Goal: Task Accomplishment & Management: Manage account settings

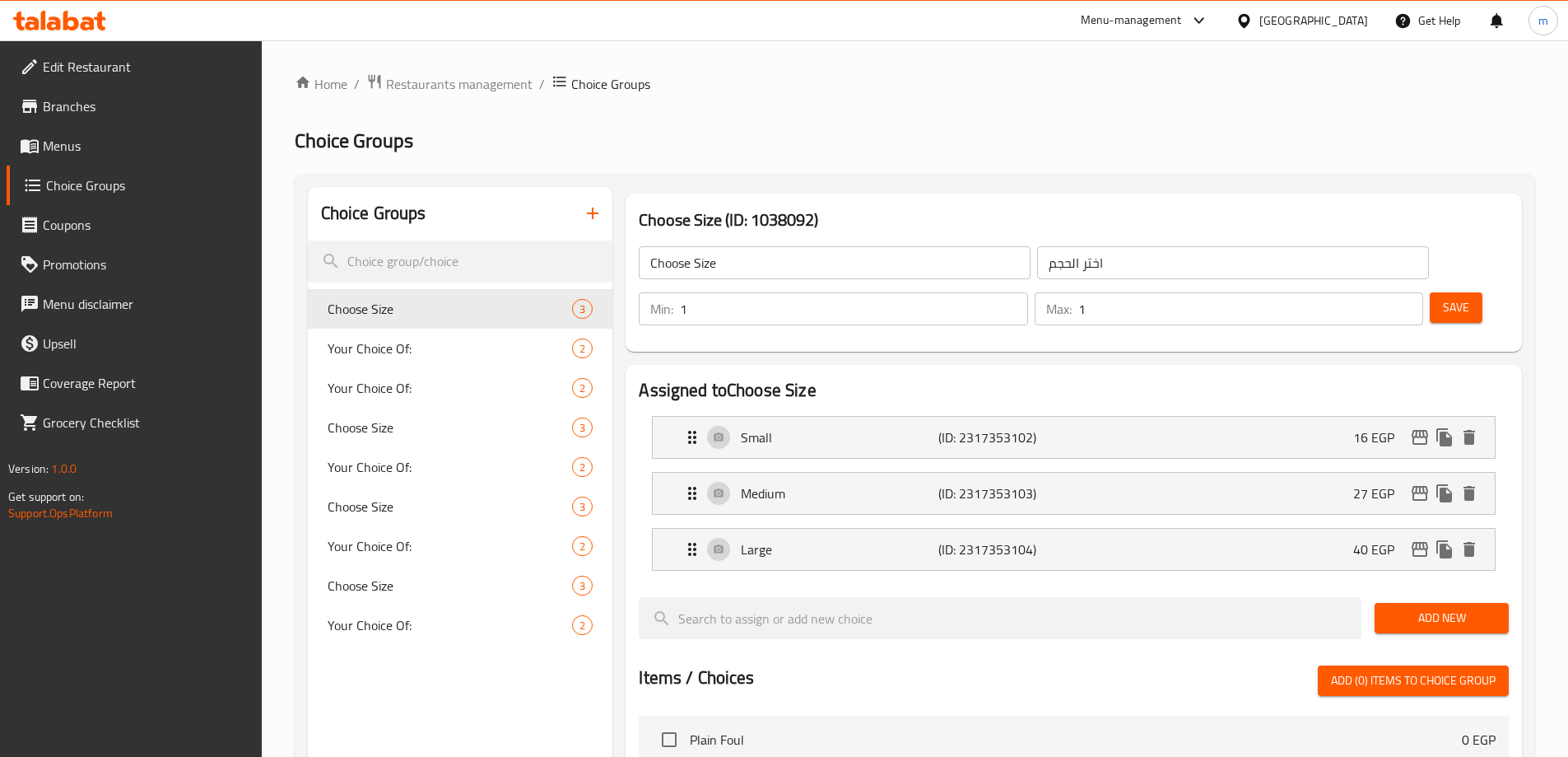
scroll to position [412, 0]
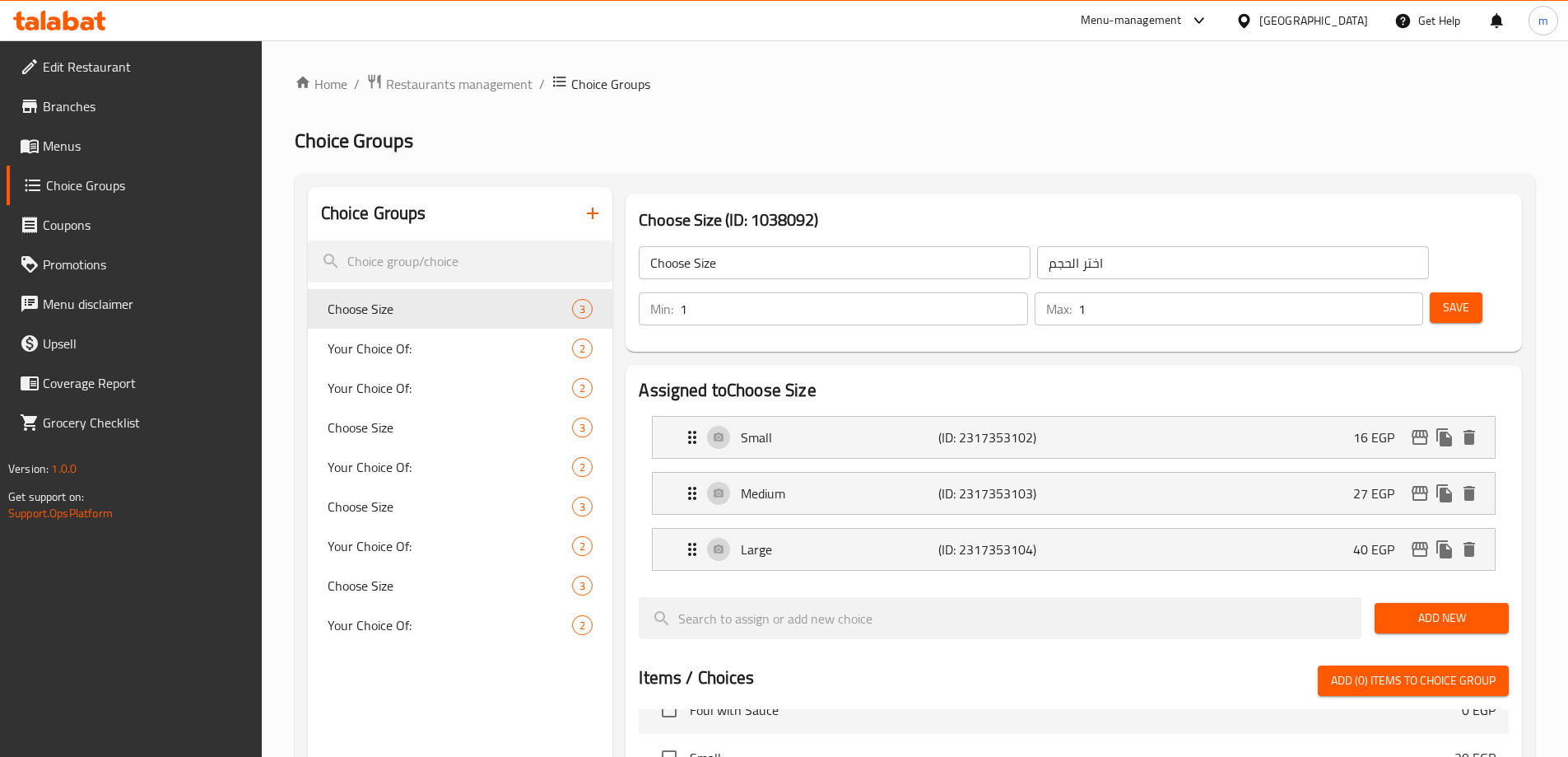
click at [79, 74] on span "Edit Restaurant" at bounding box center [146, 67] width 205 height 20
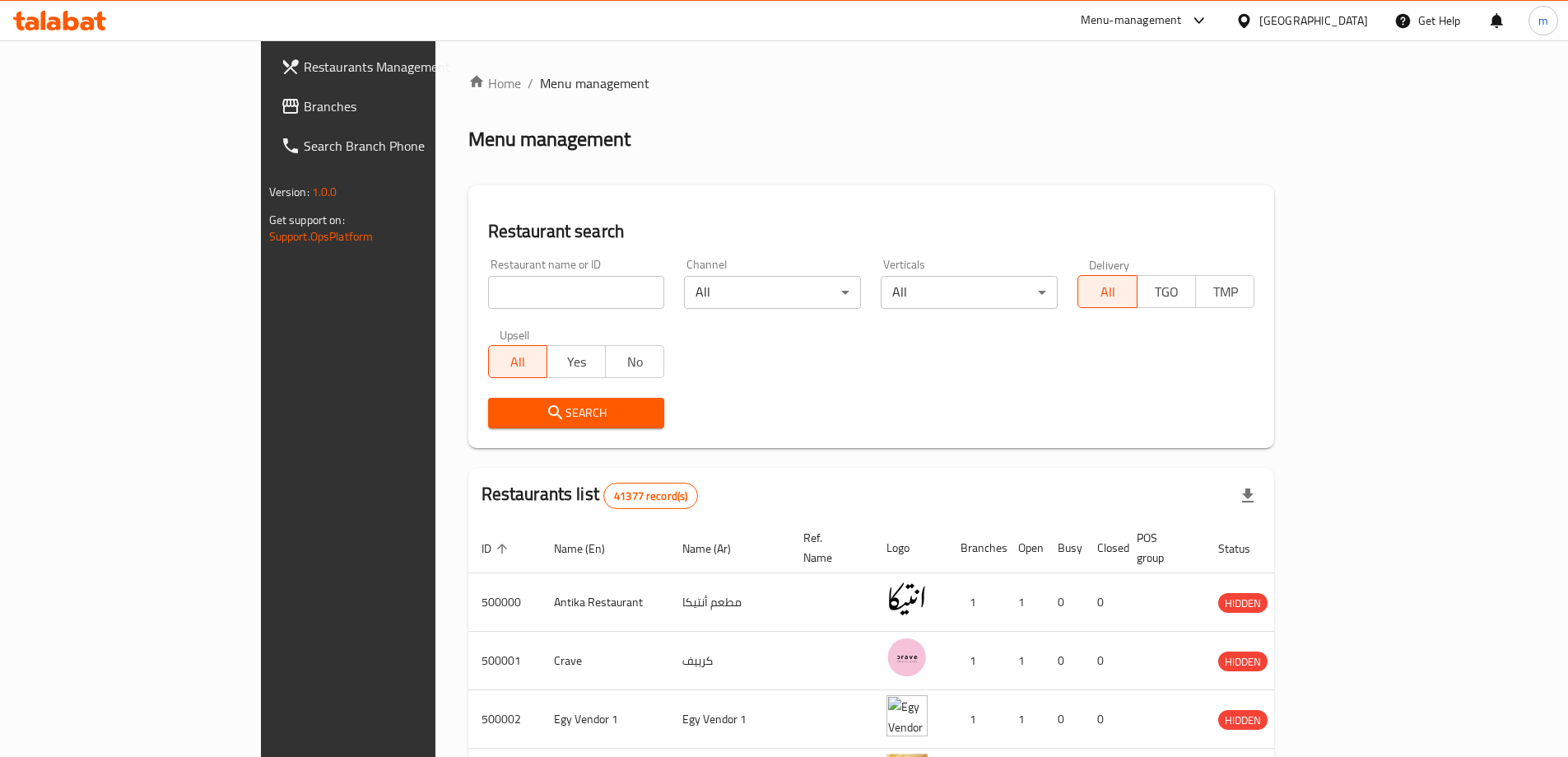
click at [488, 292] on input "search" at bounding box center [576, 292] width 177 height 33
paste input "779386"
type input "779386"
click button "Search" at bounding box center [576, 413] width 177 height 30
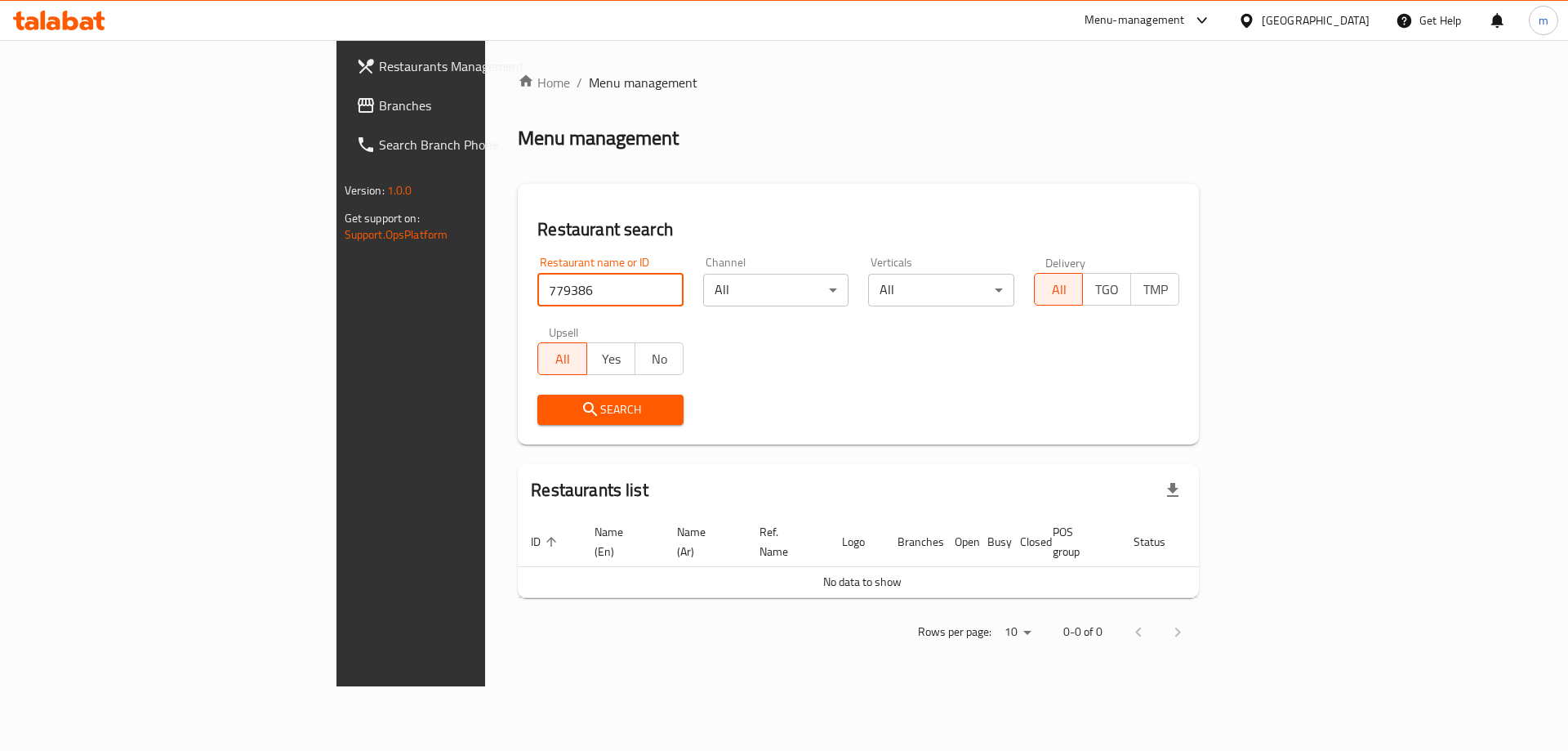
click at [1185, 23] on div "Menu-management" at bounding box center [1135, 20] width 101 height 19
click at [1129, 148] on div "Restaurant-Management" at bounding box center [1125, 142] width 128 height 18
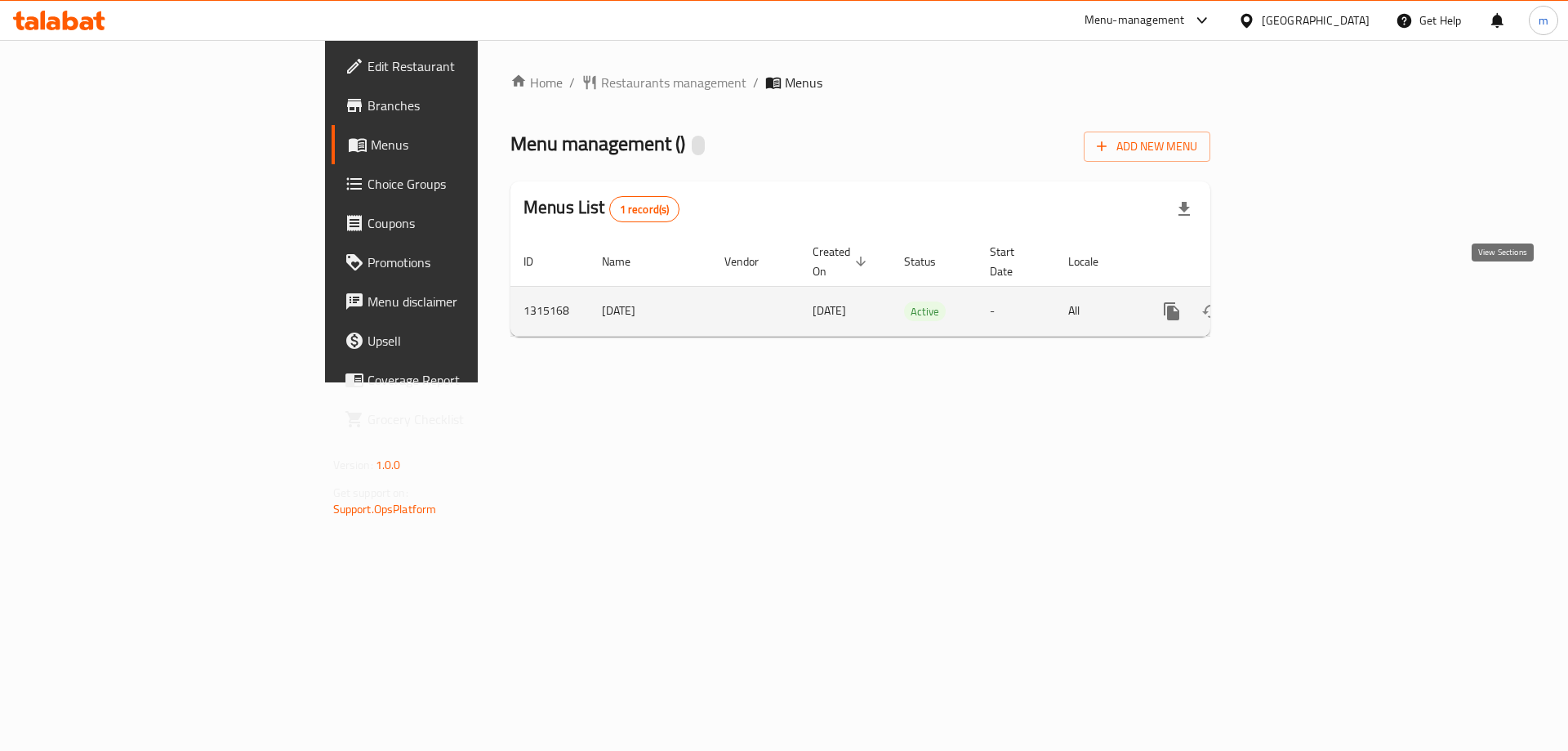
click at [1297, 304] on icon "enhanced table" at bounding box center [1290, 310] width 15 height 15
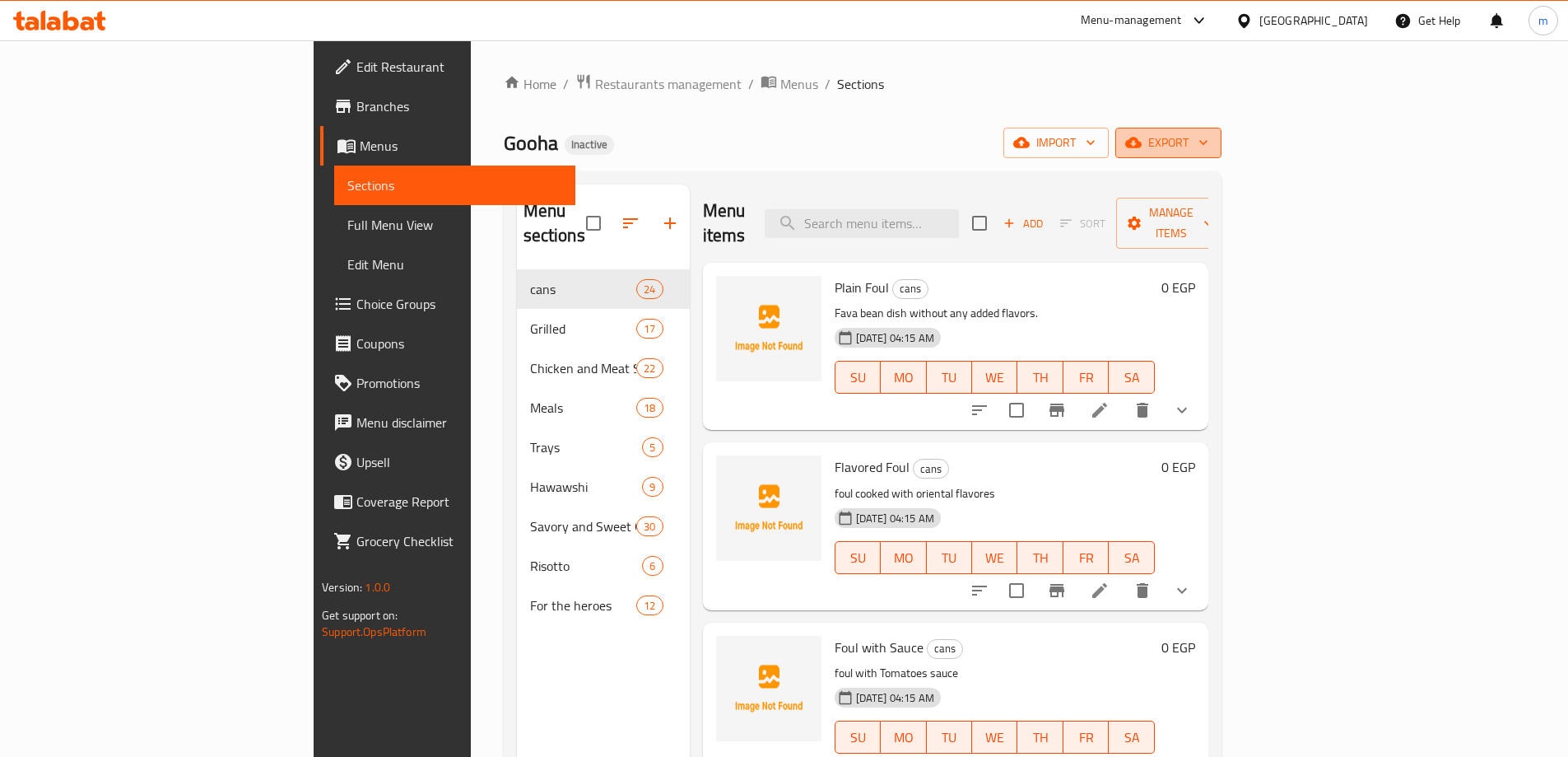
click at [1208, 150] on span "export" at bounding box center [1168, 143] width 80 height 21
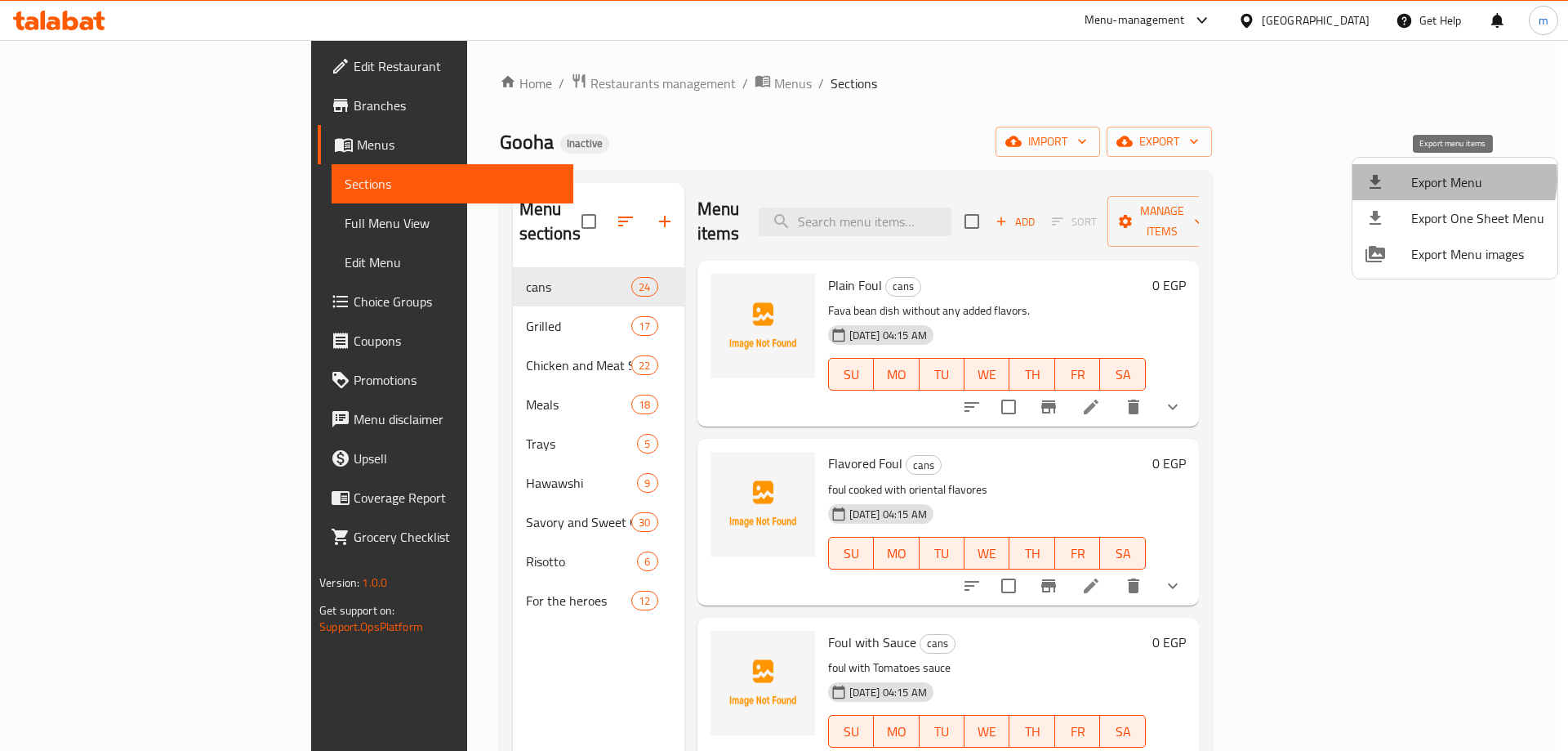
click at [1450, 178] on span "Export Menu" at bounding box center [1478, 182] width 133 height 19
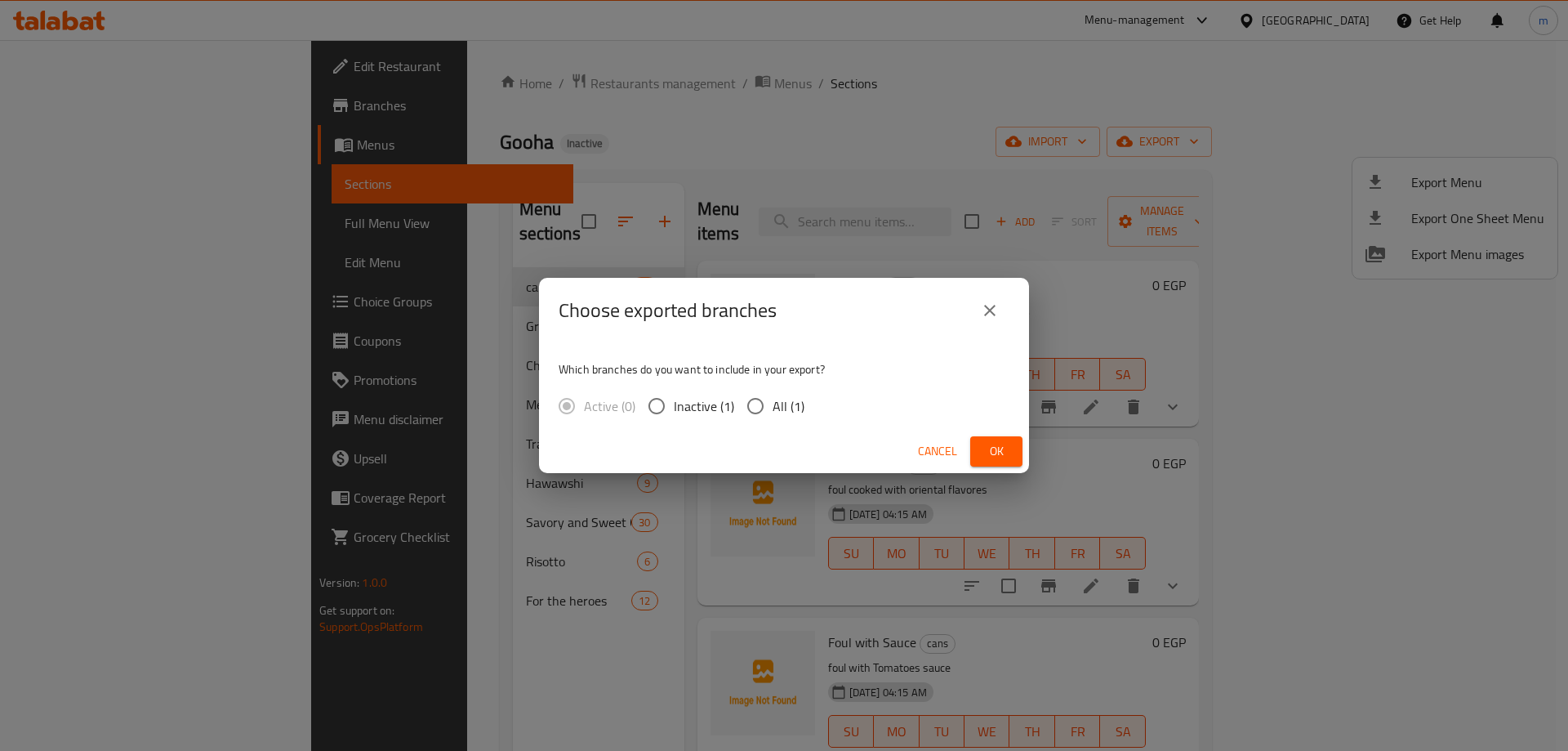
click at [759, 402] on input "All (1)" at bounding box center [755, 406] width 34 height 34
radio input "true"
click at [1003, 441] on span "Ok" at bounding box center [996, 451] width 26 height 20
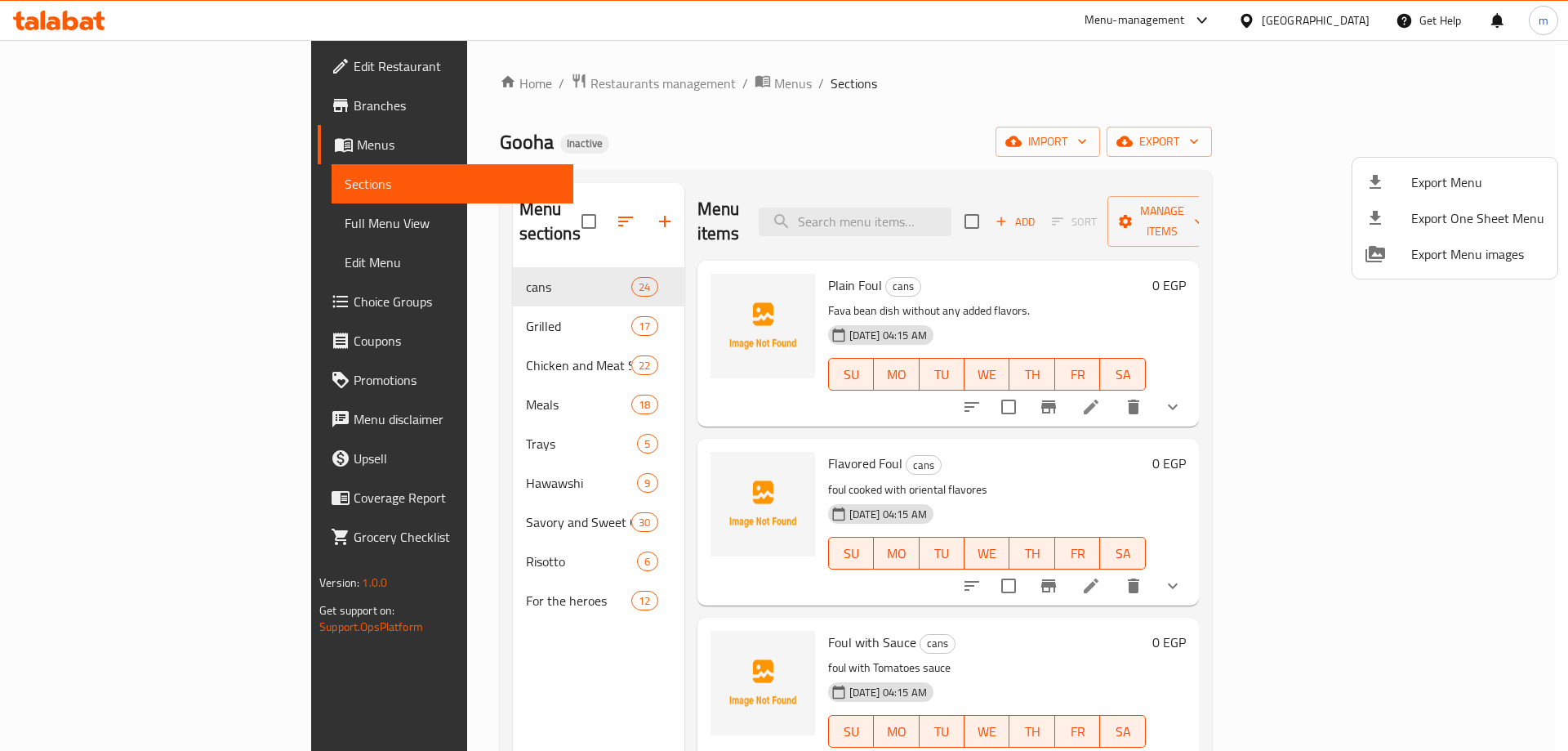
click at [1169, 136] on div at bounding box center [784, 376] width 1568 height 751
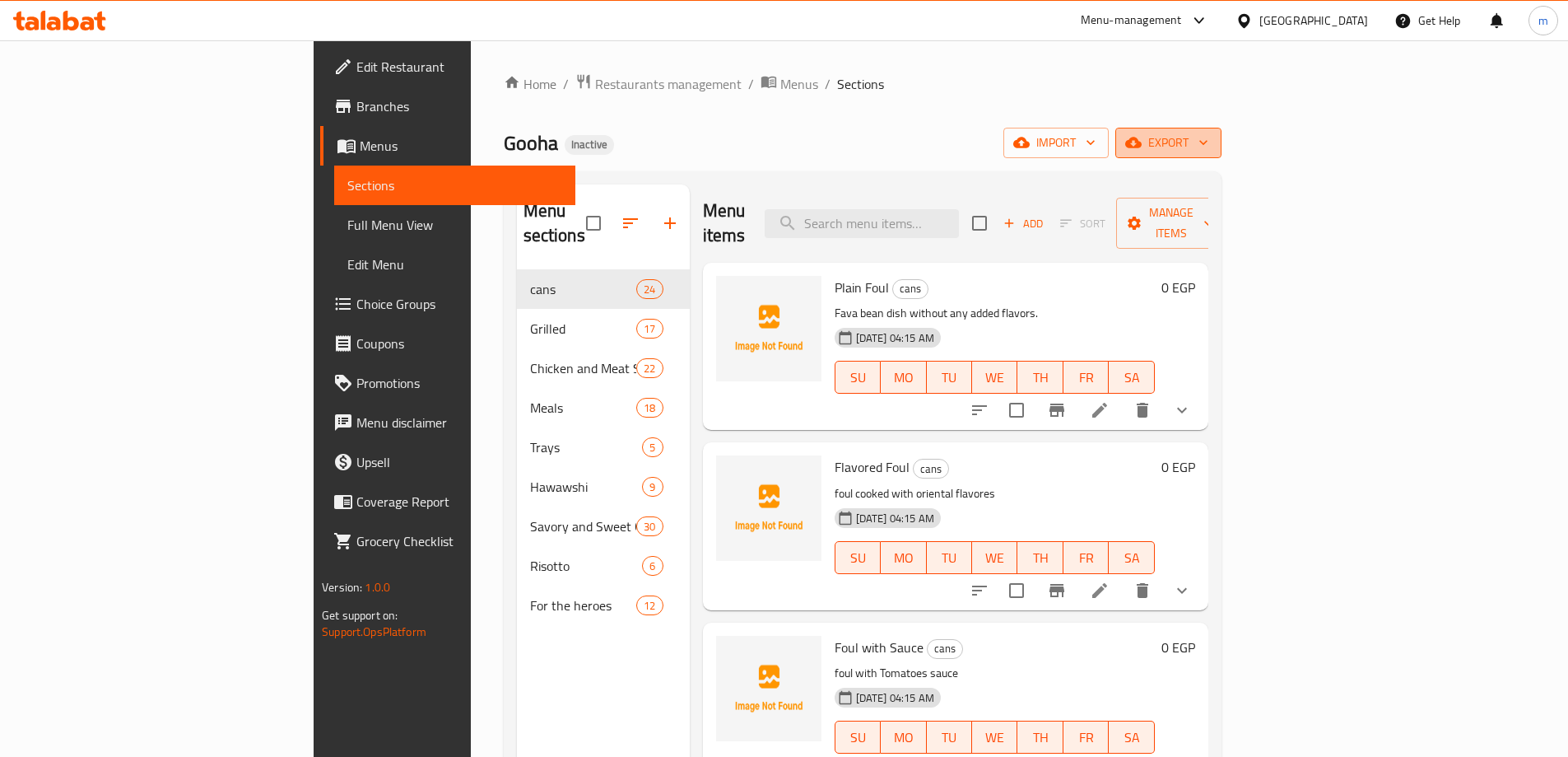
click at [1208, 138] on span "export" at bounding box center [1168, 143] width 80 height 21
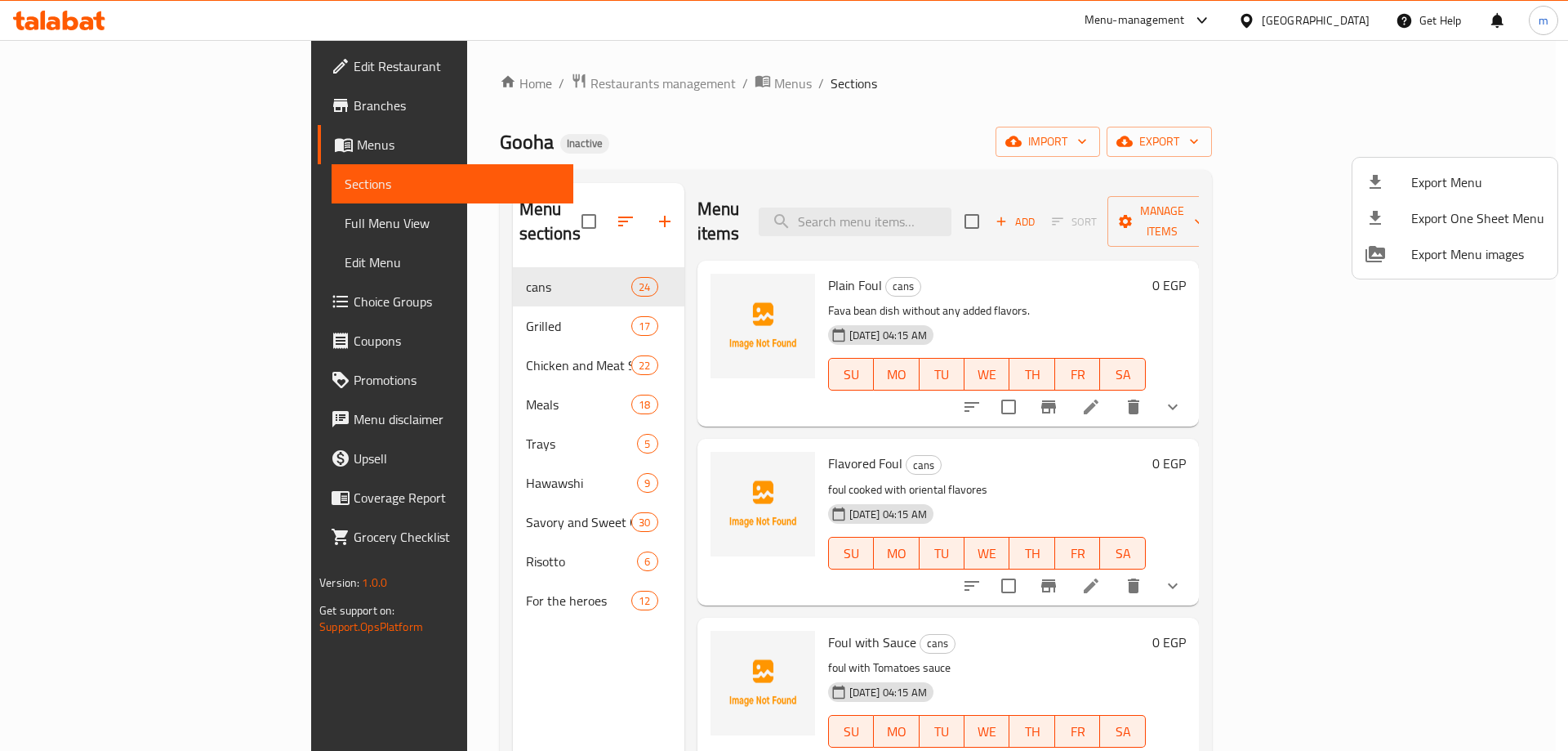
click at [1347, 116] on div at bounding box center [784, 376] width 1568 height 751
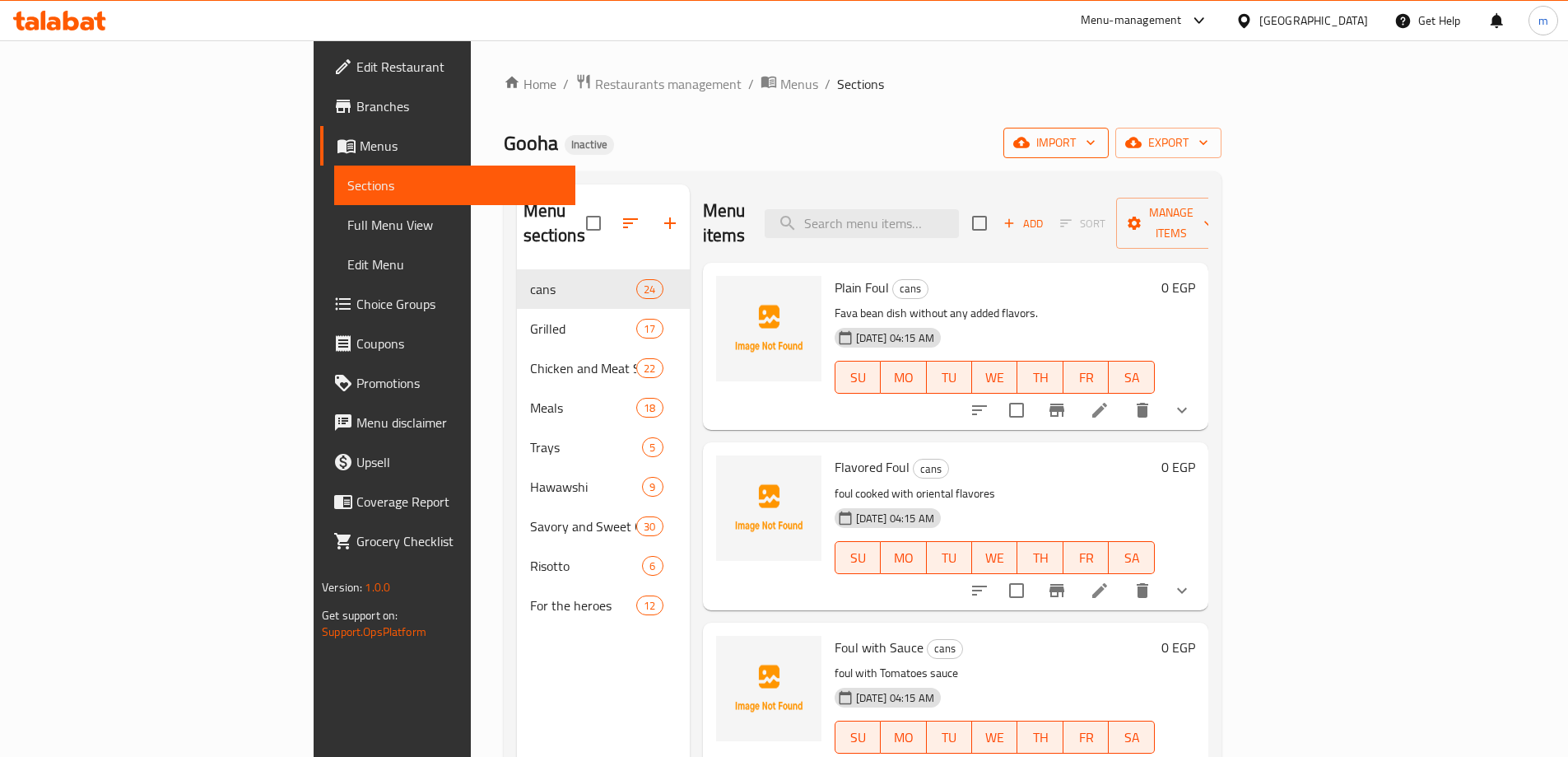
click at [1099, 142] on icon "button" at bounding box center [1090, 142] width 17 height 17
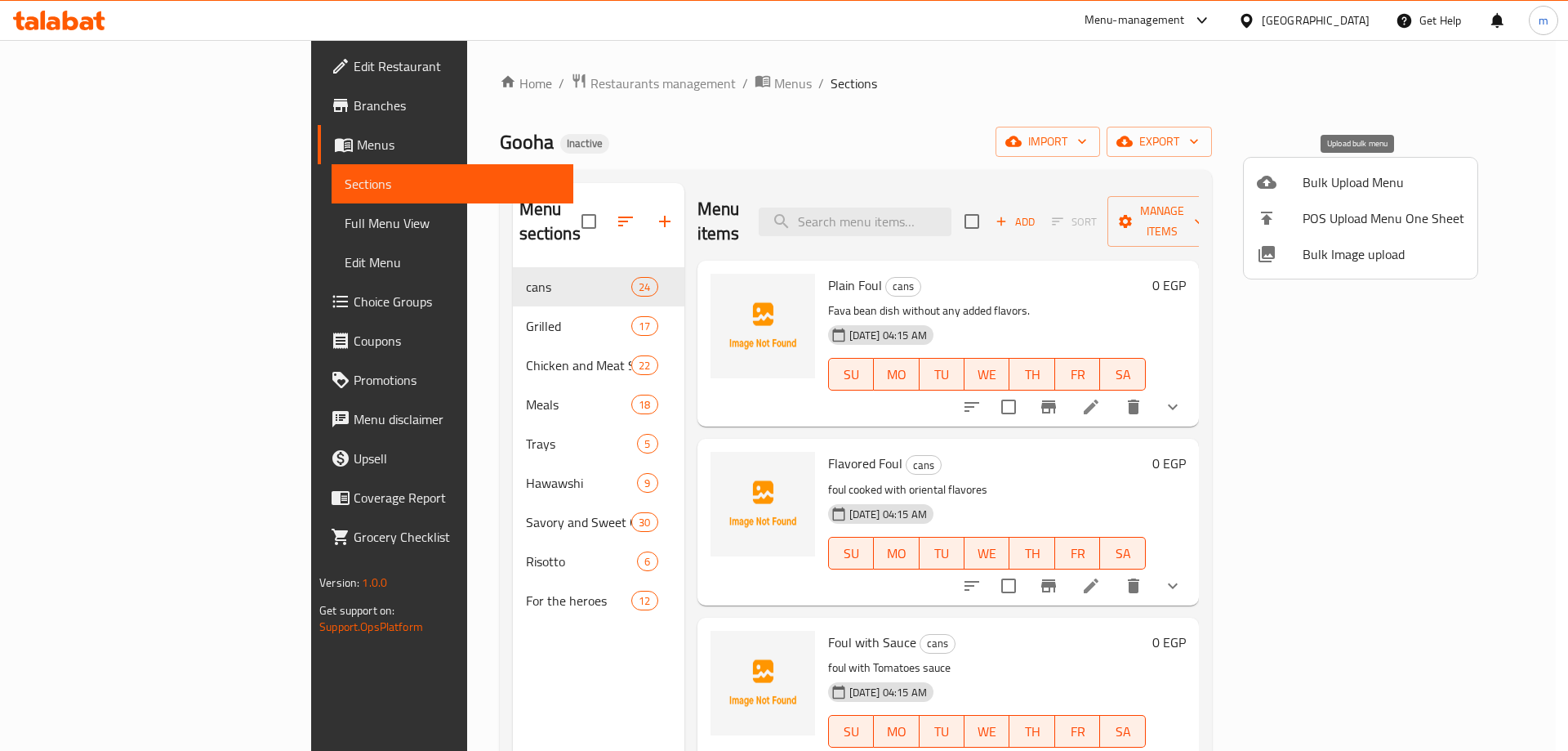
click at [1374, 173] on span "Bulk Upload Menu" at bounding box center [1384, 182] width 162 height 19
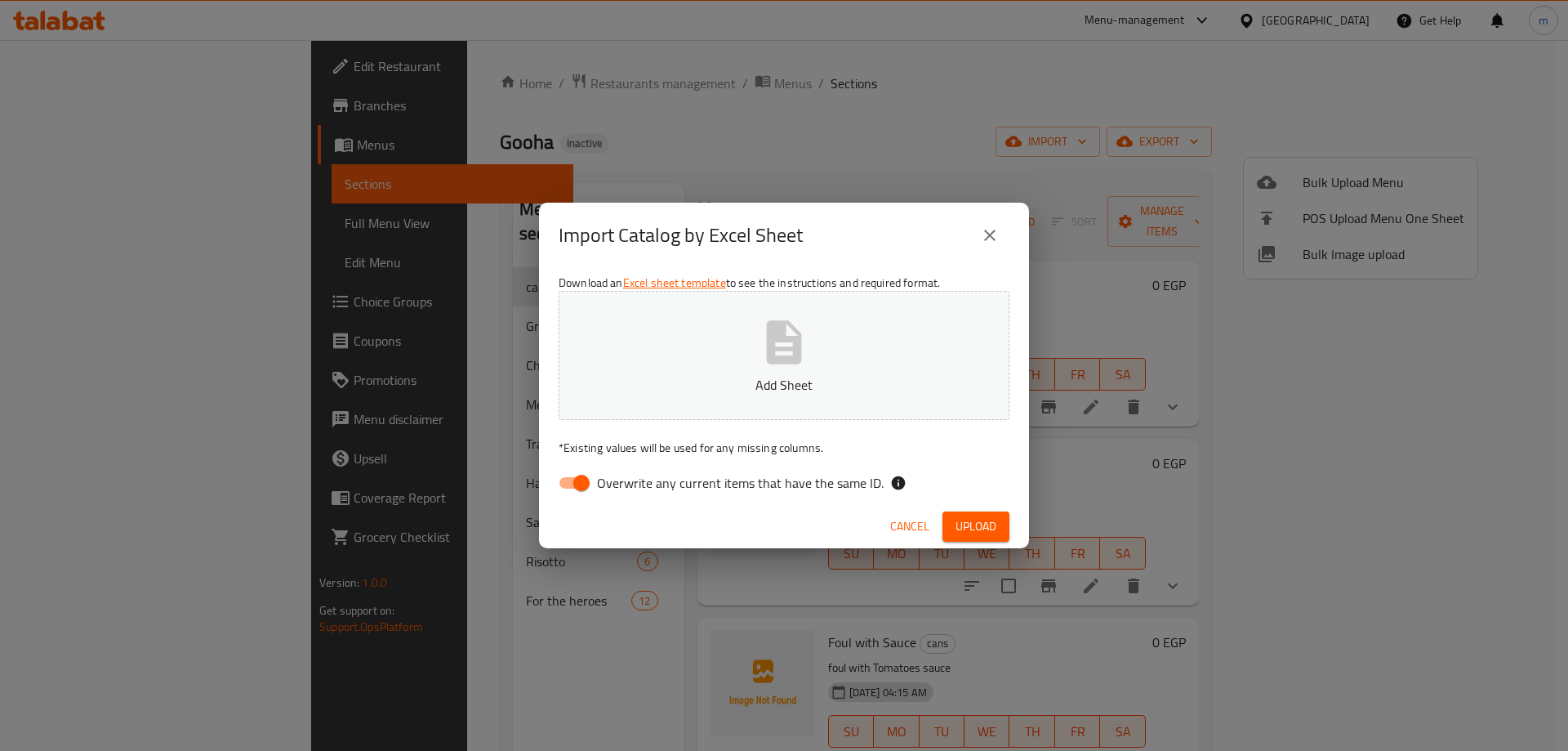
click at [552, 493] on input "Overwrite any current items that have the same ID." at bounding box center [581, 482] width 93 height 31
checkbox input "false"
click at [885, 347] on button "Add Sheet" at bounding box center [784, 355] width 451 height 129
click at [989, 531] on span "Upload" at bounding box center [976, 526] width 41 height 20
click at [989, 516] on span "Upload" at bounding box center [976, 526] width 41 height 20
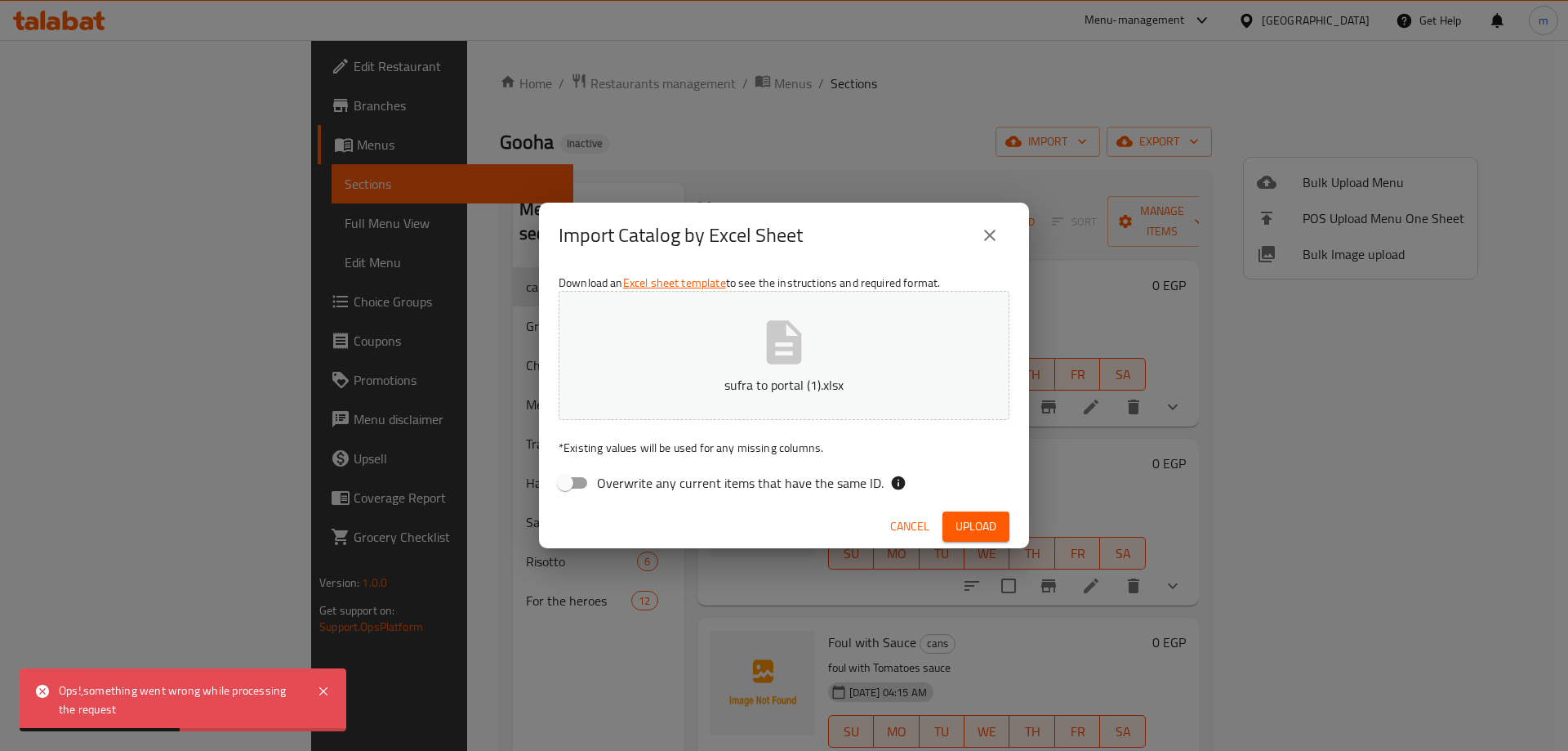
click at [763, 95] on div "Import Catalog by Excel Sheet Download an Excel sheet template to see the instr…" at bounding box center [784, 376] width 1568 height 751
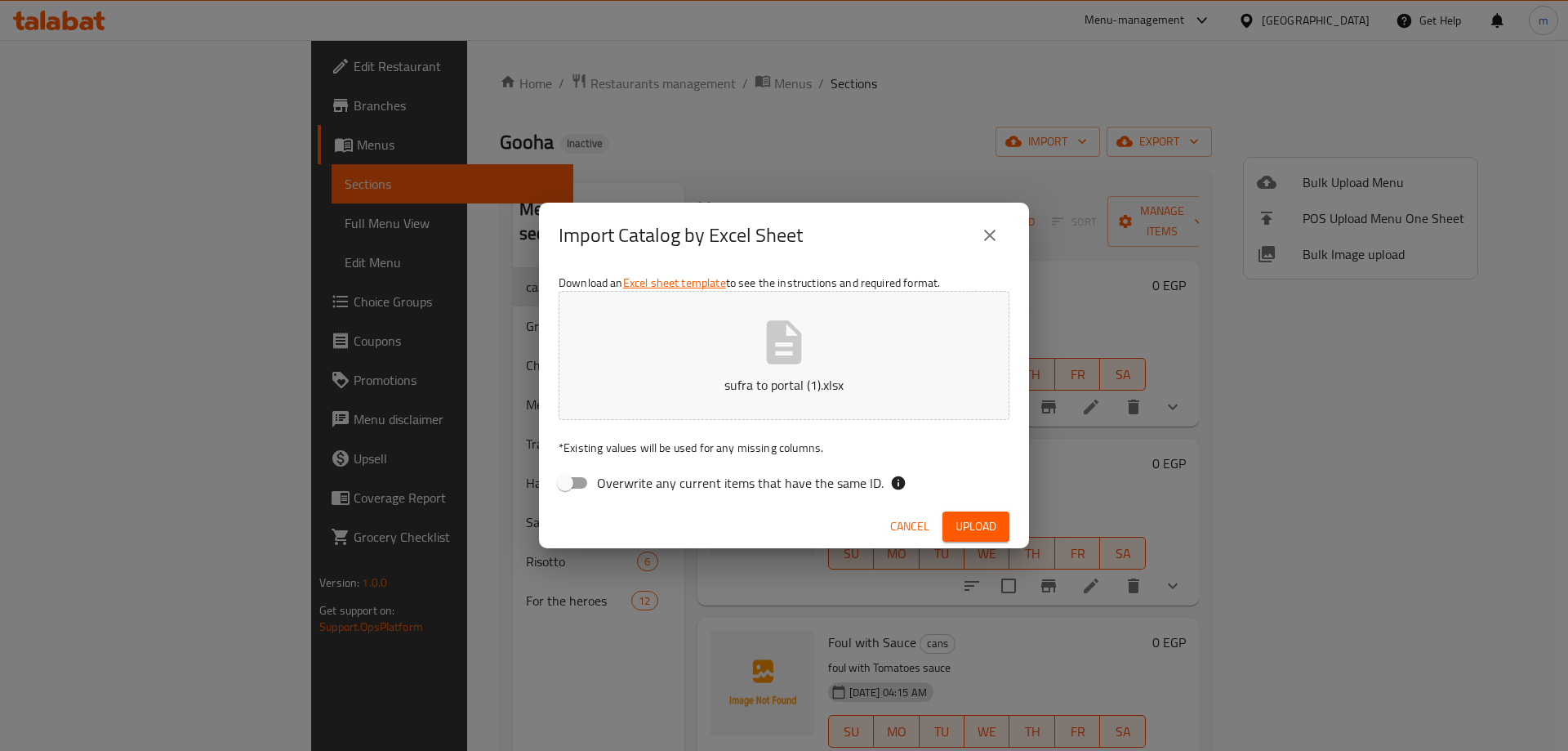
click at [814, 331] on button "sufra to portal (1).xlsx" at bounding box center [784, 355] width 451 height 129
click at [959, 517] on span "Upload" at bounding box center [976, 526] width 41 height 20
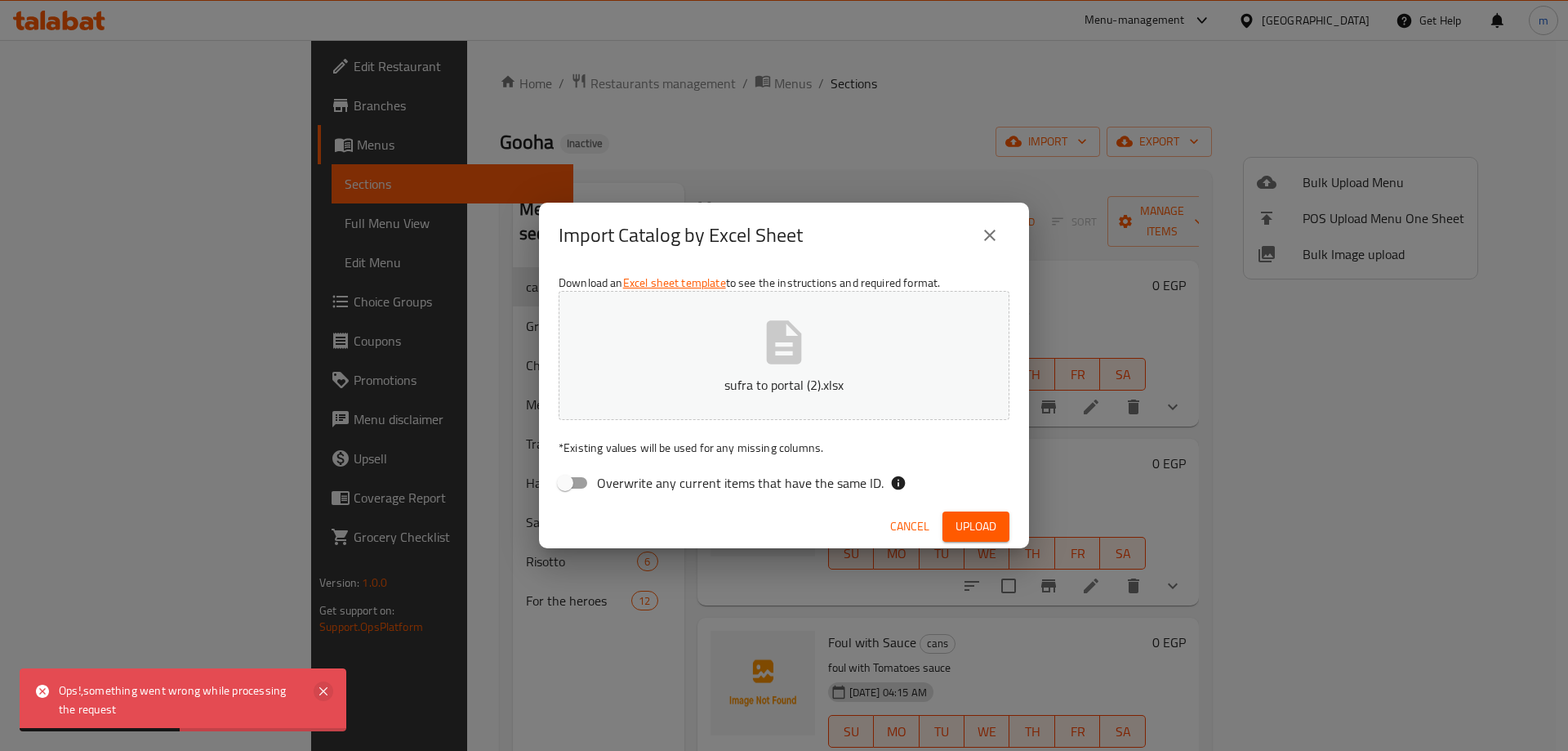
click at [328, 688] on icon at bounding box center [323, 691] width 19 height 19
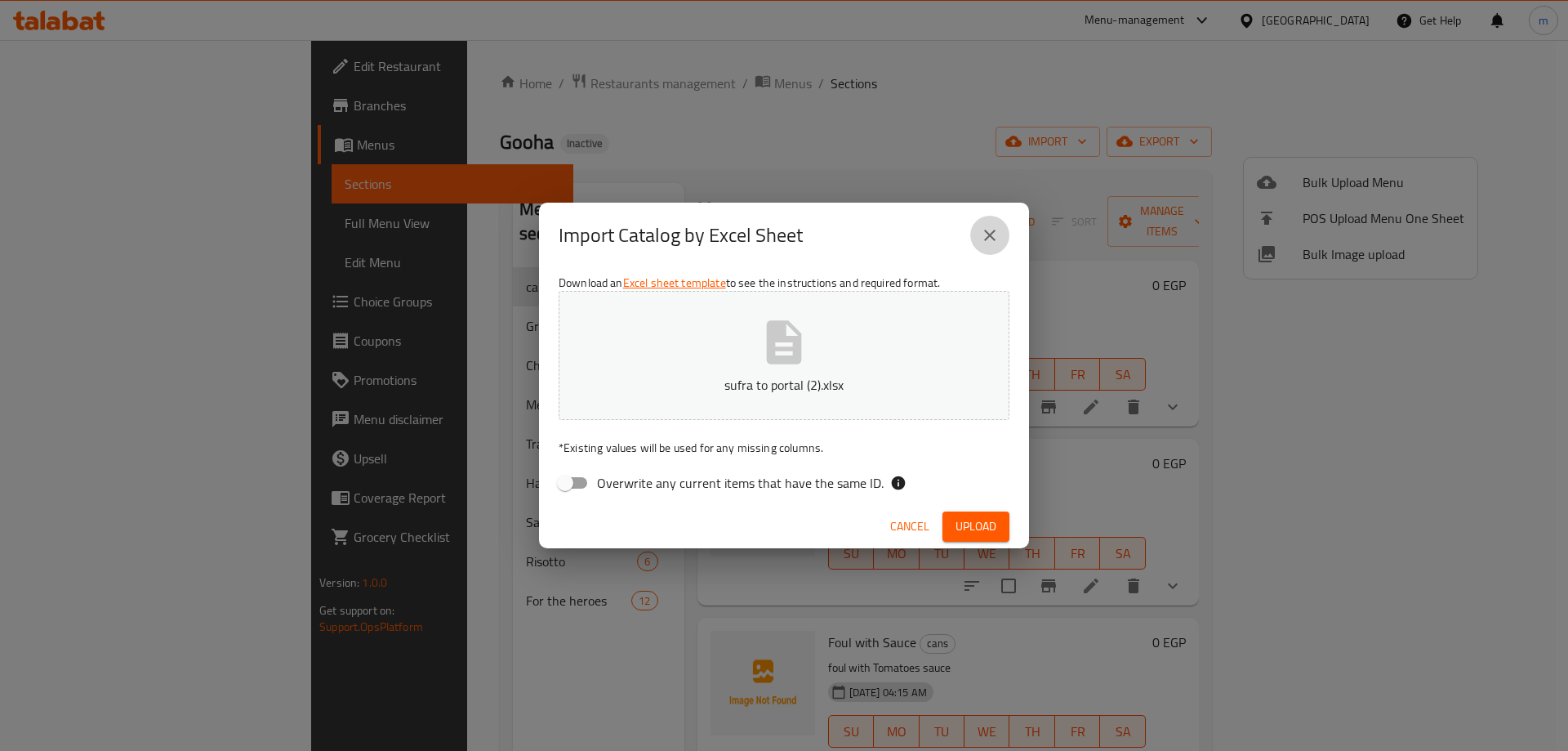
click at [983, 228] on icon "close" at bounding box center [990, 235] width 19 height 19
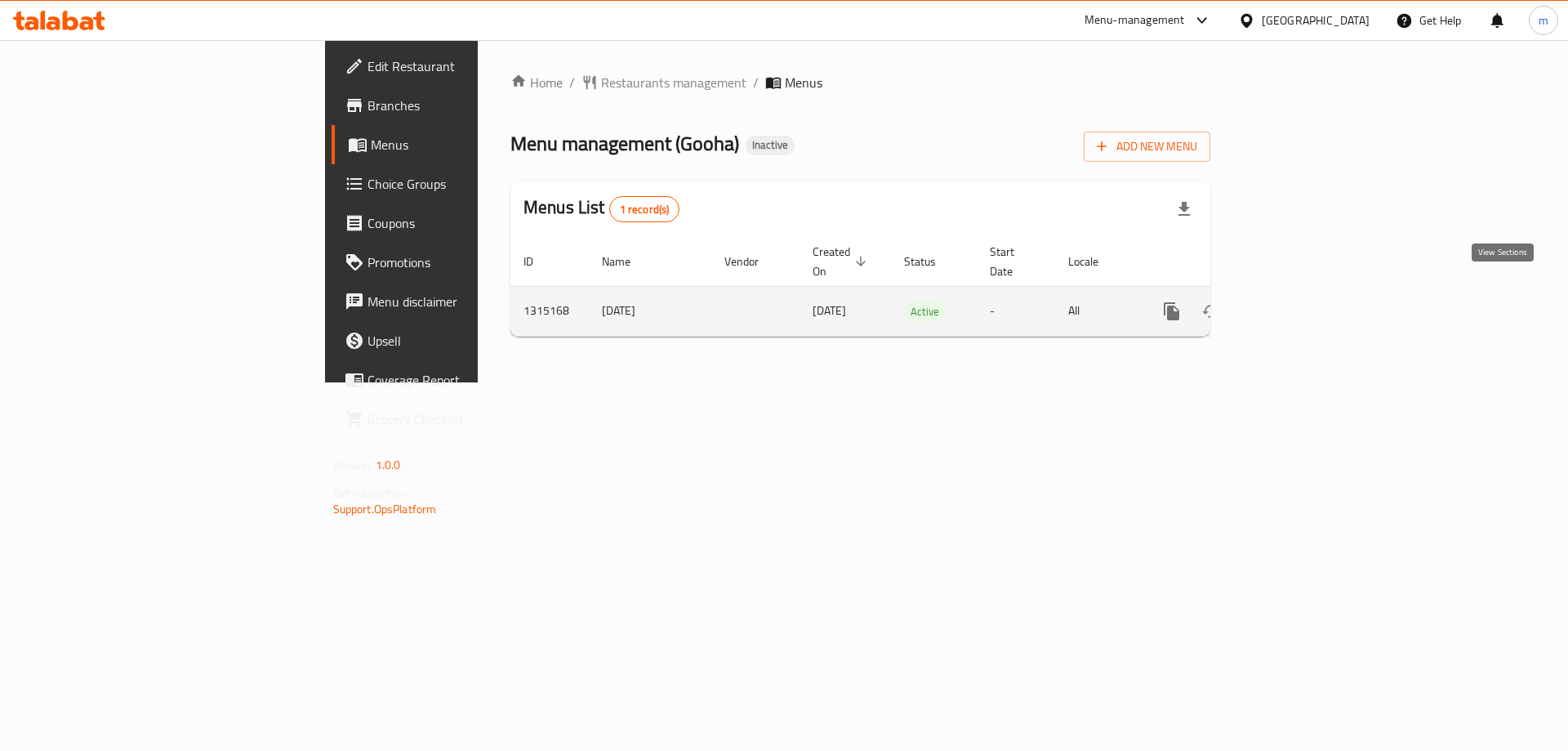
click at [1297, 304] on icon "enhanced table" at bounding box center [1290, 310] width 15 height 15
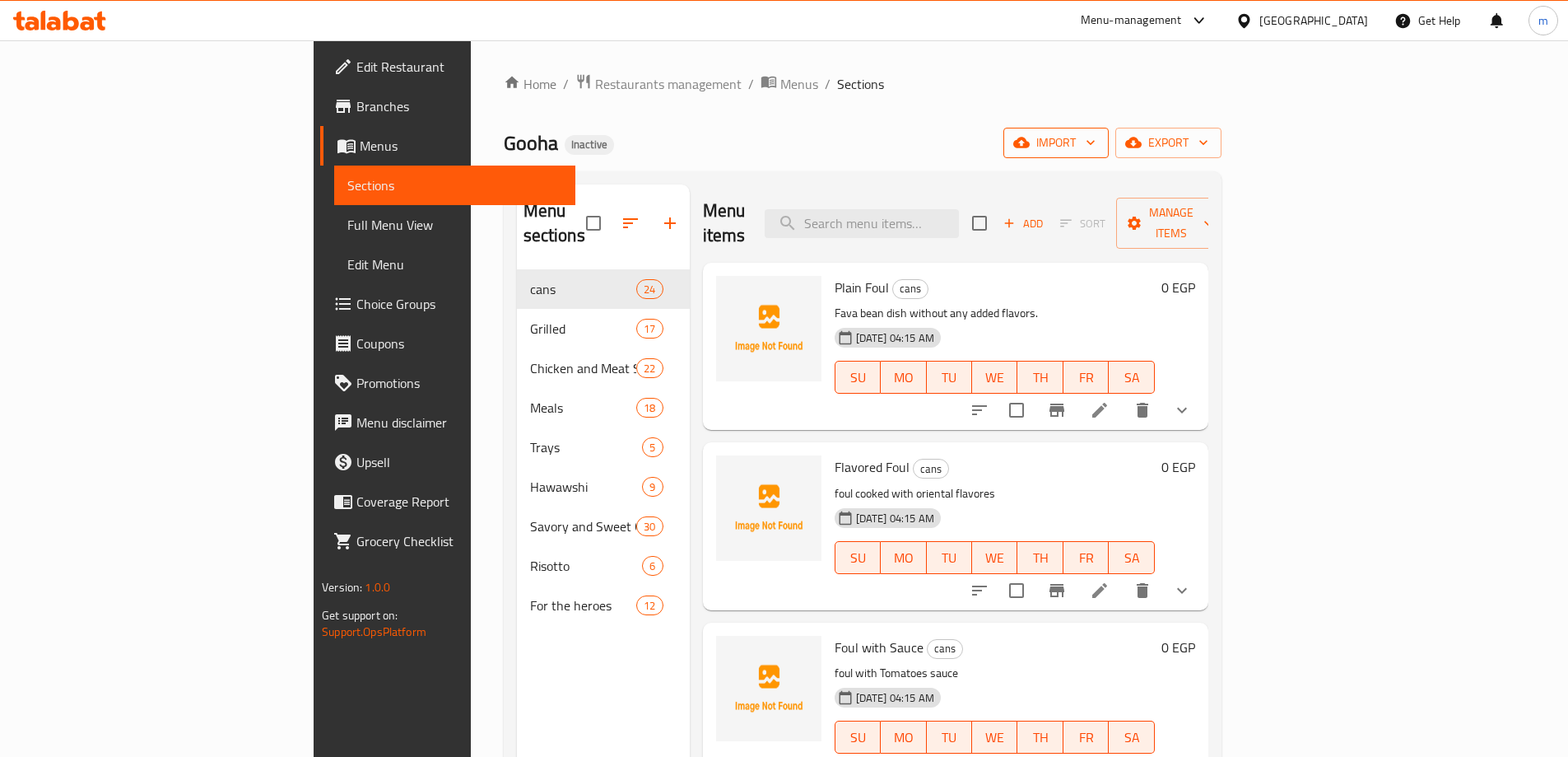
click at [1095, 134] on span "import" at bounding box center [1056, 143] width 79 height 21
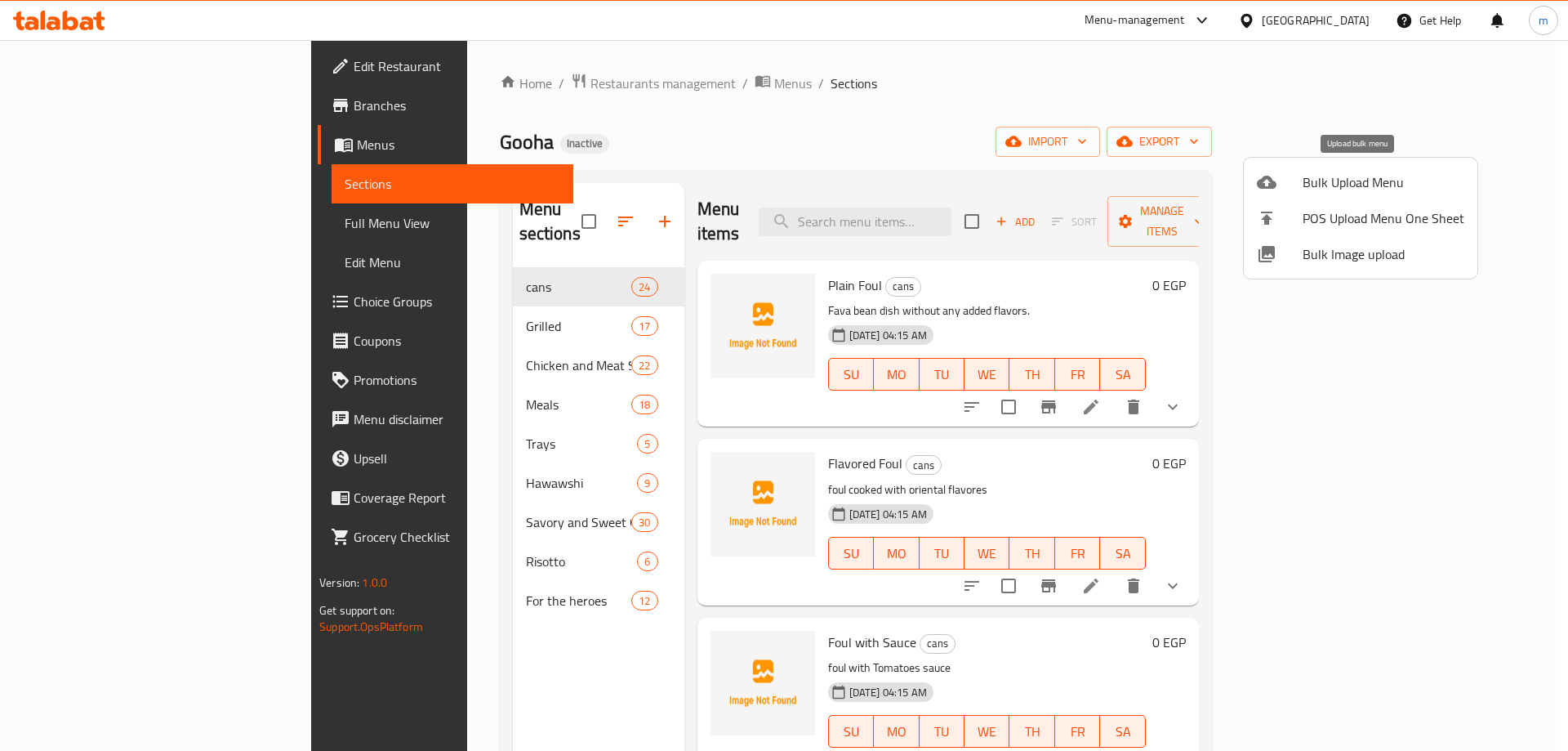
click at [1428, 183] on span "Bulk Upload Menu" at bounding box center [1384, 182] width 162 height 19
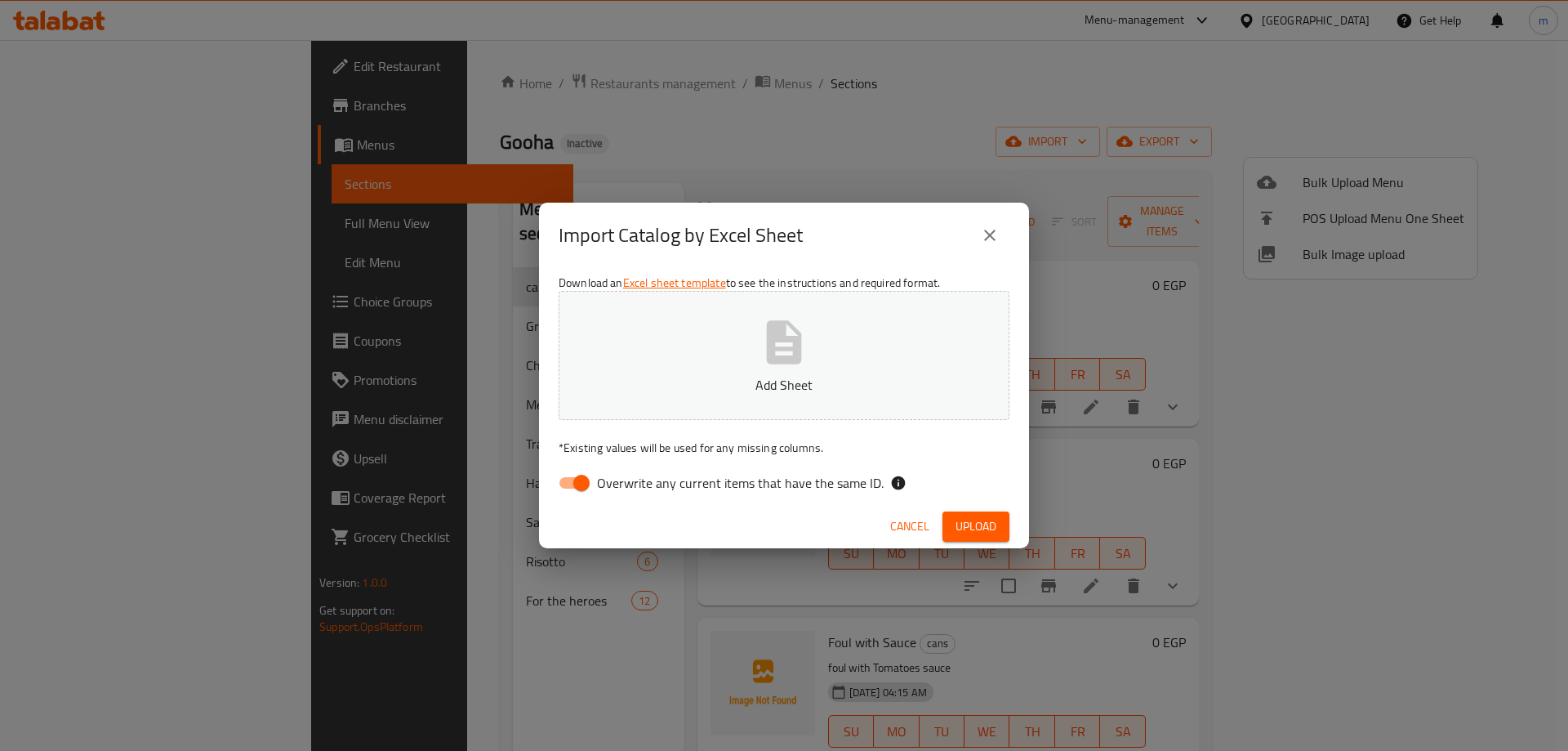
click at [856, 376] on p "Add Sheet" at bounding box center [784, 384] width 400 height 19
click at [574, 490] on input "Overwrite any current items that have the same ID." at bounding box center [581, 482] width 93 height 31
checkbox input "false"
click at [963, 526] on span "Upload" at bounding box center [976, 526] width 41 height 20
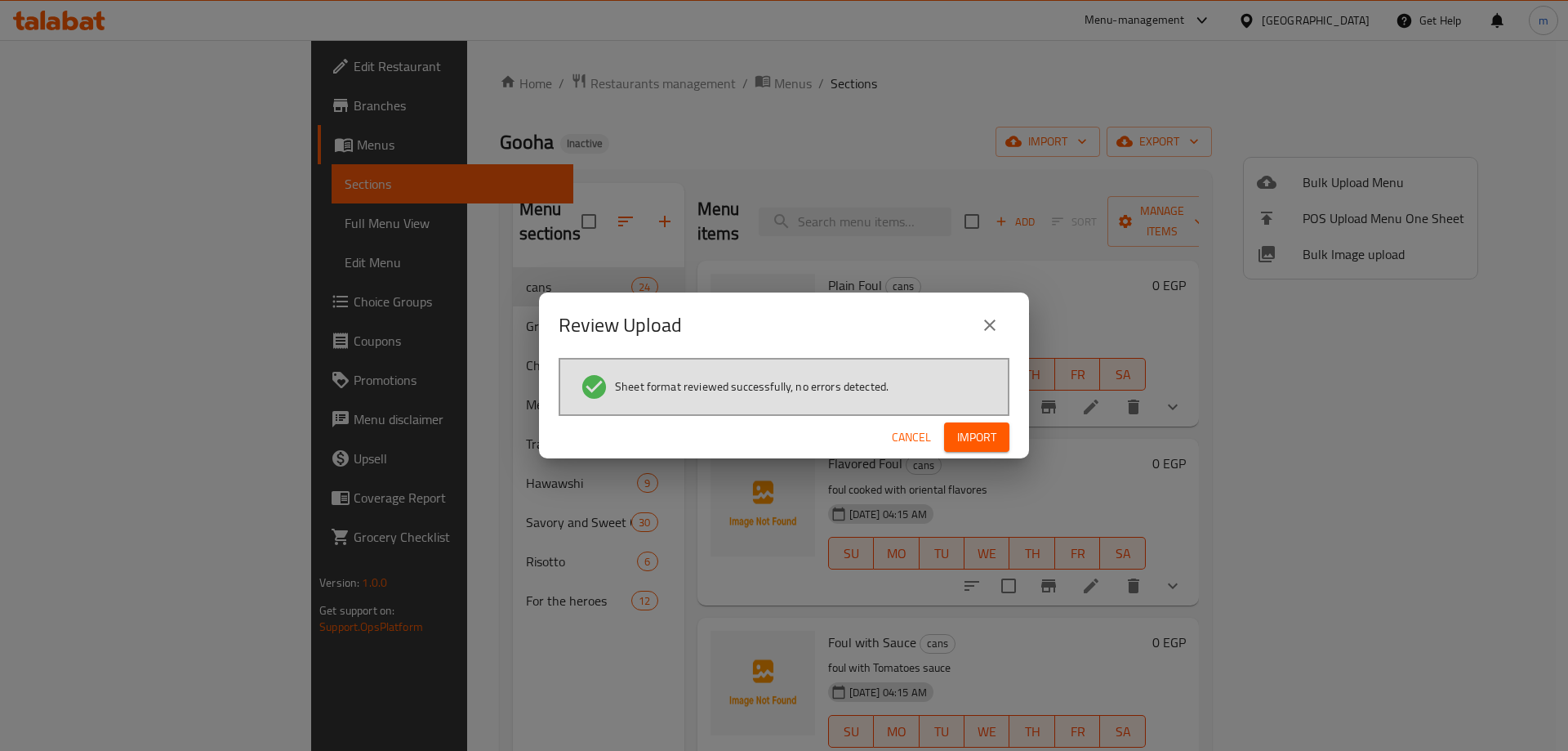
click at [983, 444] on span "Import" at bounding box center [977, 437] width 39 height 20
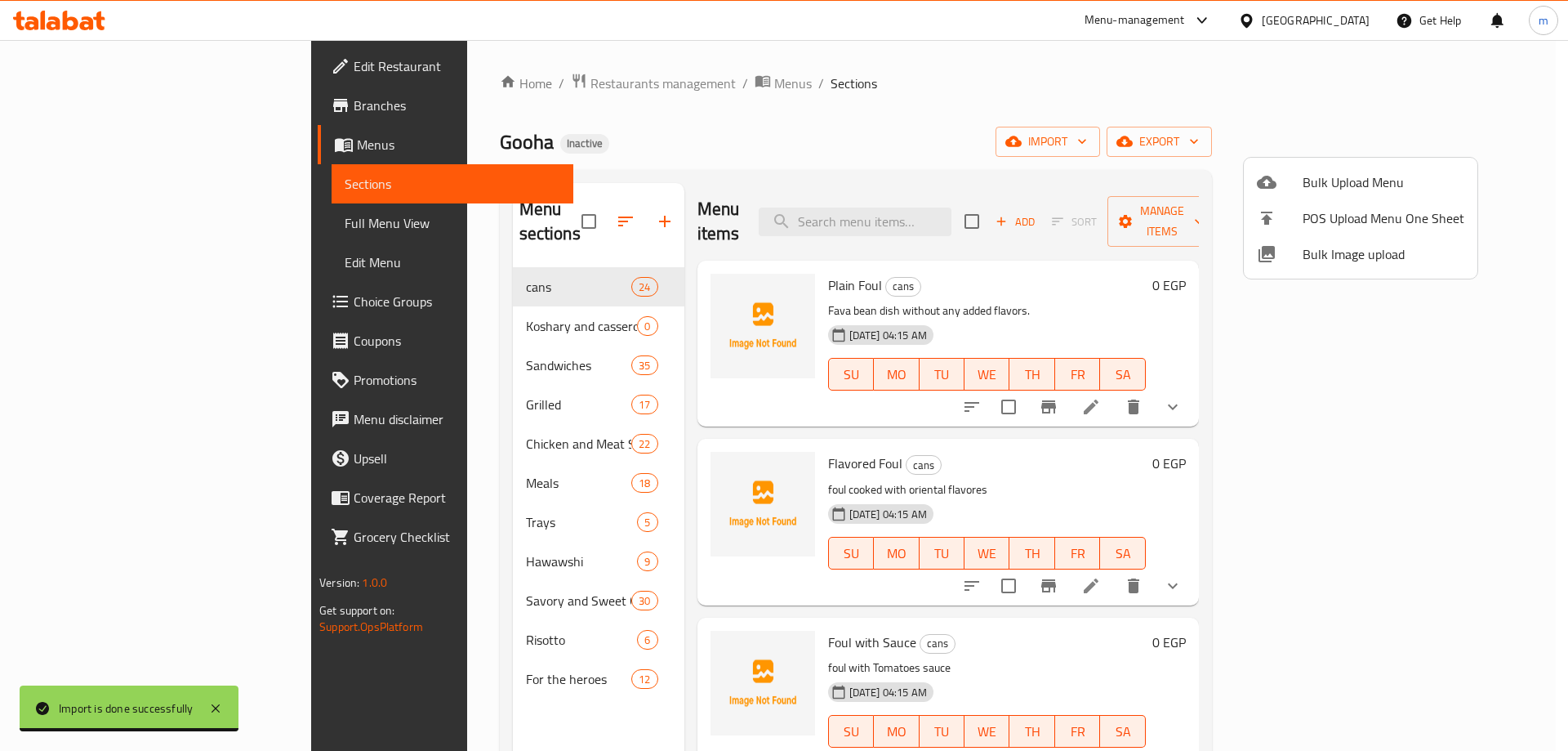
click at [431, 309] on div at bounding box center [784, 376] width 1568 height 751
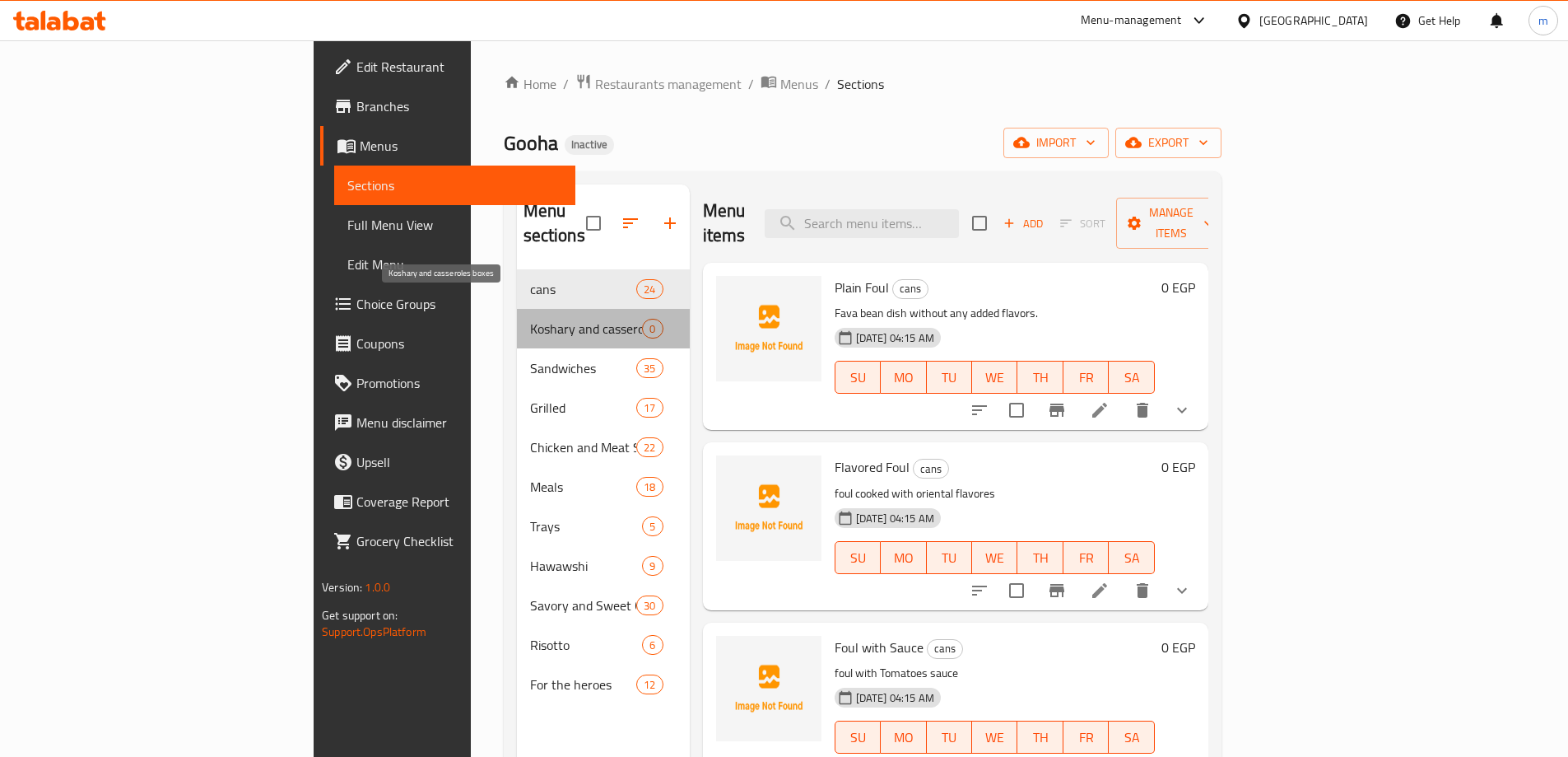
click at [530, 319] on span "Koshary and casseroles boxes" at bounding box center [586, 329] width 112 height 20
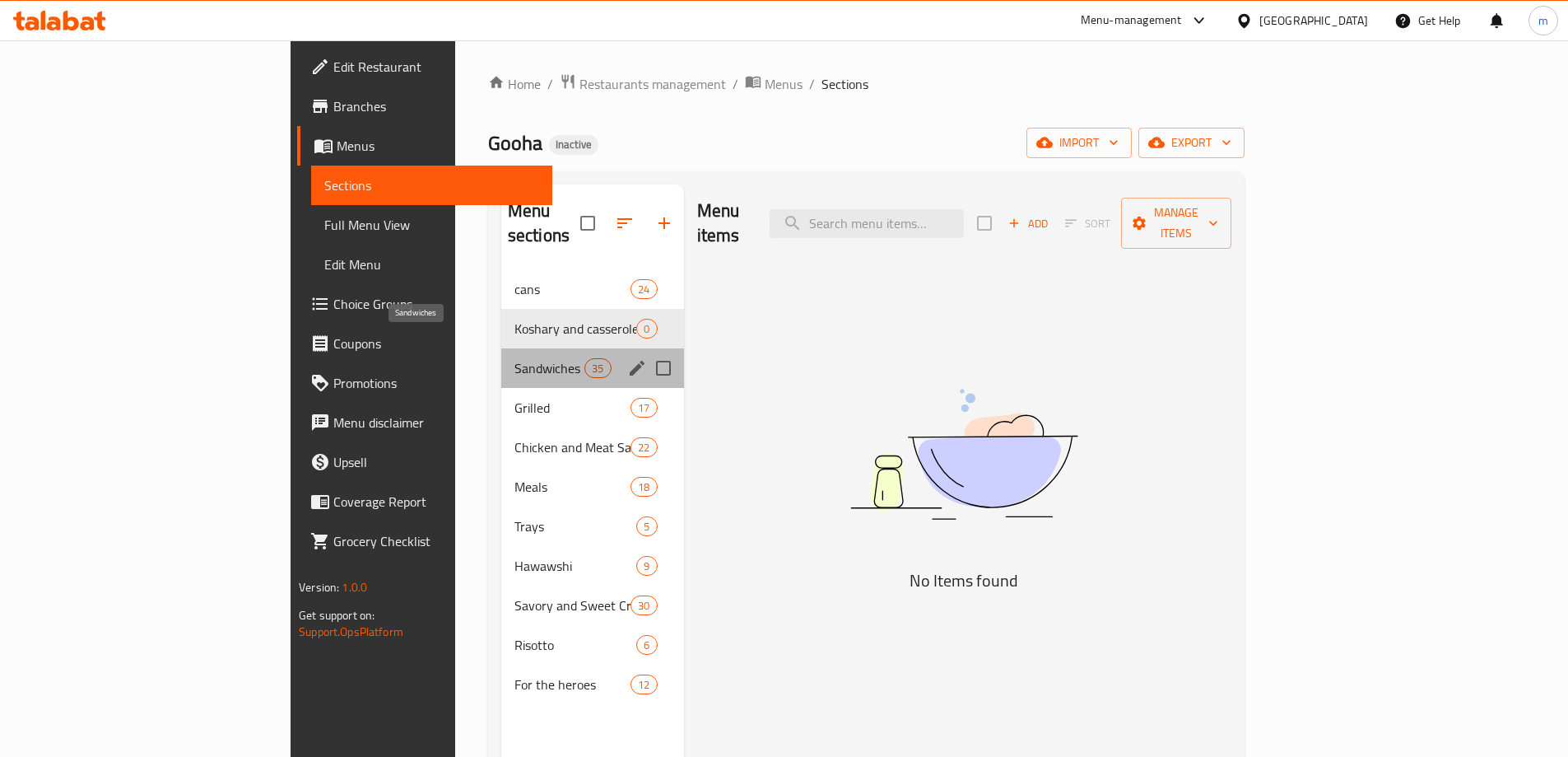
click at [514, 358] on span "Sandwiches" at bounding box center [549, 368] width 70 height 20
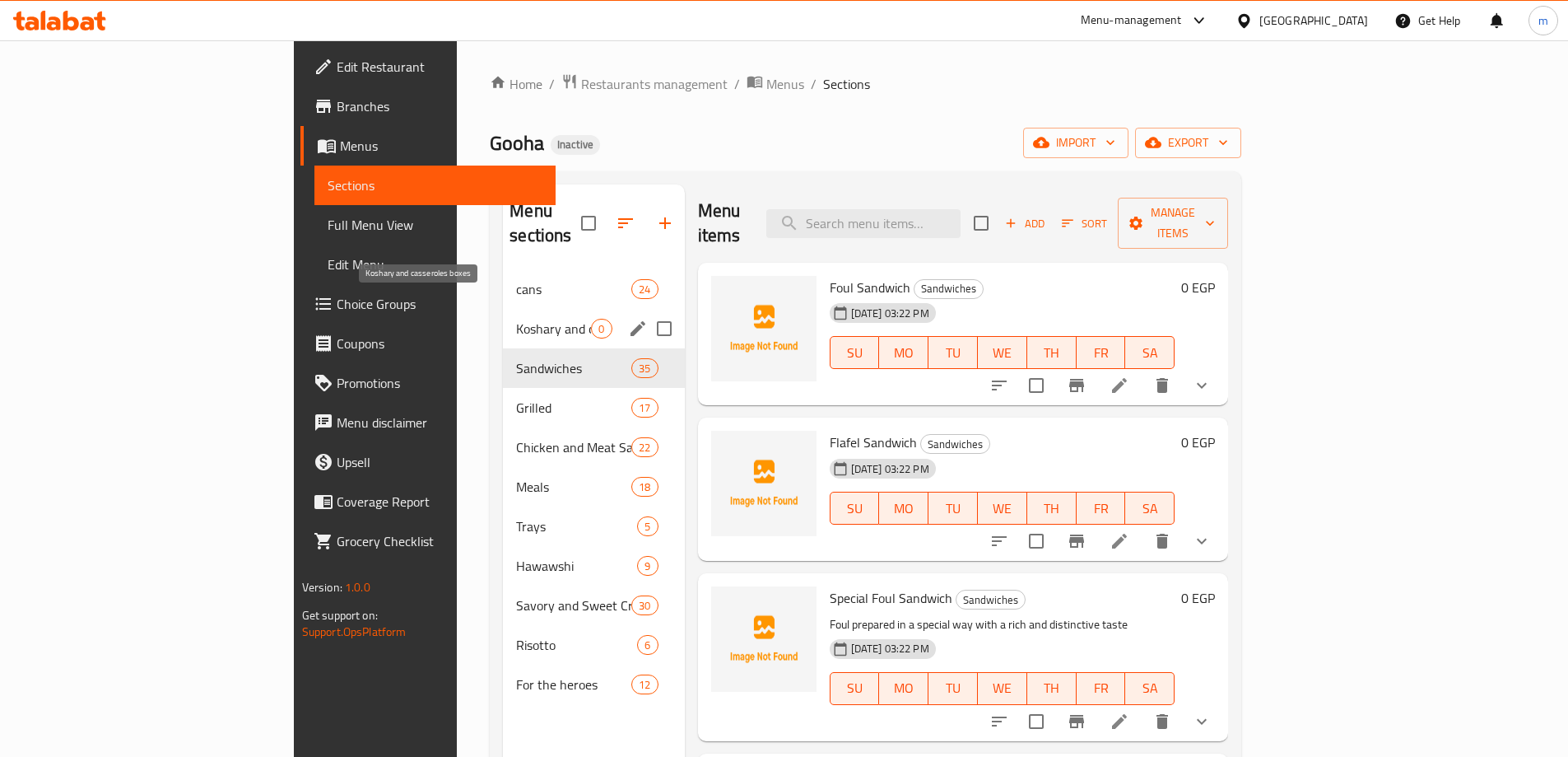
click at [516, 319] on span "Koshary and casseroles boxes" at bounding box center [553, 329] width 75 height 20
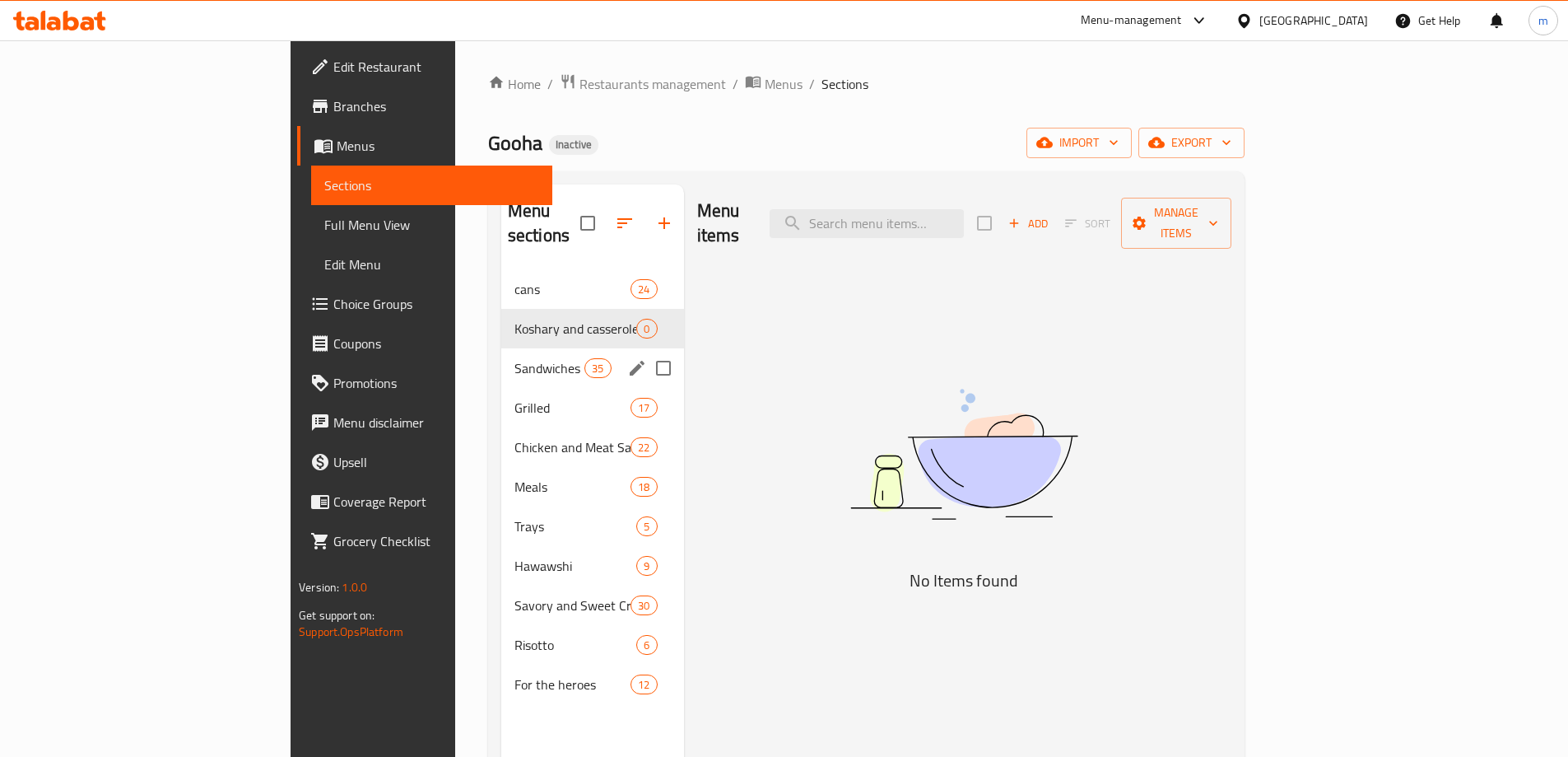
drag, startPoint x: 595, startPoint y: 347, endPoint x: 589, endPoint y: 323, distance: 24.7
click at [646, 351] on input "Menu sections" at bounding box center [663, 368] width 34 height 34
checkbox input "true"
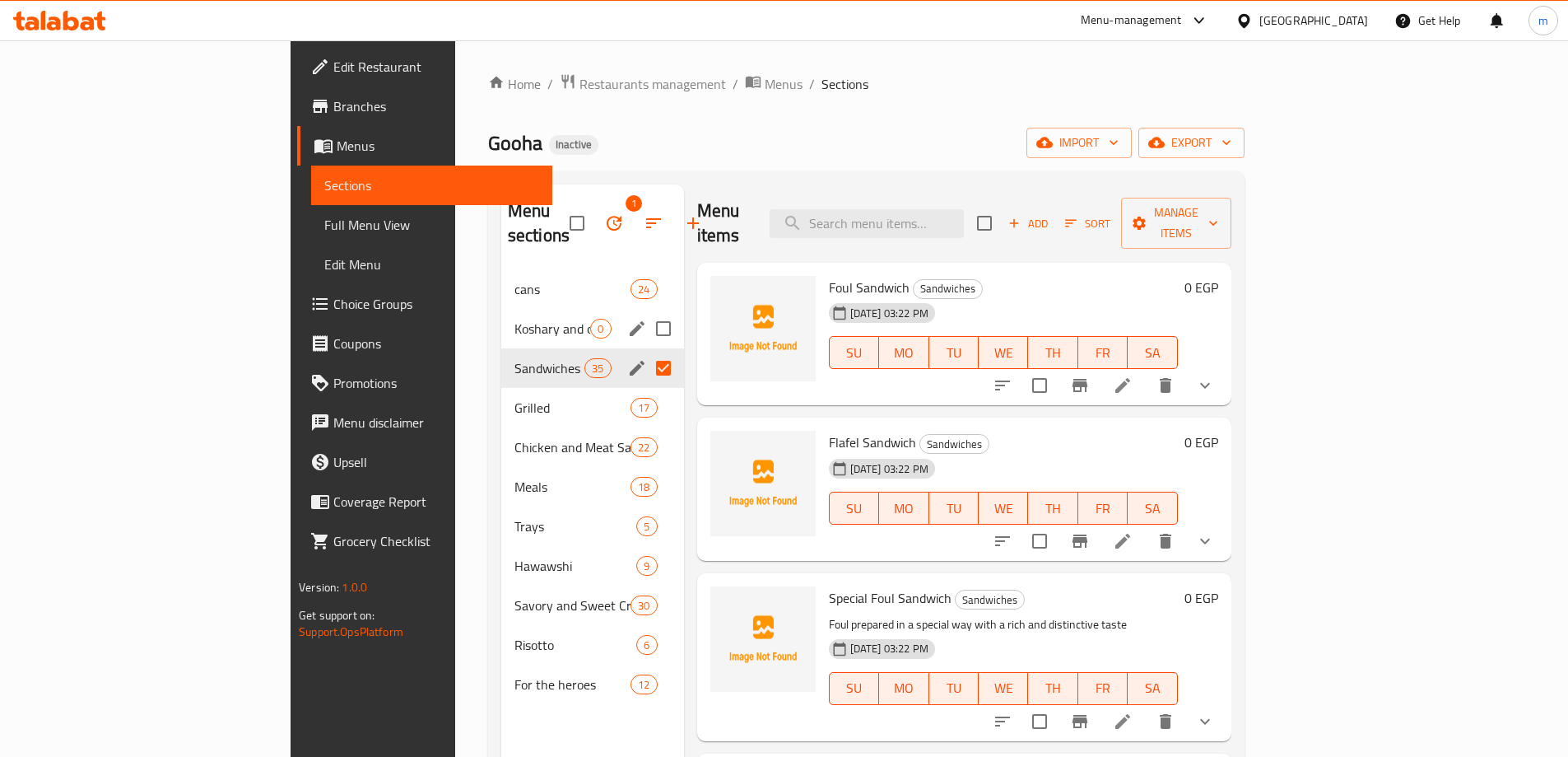
click at [646, 311] on input "Menu sections" at bounding box center [663, 328] width 34 height 34
checkbox input "true"
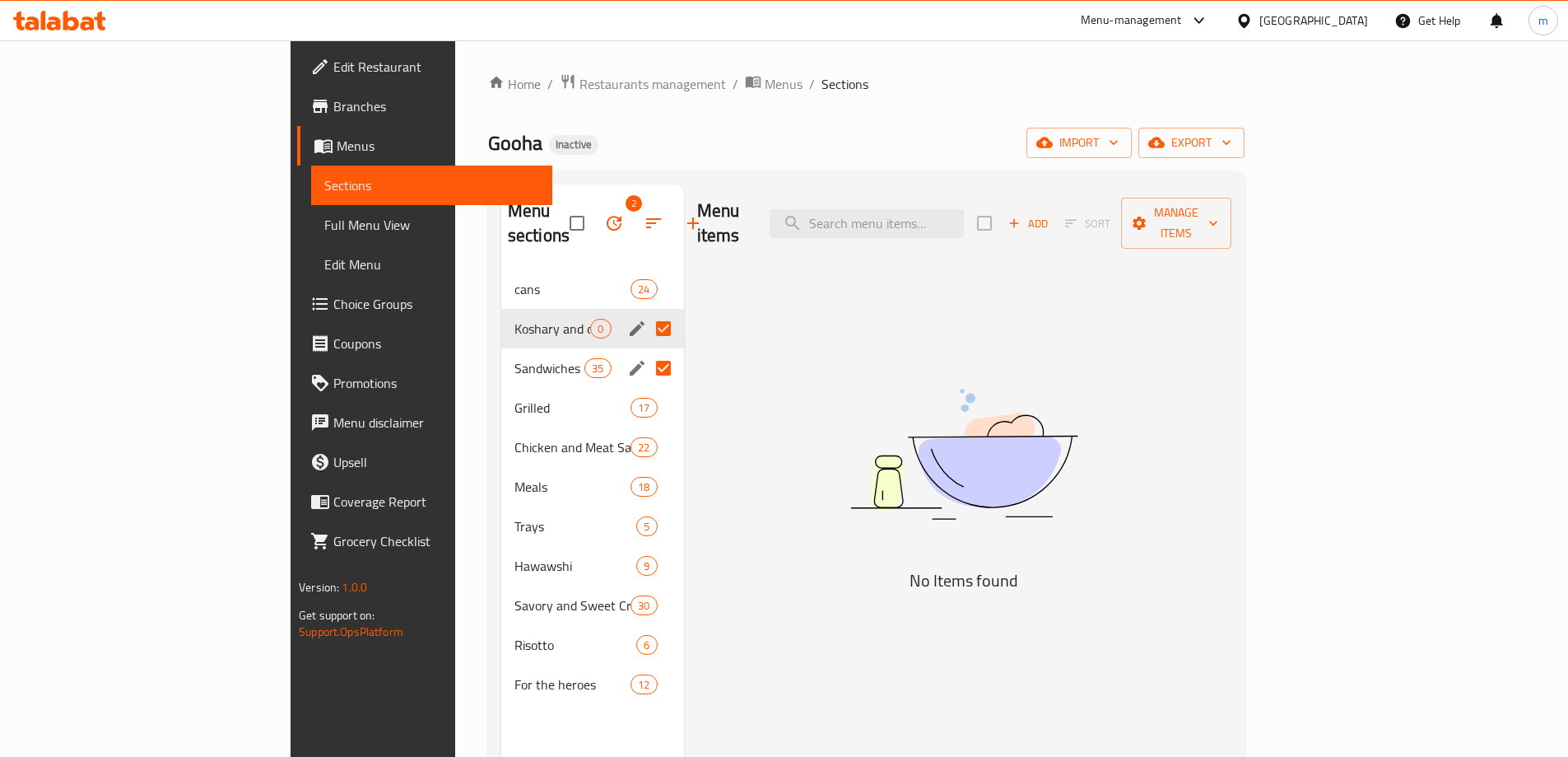
click at [594, 207] on button "button" at bounding box center [614, 223] width 39 height 39
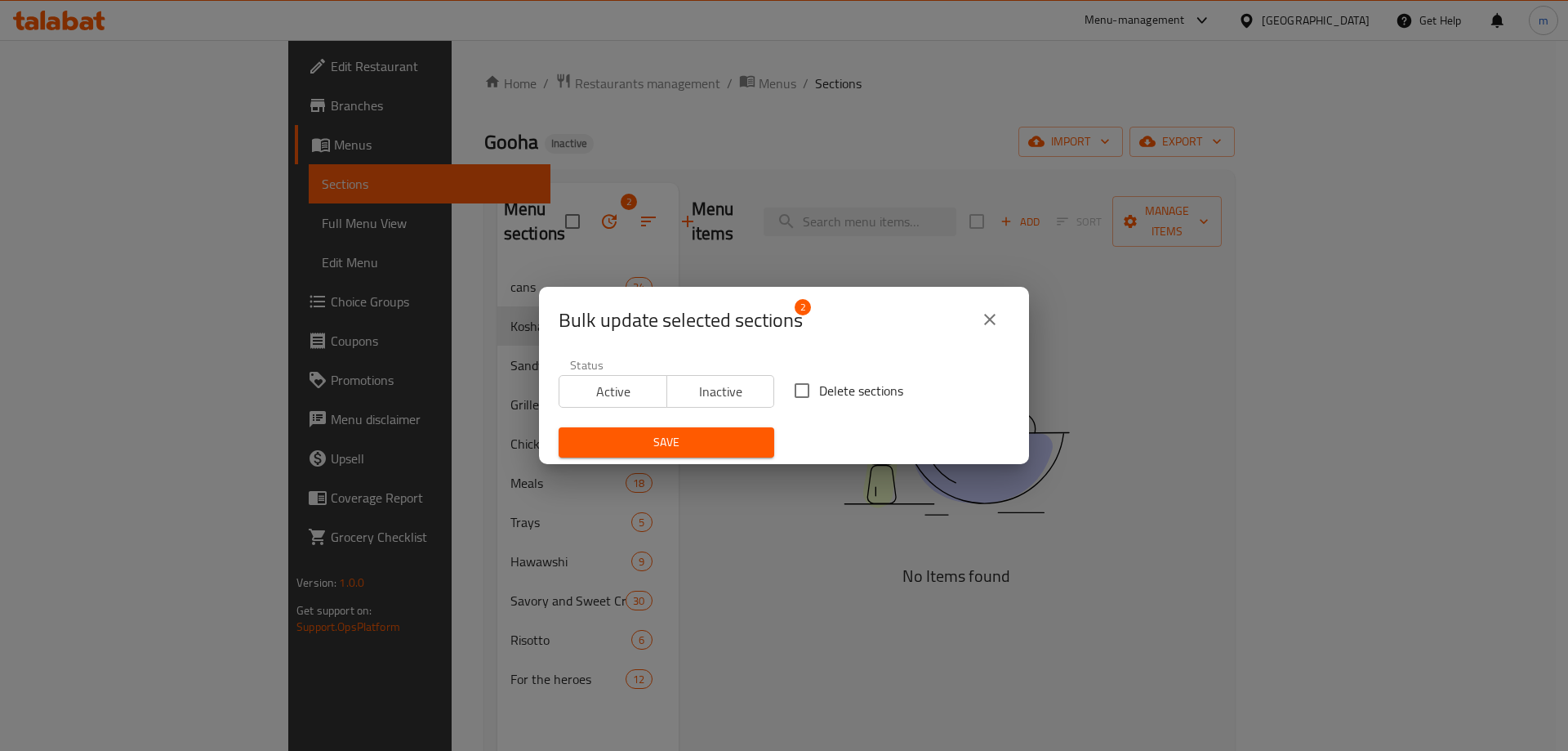
click at [833, 400] on span "Delete sections" at bounding box center [861, 390] width 84 height 19
click at [819, 402] on input "Delete sections" at bounding box center [801, 390] width 34 height 34
checkbox input "true"
click at [694, 435] on span "Save" at bounding box center [666, 441] width 189 height 20
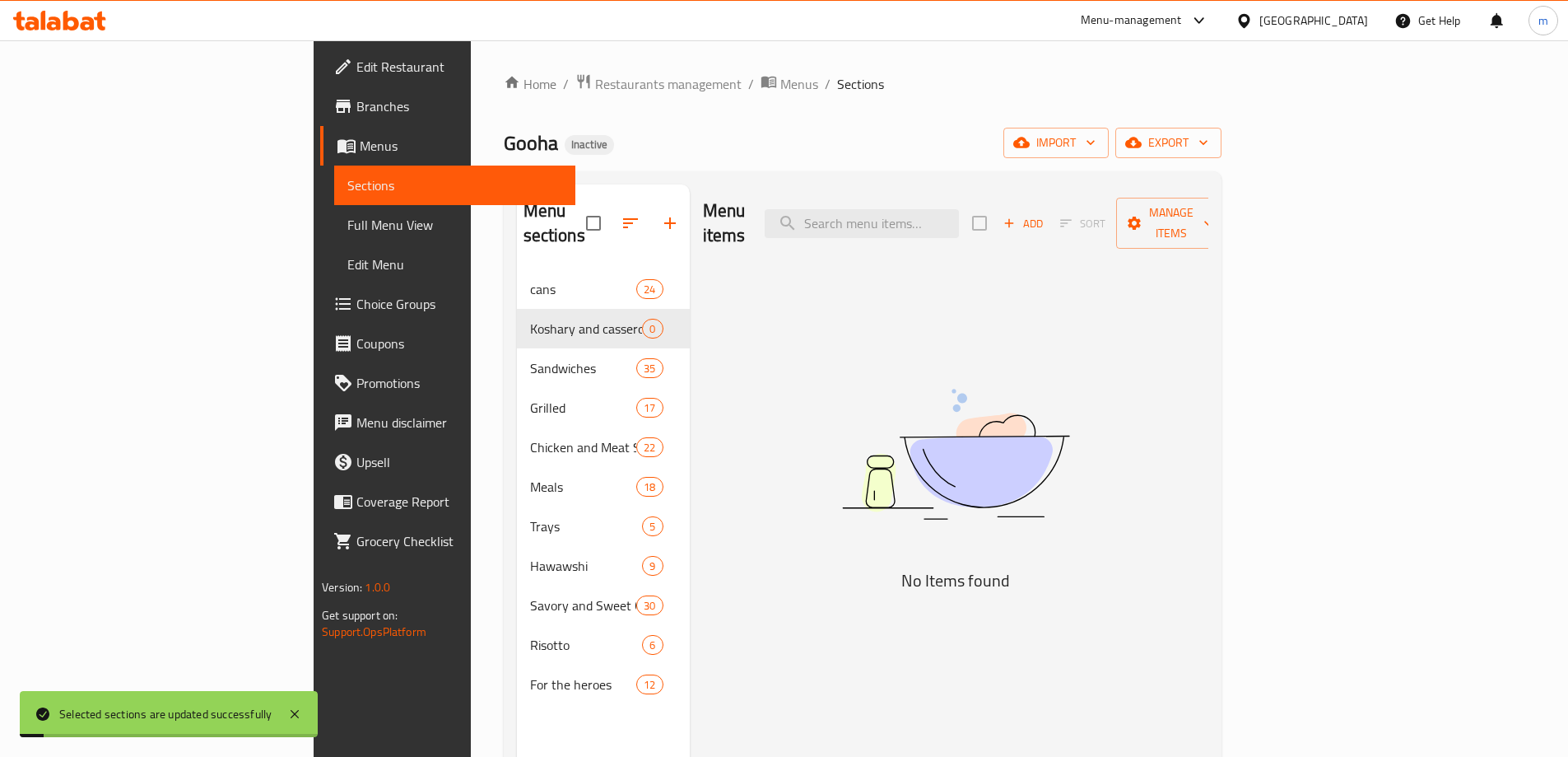
click at [1221, 127] on div "Home / Restaurants management / Menus / Sections Gooha Inactive import export M…" at bounding box center [862, 513] width 718 height 881
click at [1095, 147] on span "import" at bounding box center [1056, 143] width 79 height 21
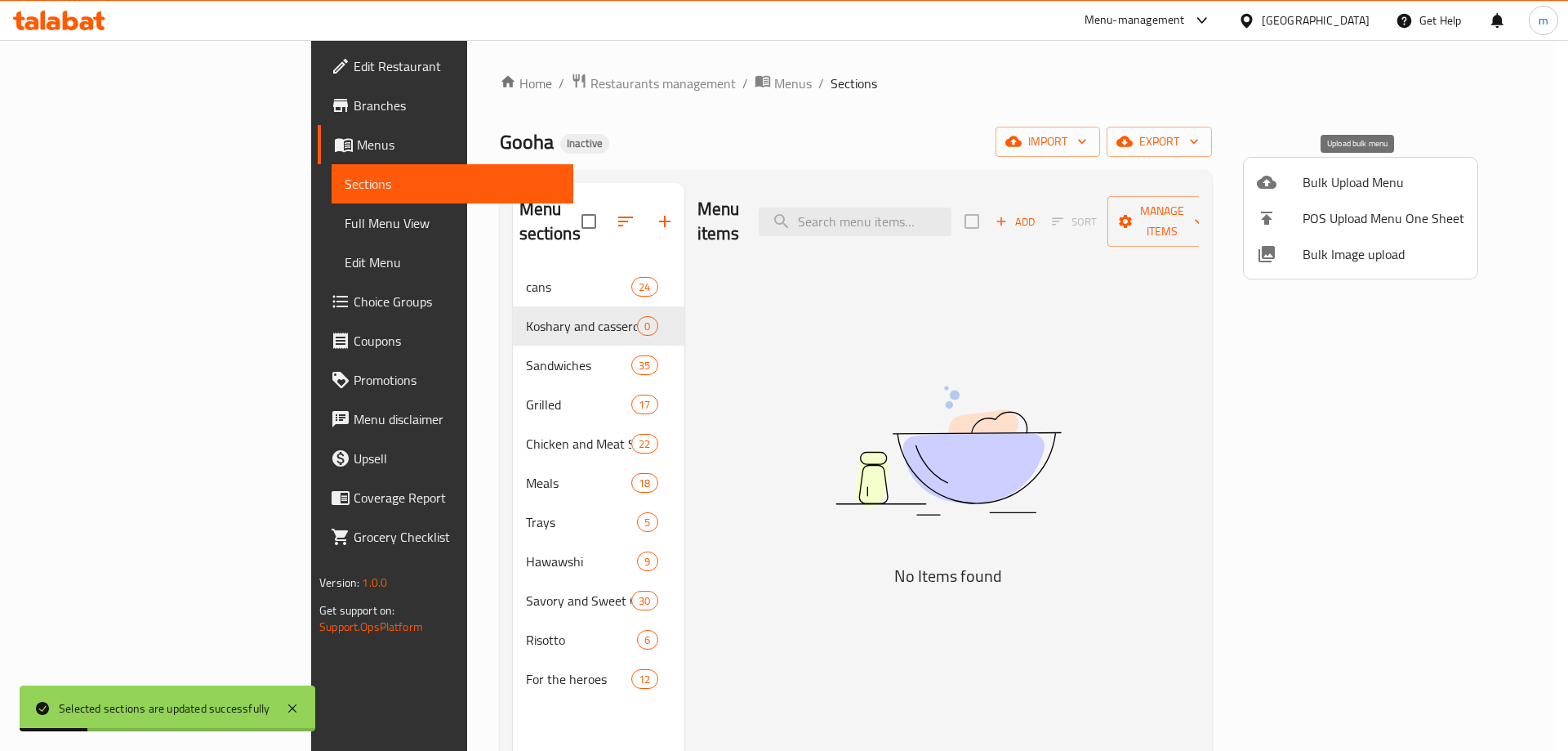
click at [1297, 186] on div at bounding box center [1279, 182] width 46 height 19
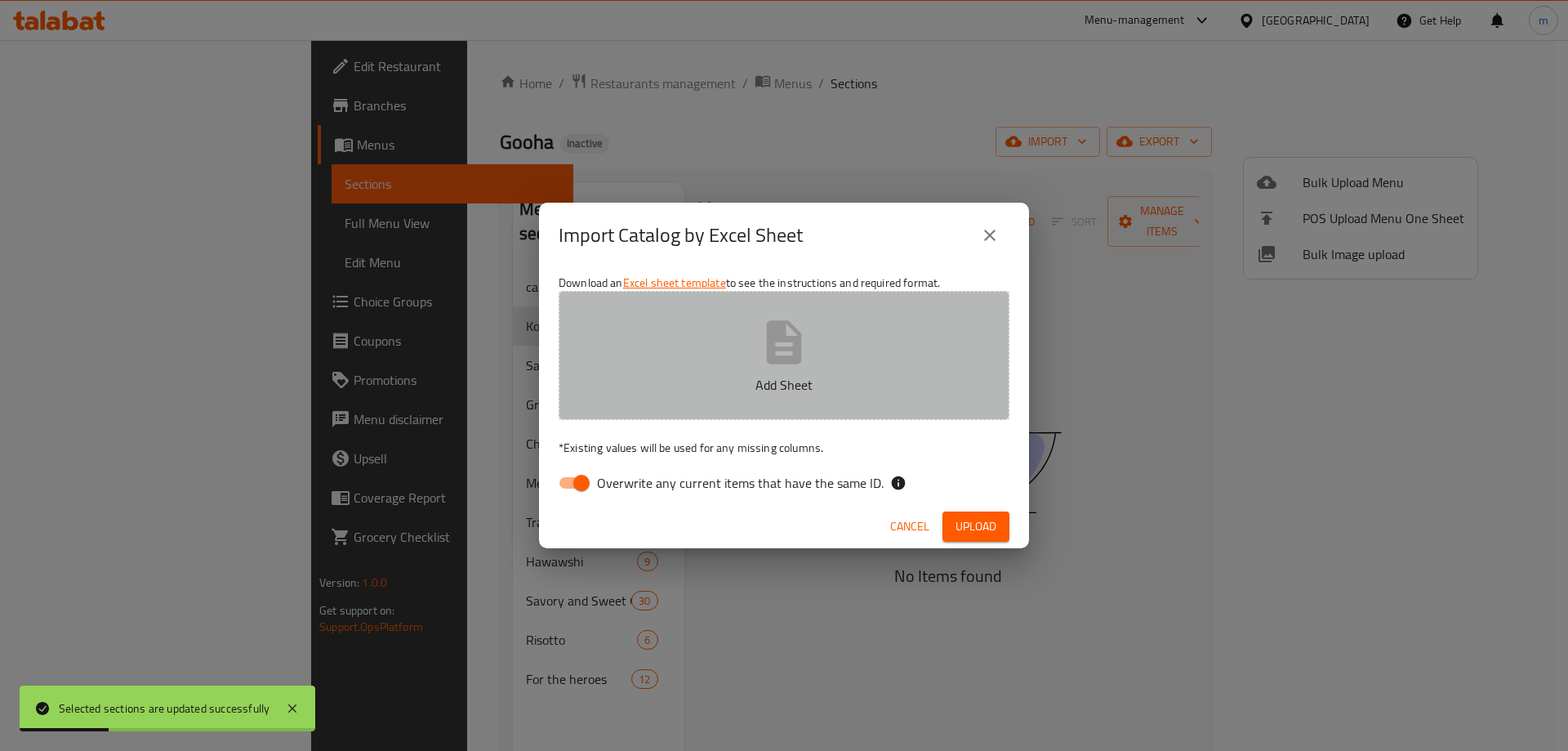
click at [908, 336] on button "Add Sheet" at bounding box center [784, 355] width 451 height 129
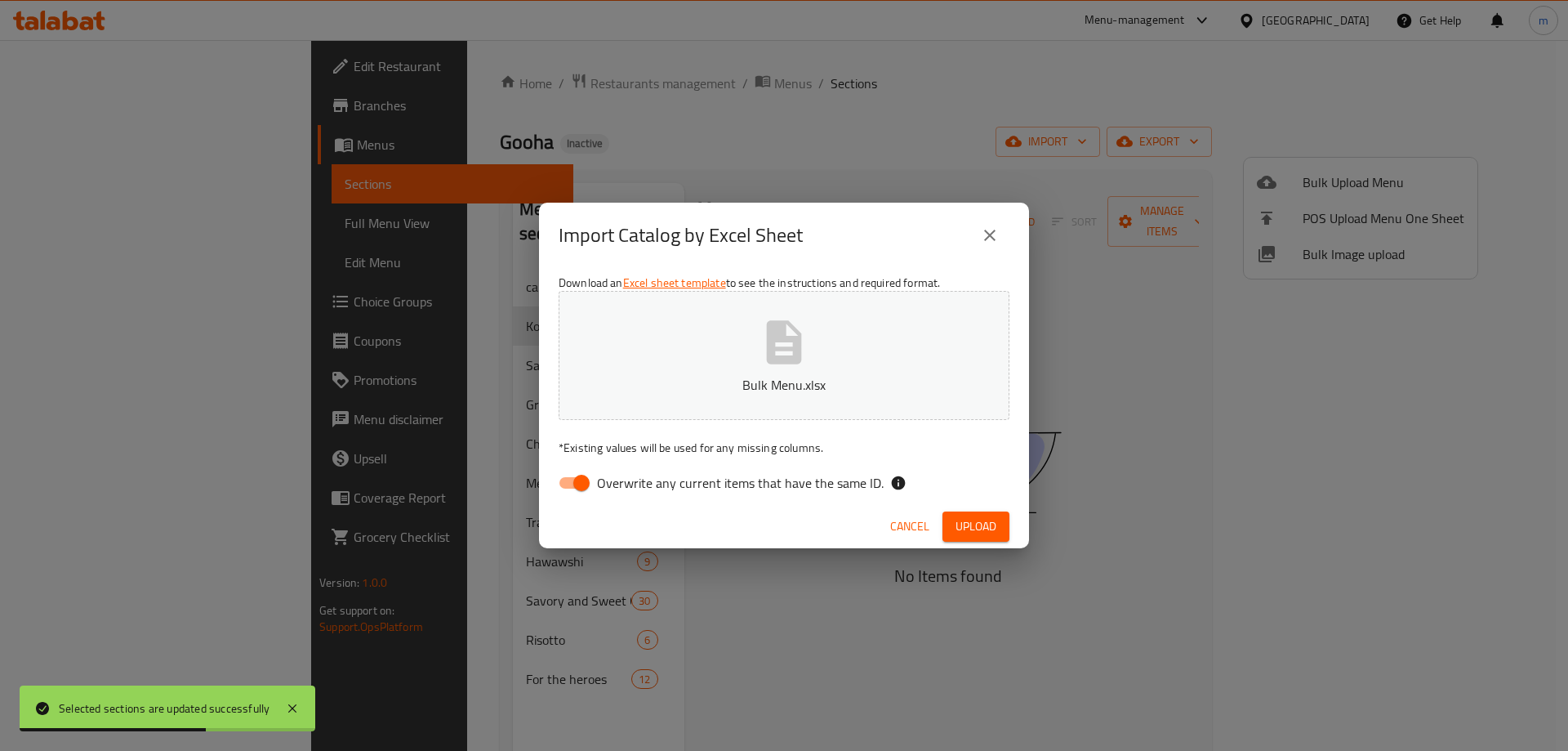
click at [557, 483] on input "Overwrite any current items that have the same ID." at bounding box center [581, 482] width 93 height 31
checkbox input "false"
click at [966, 523] on span "Upload" at bounding box center [976, 526] width 41 height 20
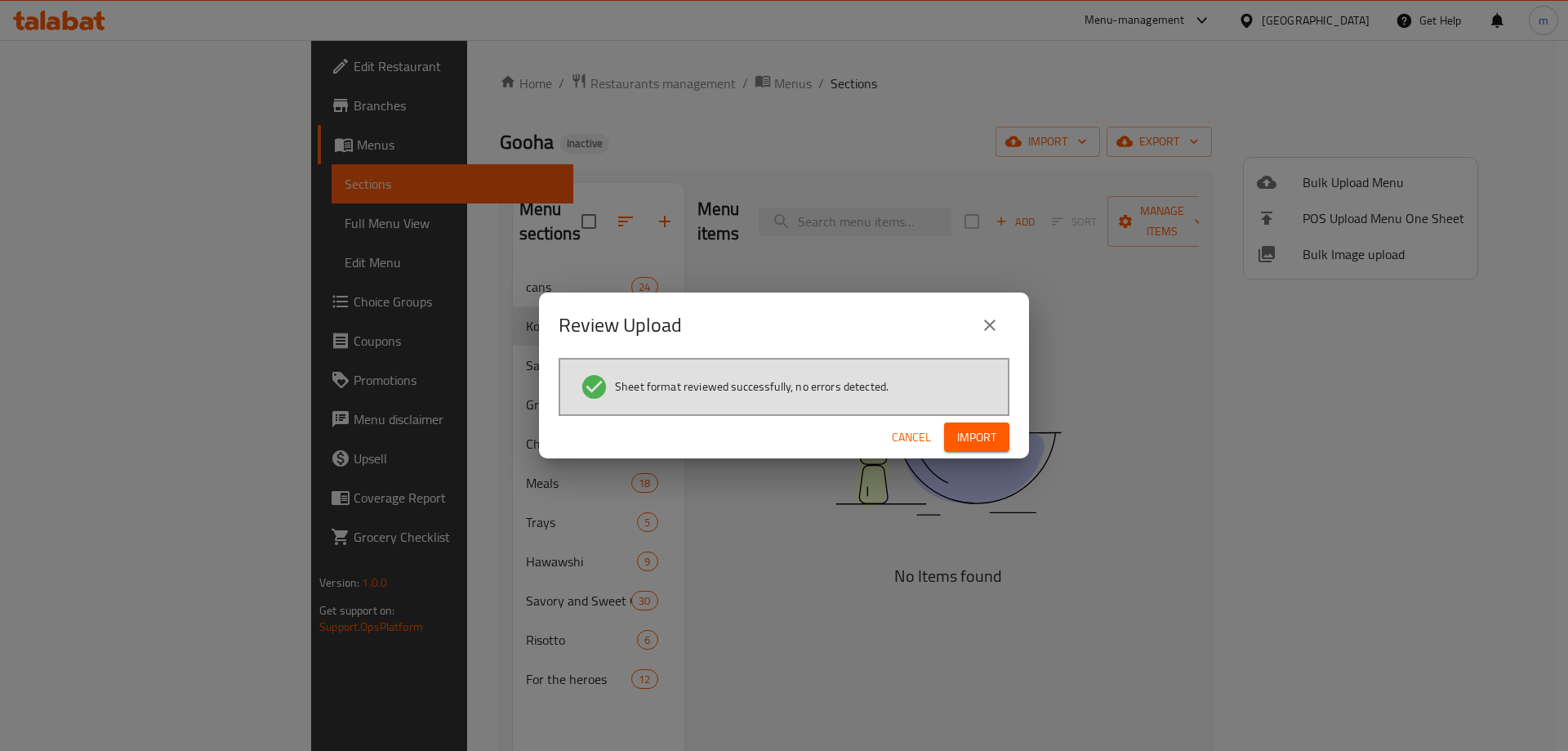
click at [991, 437] on span "Import" at bounding box center [977, 437] width 39 height 20
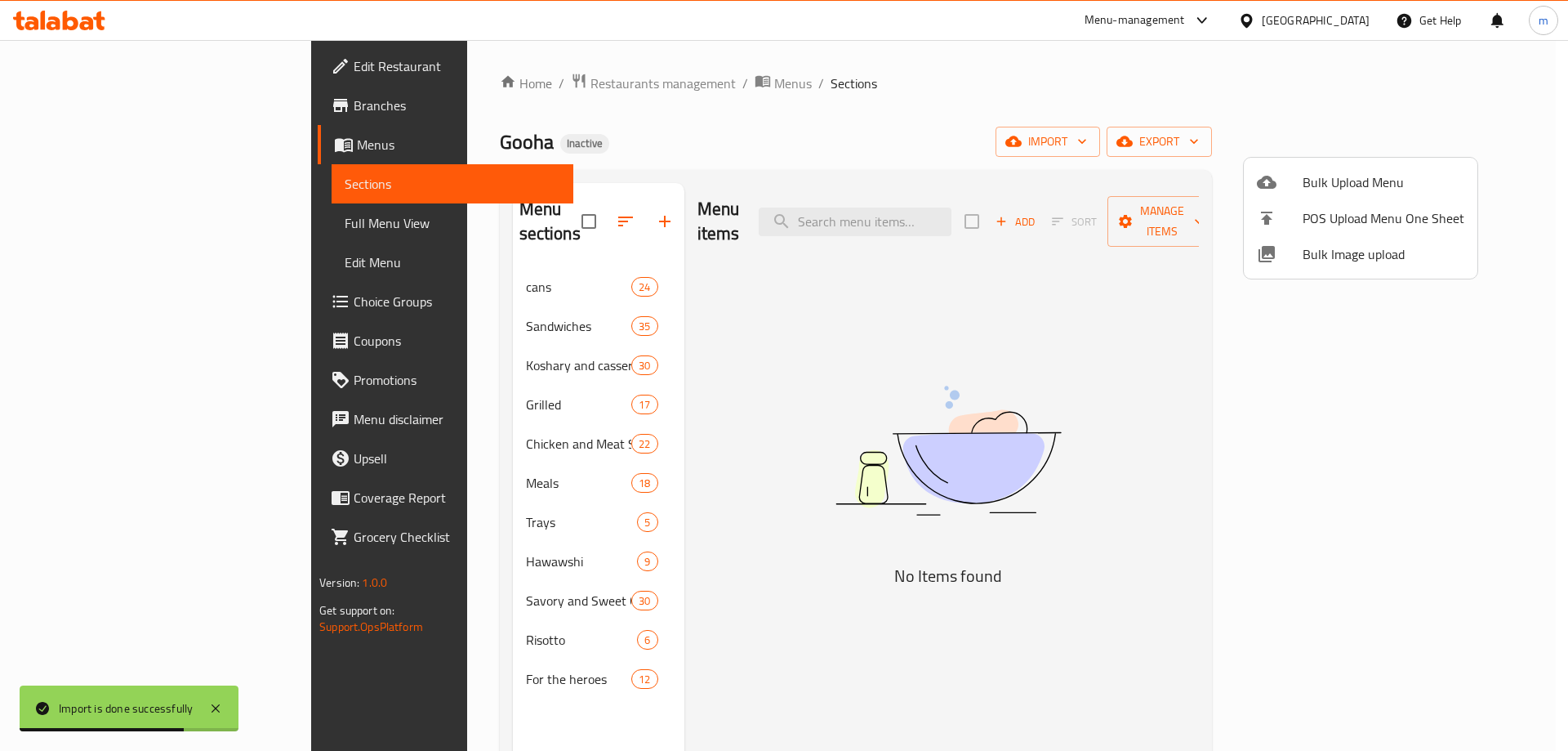
click at [441, 328] on div at bounding box center [784, 376] width 1568 height 751
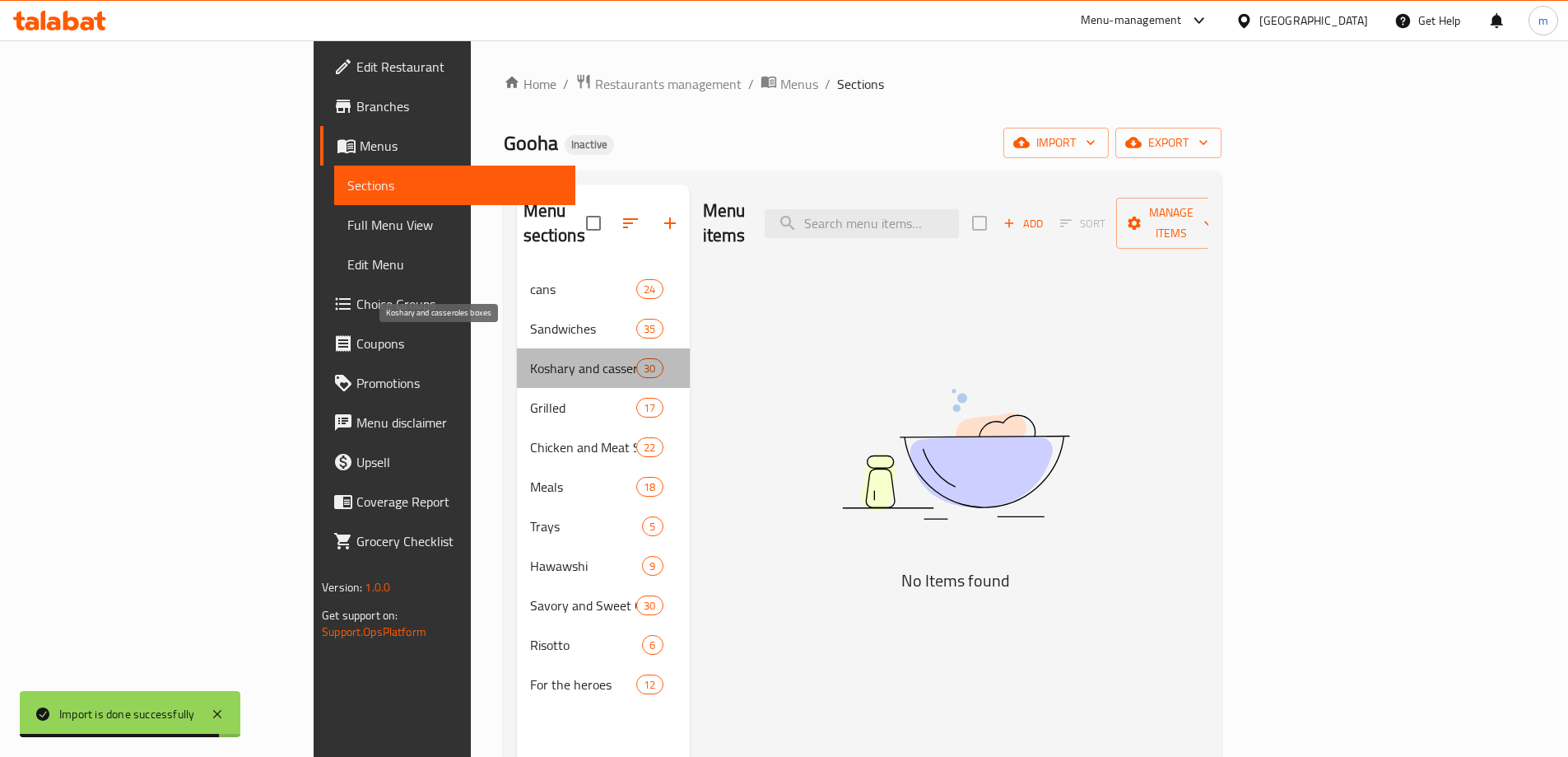
click at [530, 358] on span "Koshary and casseroles boxes" at bounding box center [583, 368] width 107 height 20
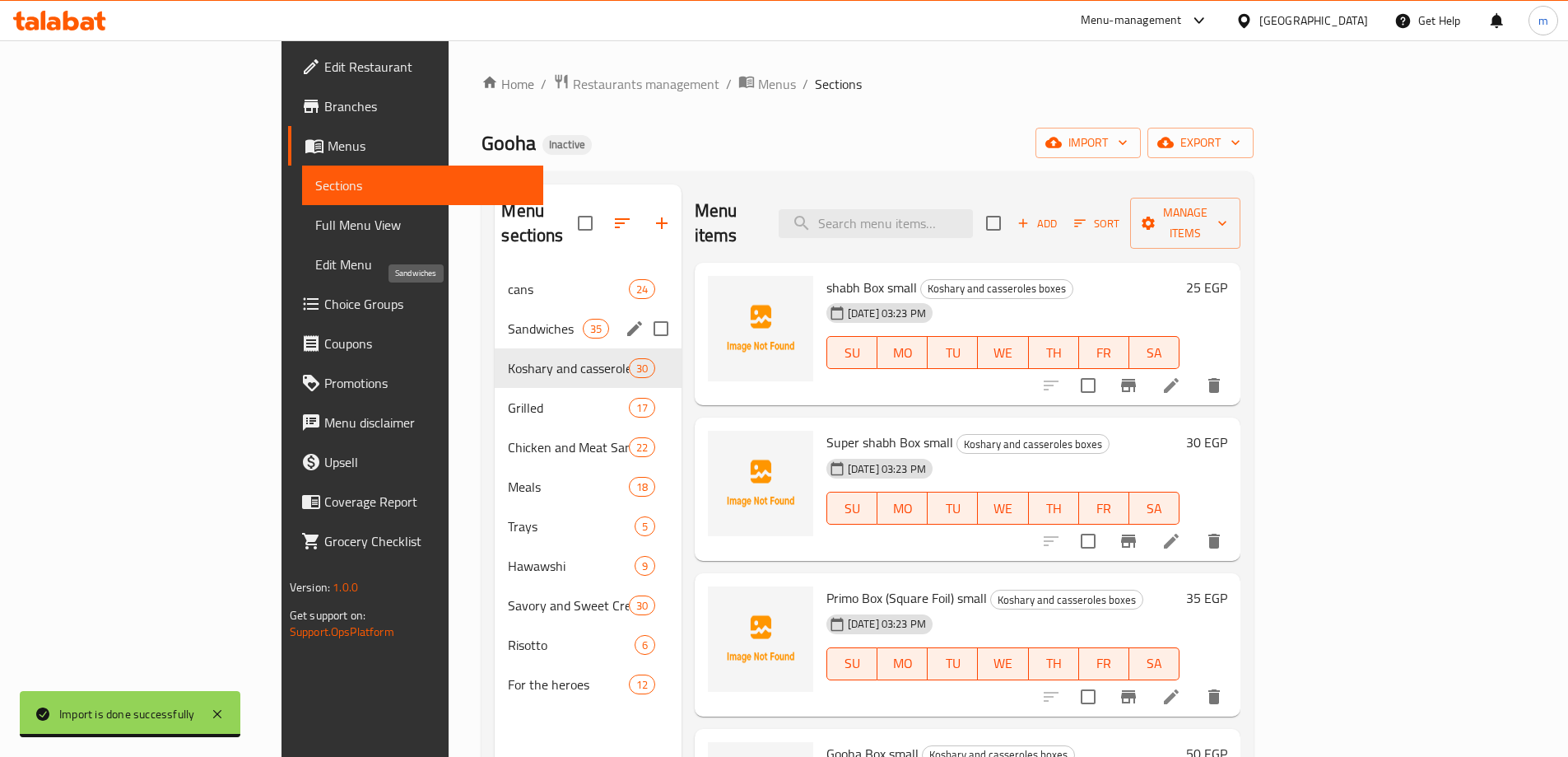
click at [507, 319] on span "Sandwiches" at bounding box center [544, 329] width 74 height 20
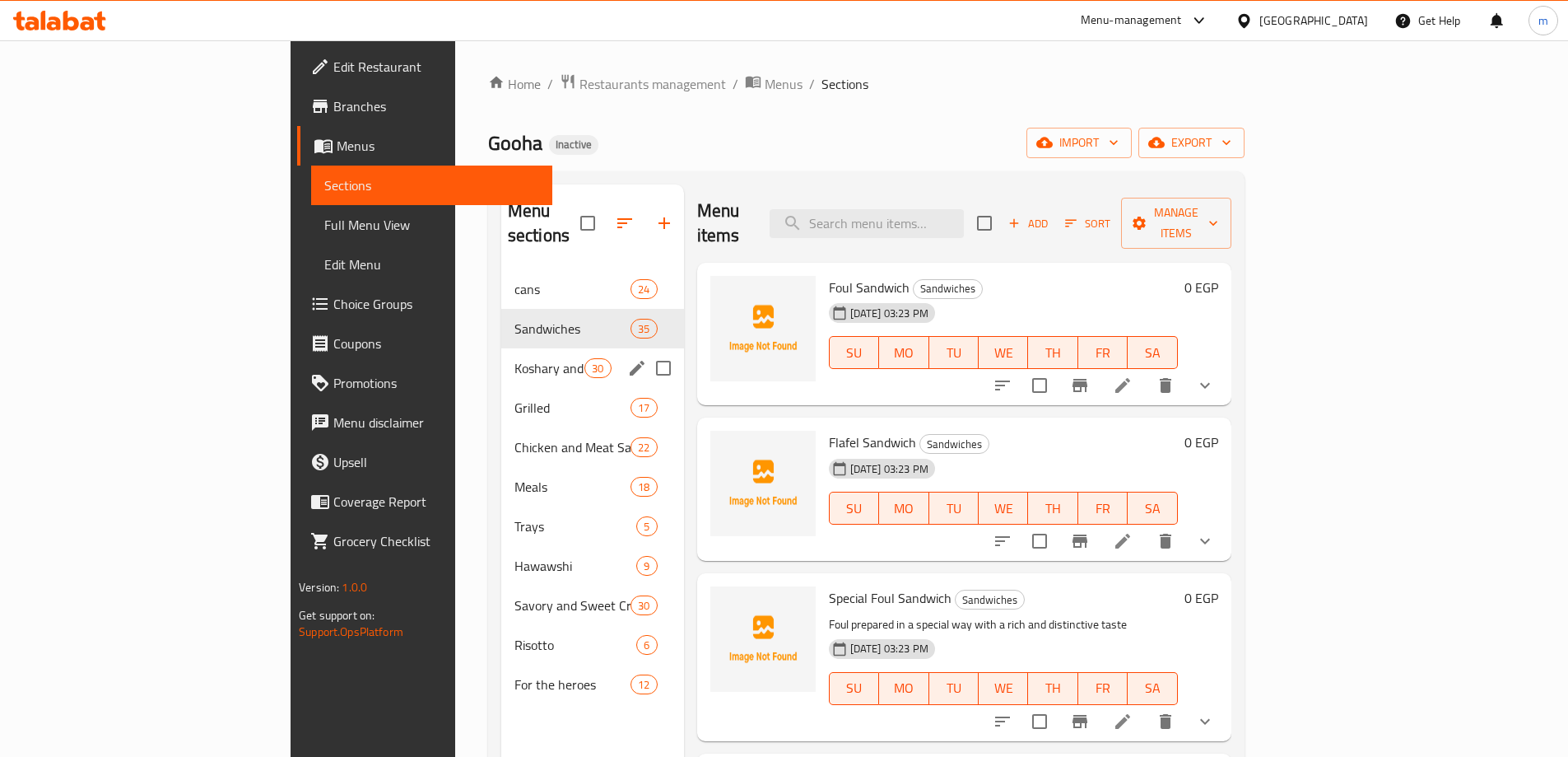
click at [514, 358] on span "Koshary and casseroles boxes" at bounding box center [549, 368] width 70 height 20
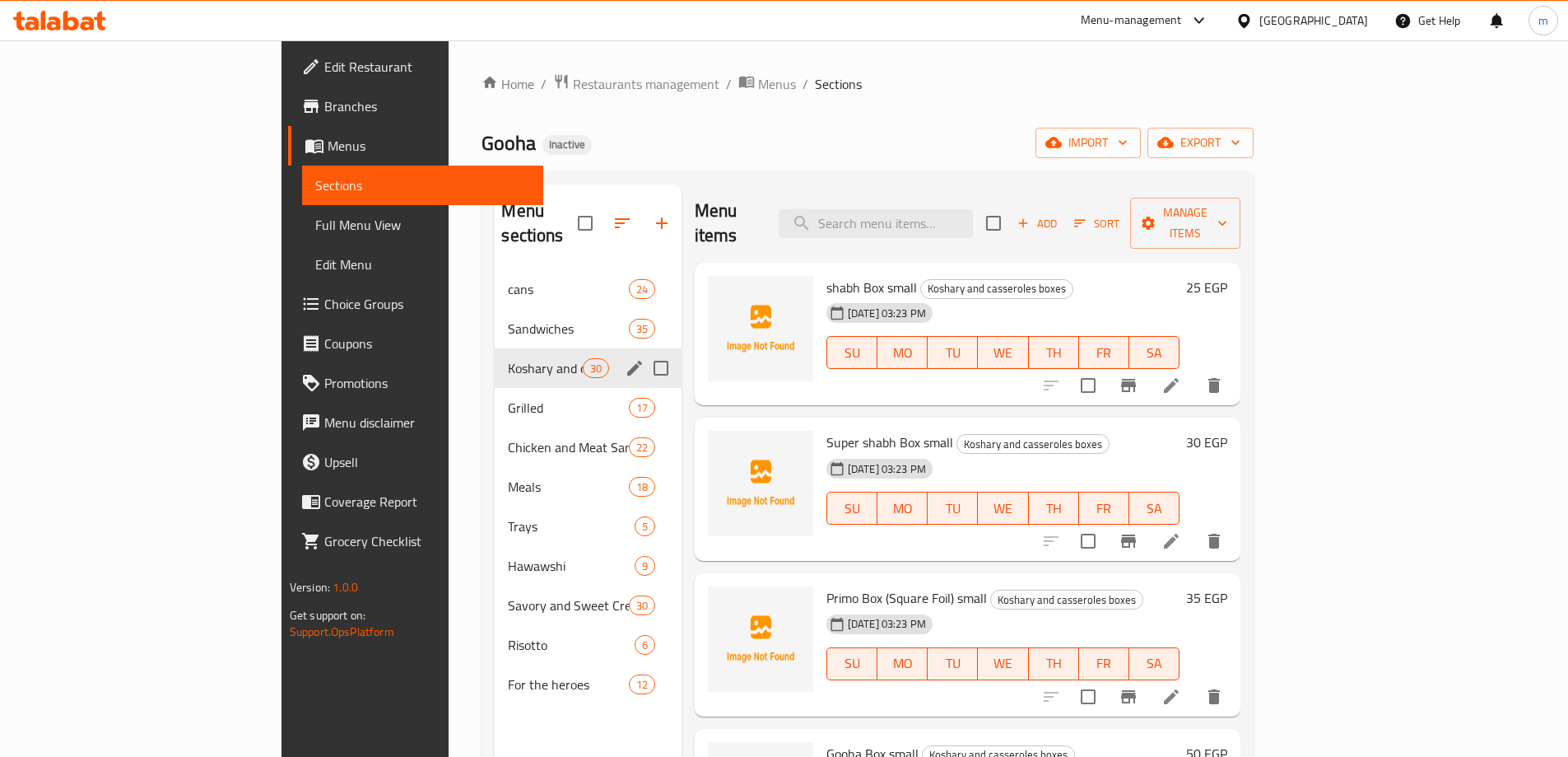
click at [622, 356] on div "Menu sections" at bounding box center [633, 368] width 24 height 24
click at [627, 361] on icon "edit" at bounding box center [633, 368] width 15 height 15
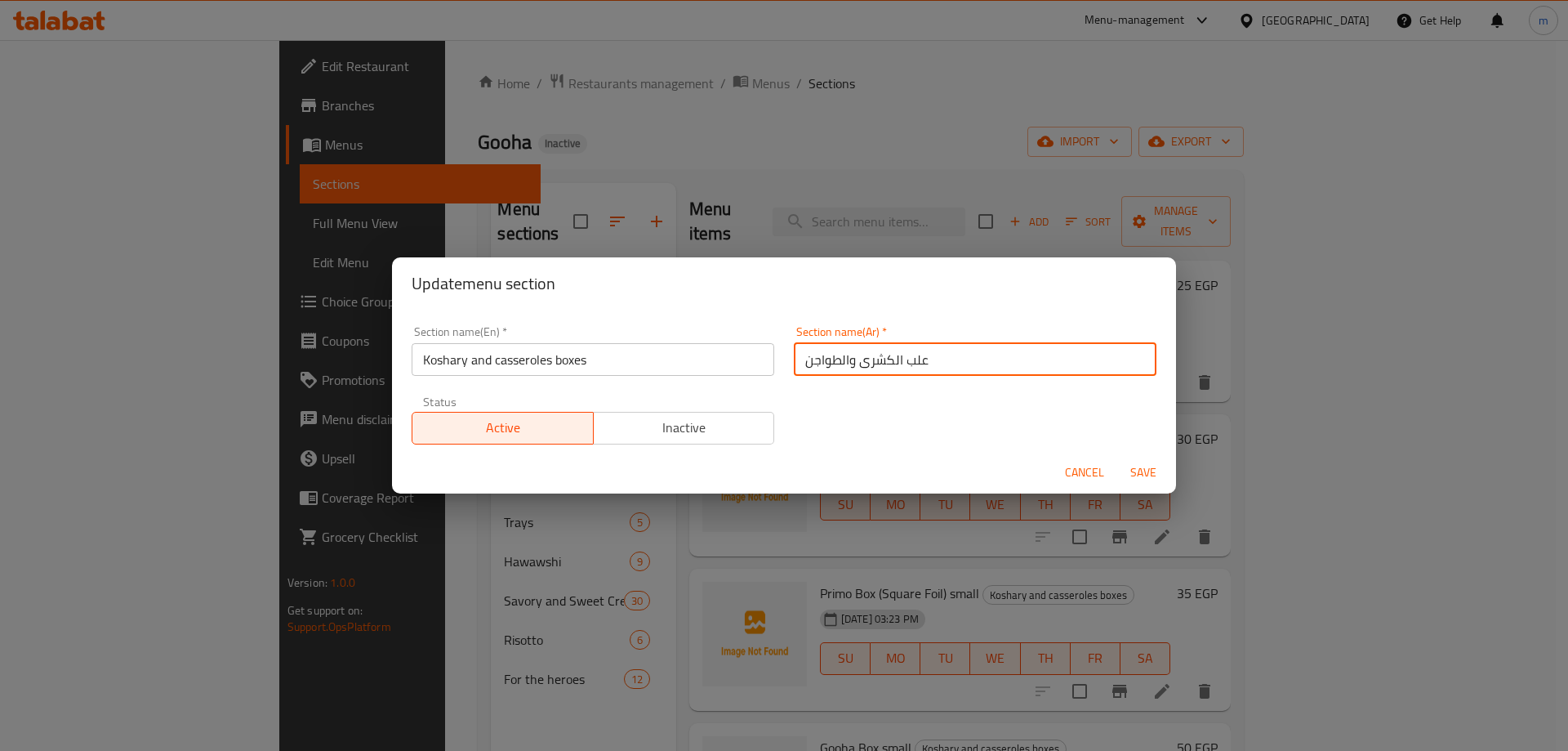
click at [949, 364] on input "علب الكشرى والطواجن" at bounding box center [975, 360] width 363 height 33
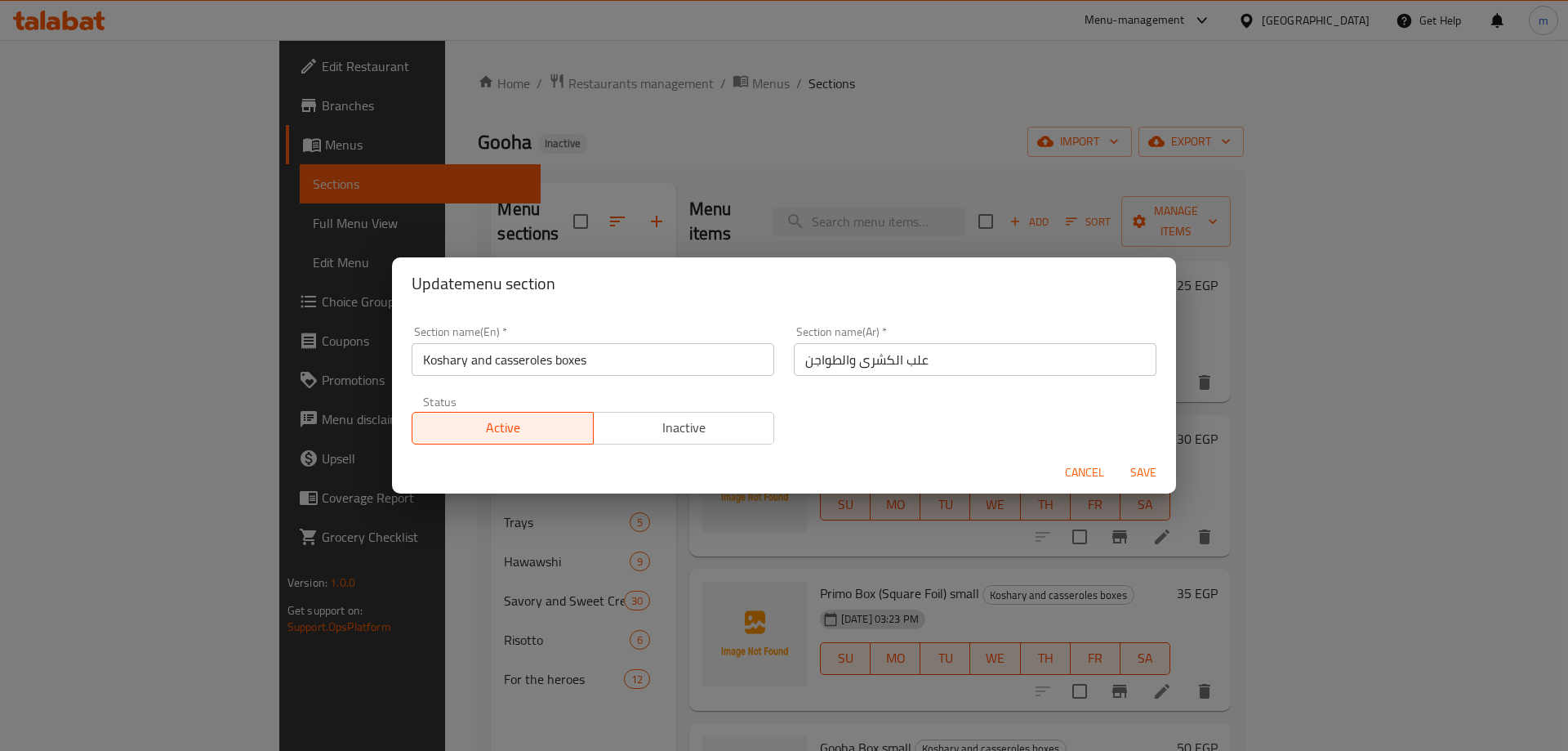
click at [858, 121] on div "Update menu section Section name(En)   * Koshary and casseroles boxes Section n…" at bounding box center [784, 376] width 1568 height 751
click at [1081, 473] on span "Cancel" at bounding box center [1085, 472] width 39 height 20
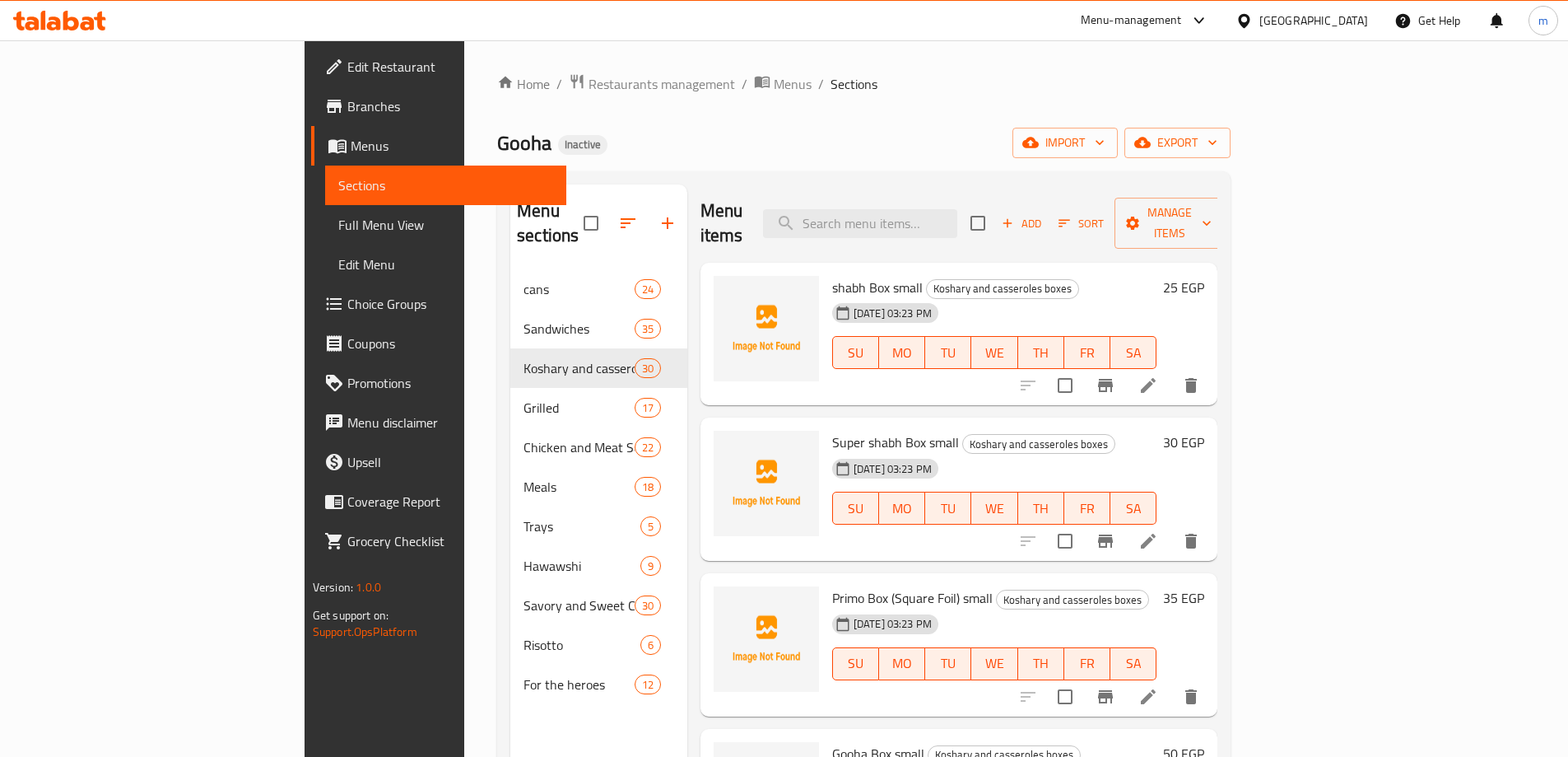
click at [1065, 141] on div "Gooha Inactive import export" at bounding box center [863, 142] width 733 height 30
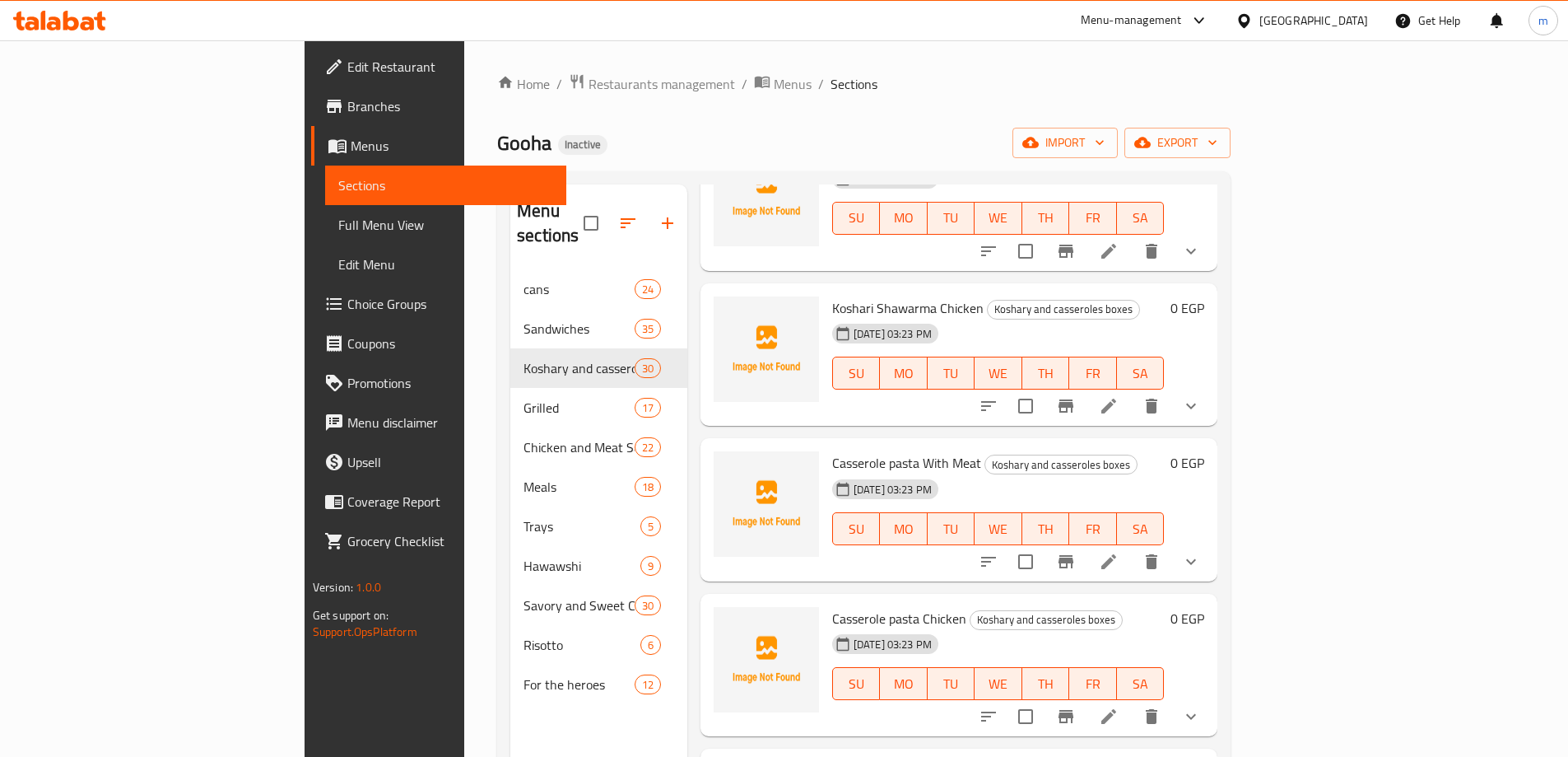
scroll to position [1070, 0]
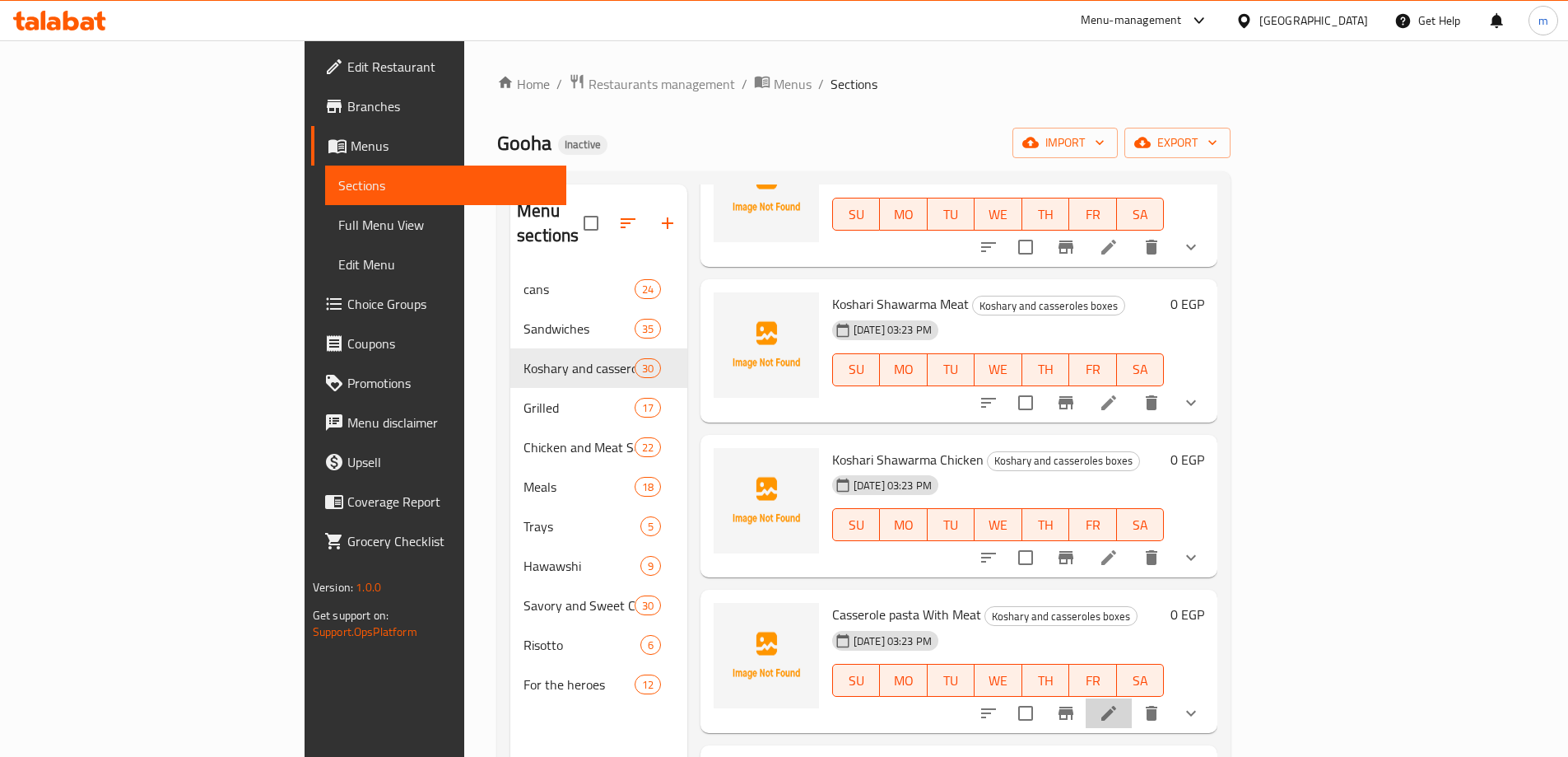
click at [1131, 699] on li at bounding box center [1108, 713] width 46 height 29
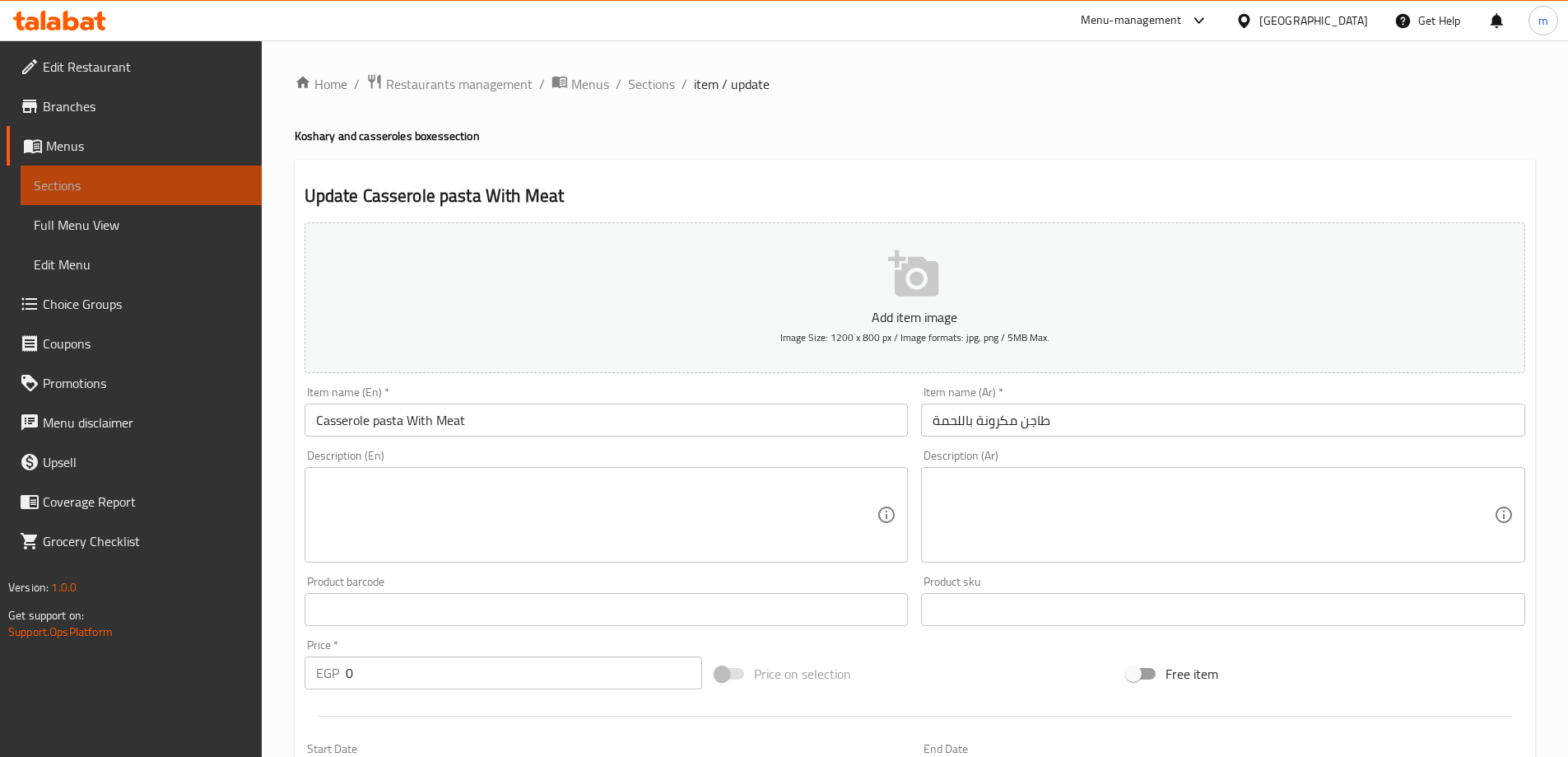
click at [133, 198] on link "Sections" at bounding box center [141, 185] width 241 height 39
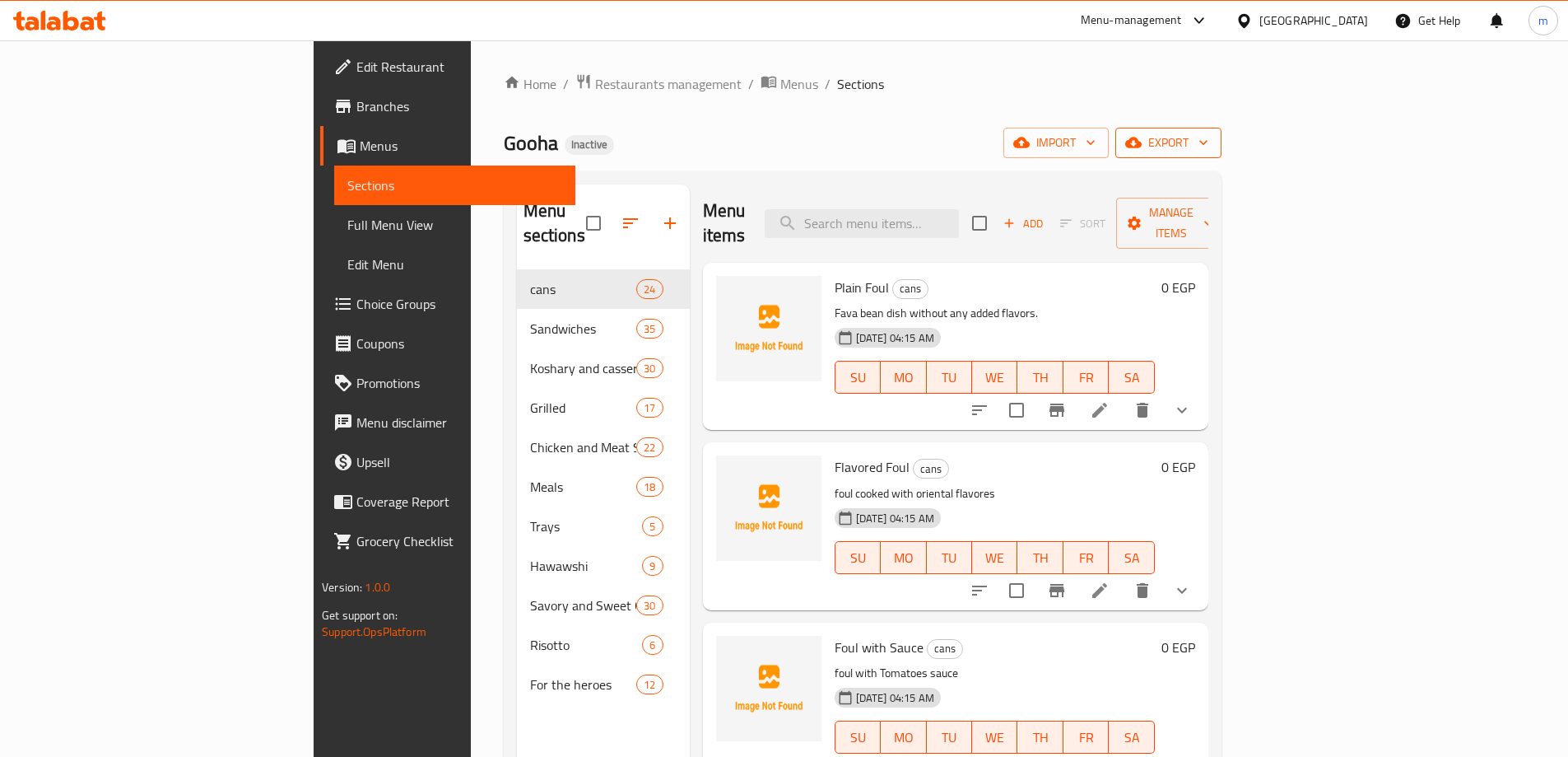
click at [1208, 149] on span "export" at bounding box center [1168, 143] width 80 height 21
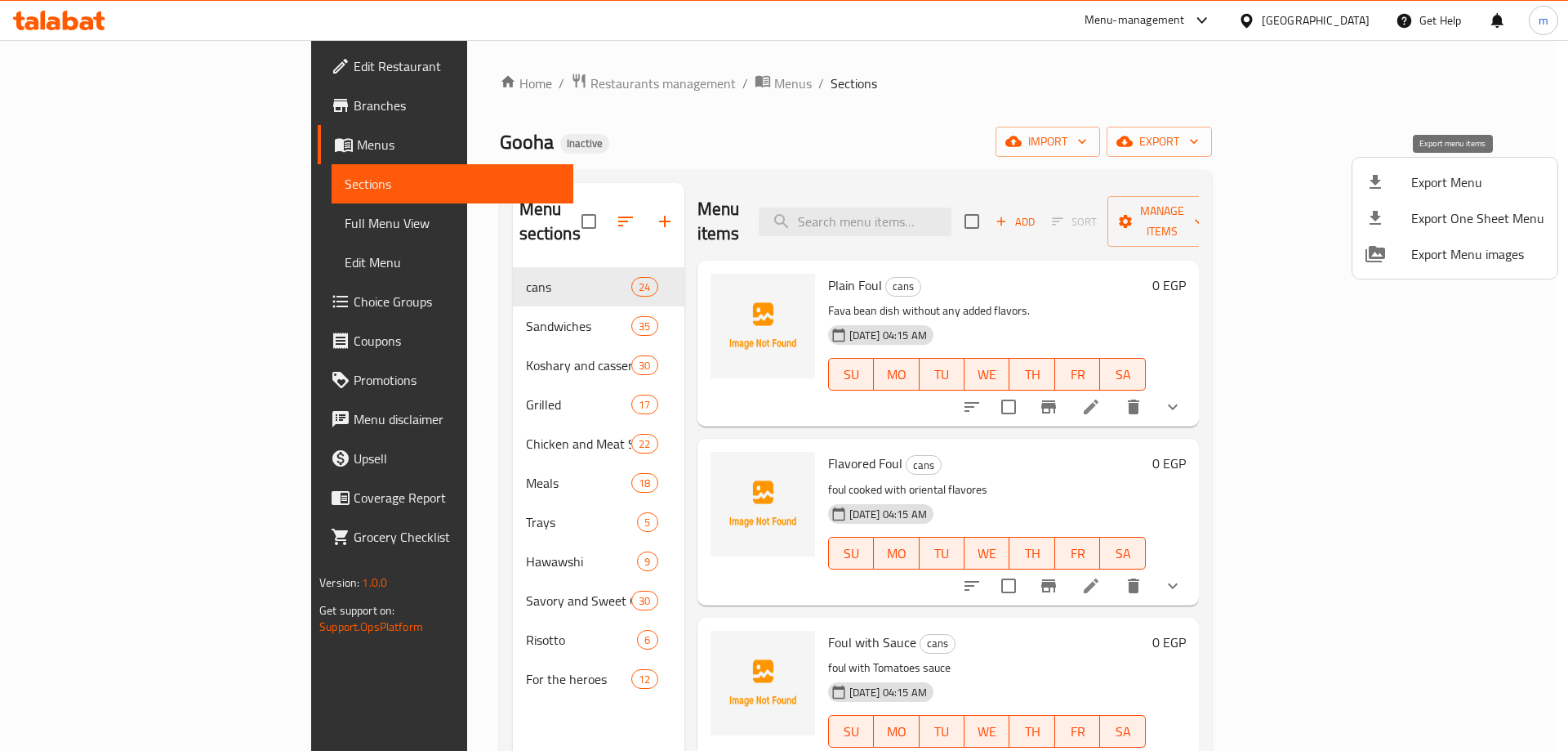
click at [1410, 177] on div at bounding box center [1388, 182] width 46 height 19
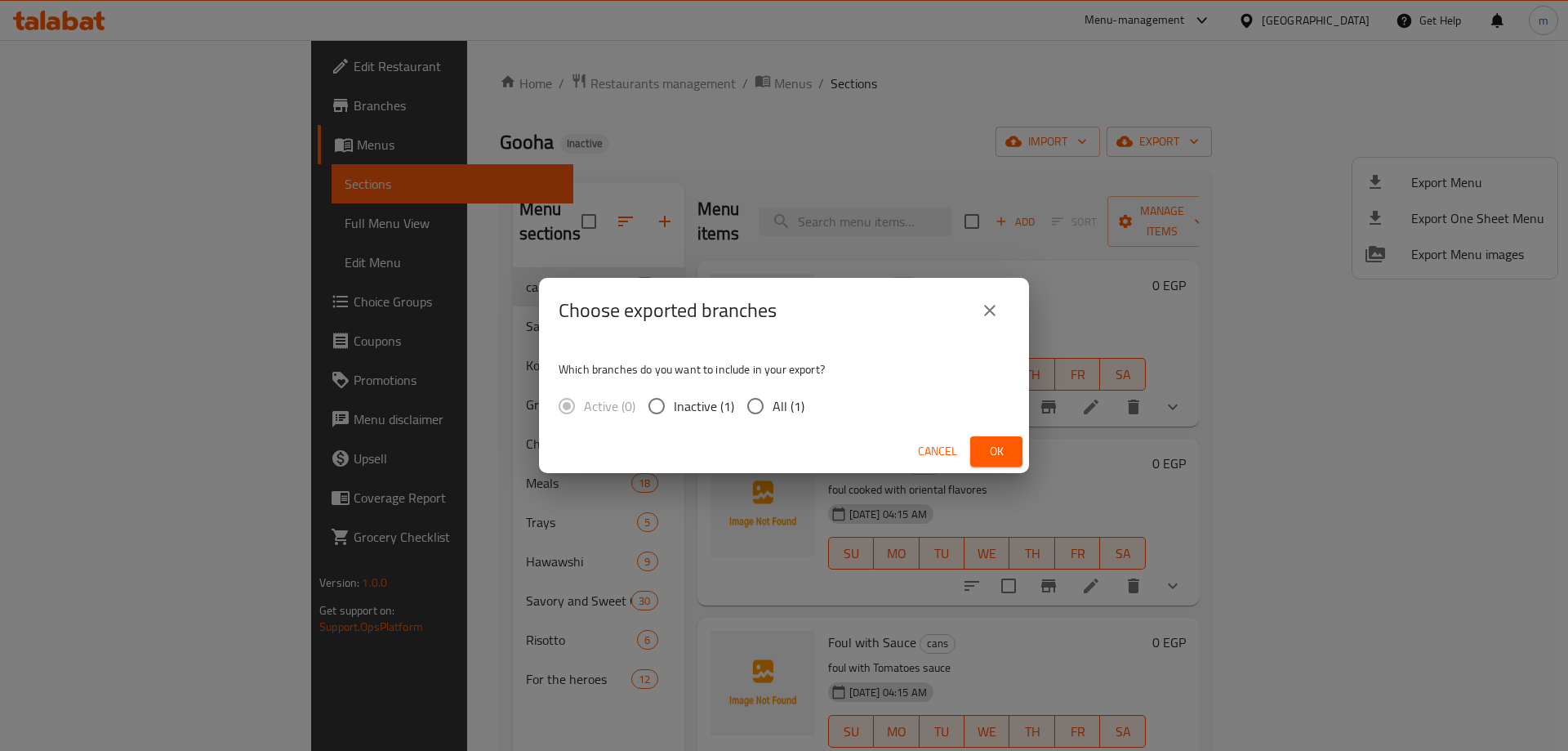
click at [754, 410] on input "All (1)" at bounding box center [755, 406] width 34 height 34
radio input "true"
click at [994, 456] on span "Ok" at bounding box center [996, 451] width 26 height 20
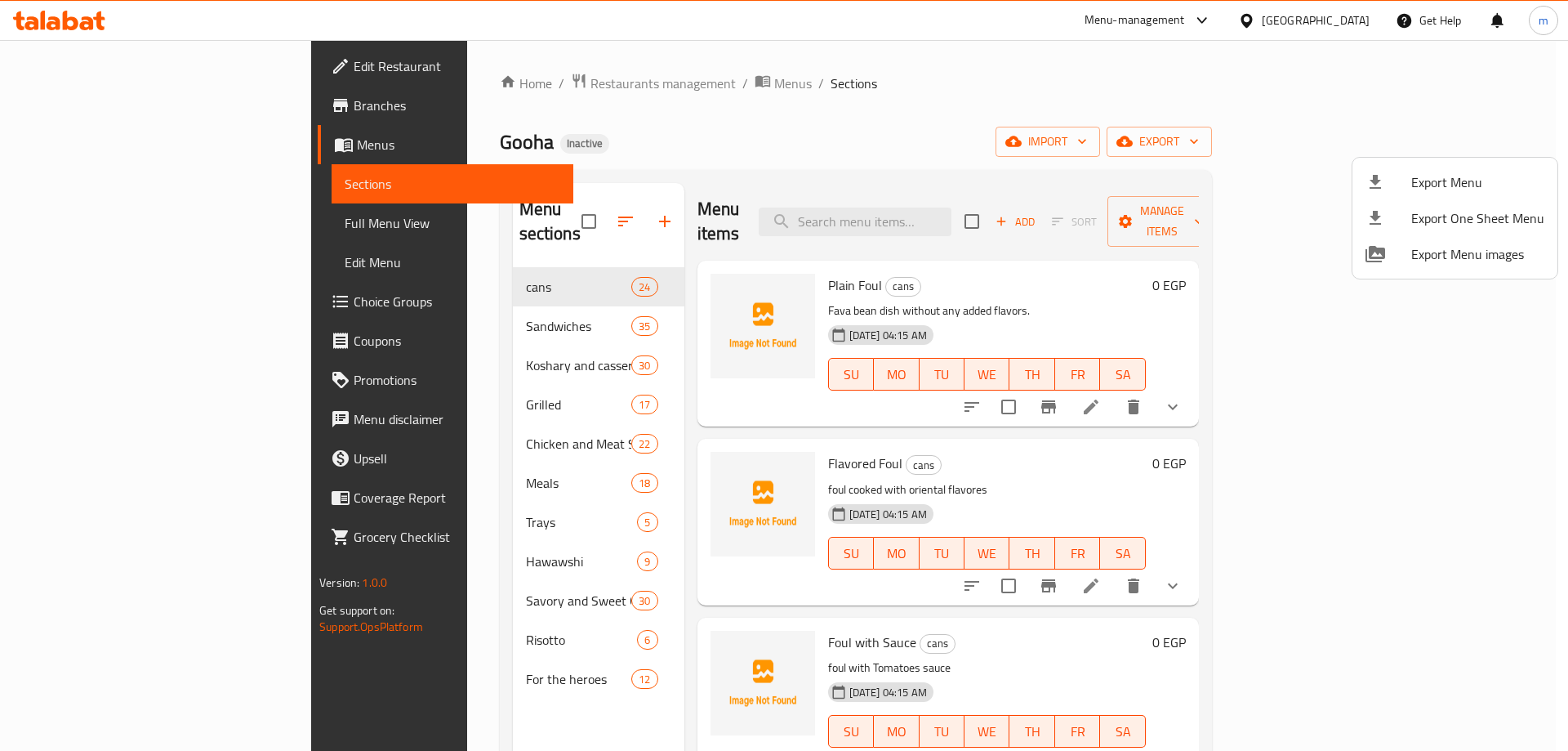
click at [152, 225] on div at bounding box center [784, 376] width 1568 height 751
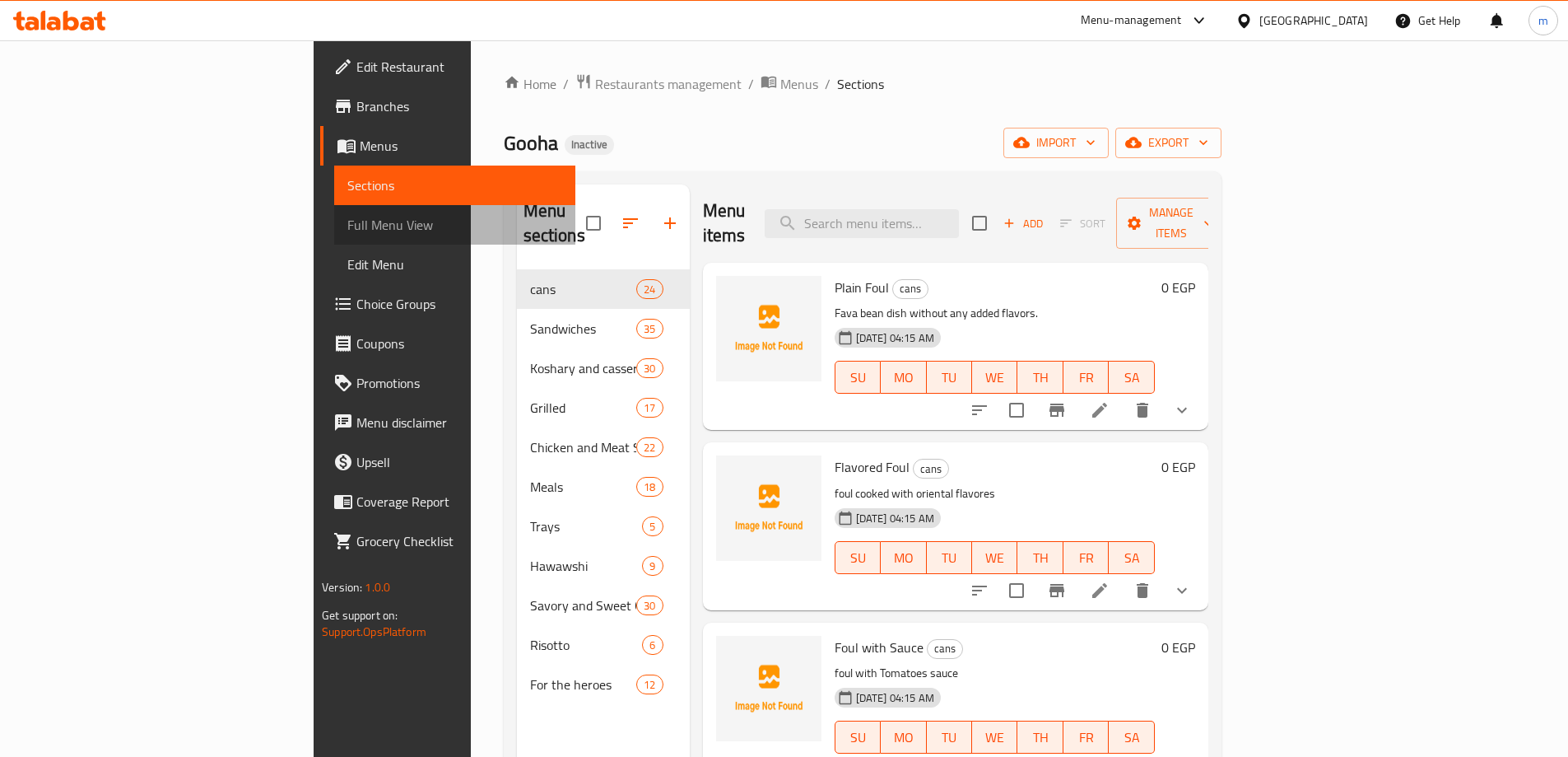
click at [334, 238] on link "Full Menu View" at bounding box center [455, 225] width 241 height 39
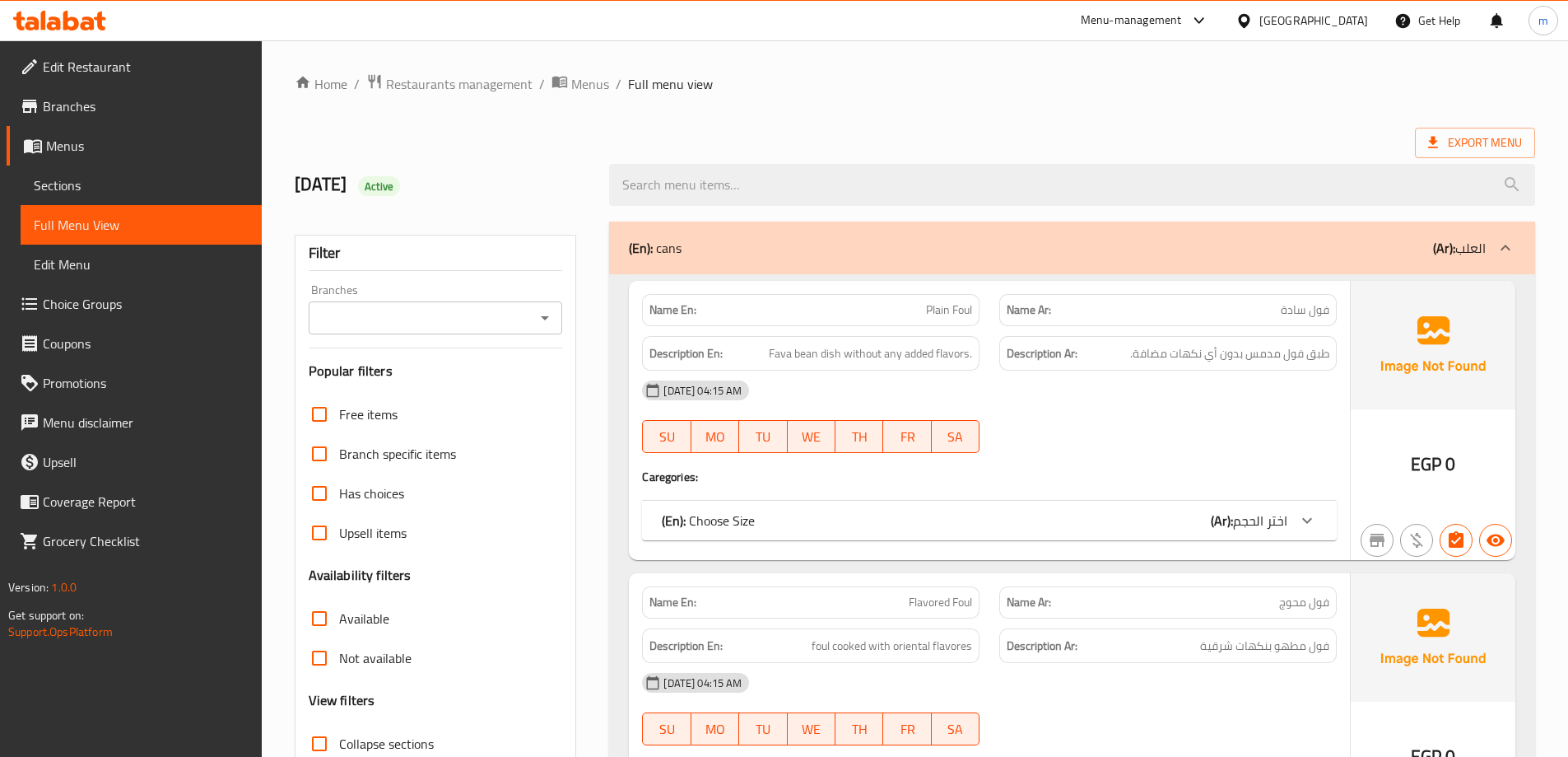
scroll to position [330, 0]
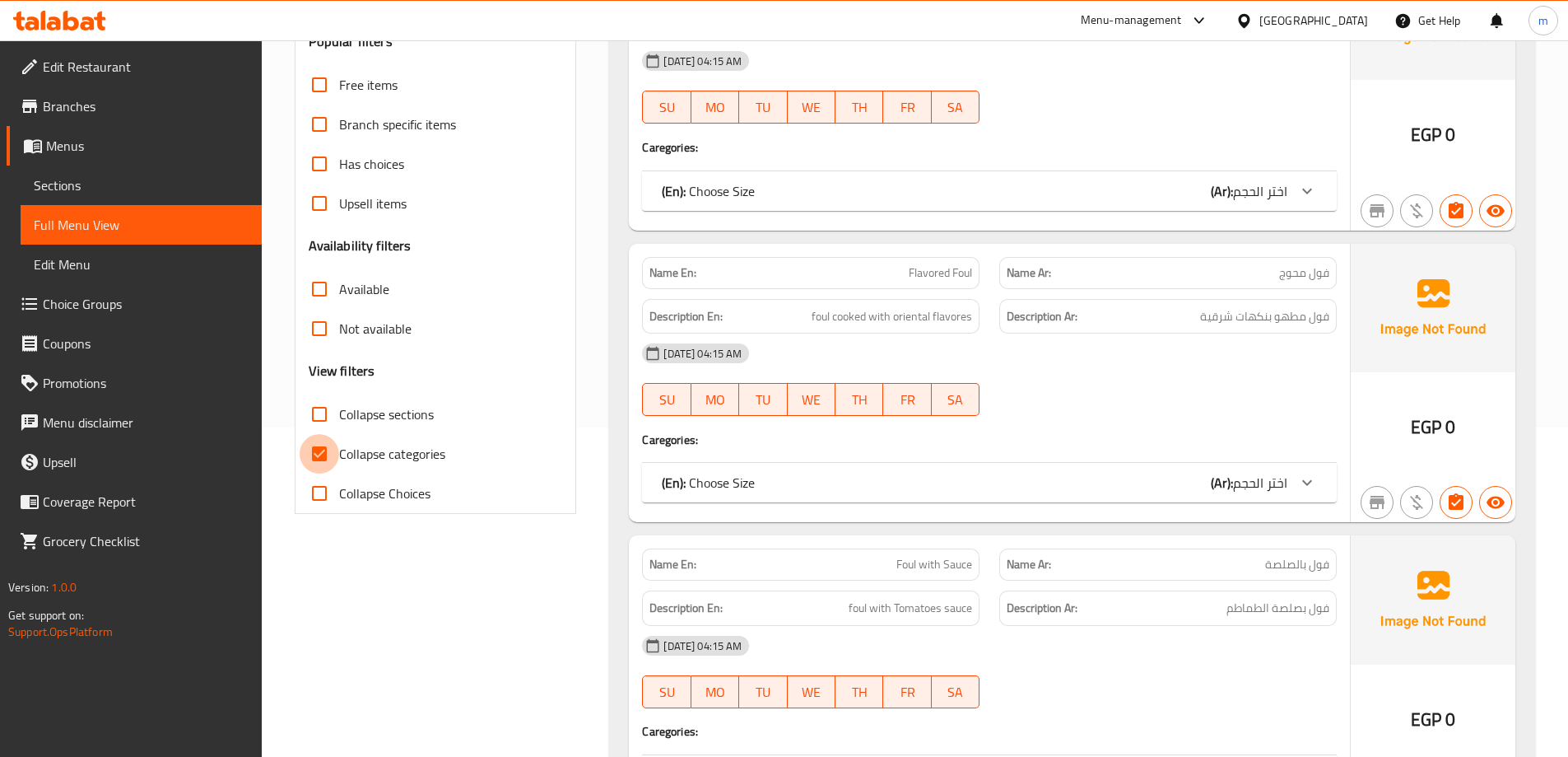
click at [328, 457] on input "Collapse categories" at bounding box center [319, 454] width 39 height 39
checkbox input "false"
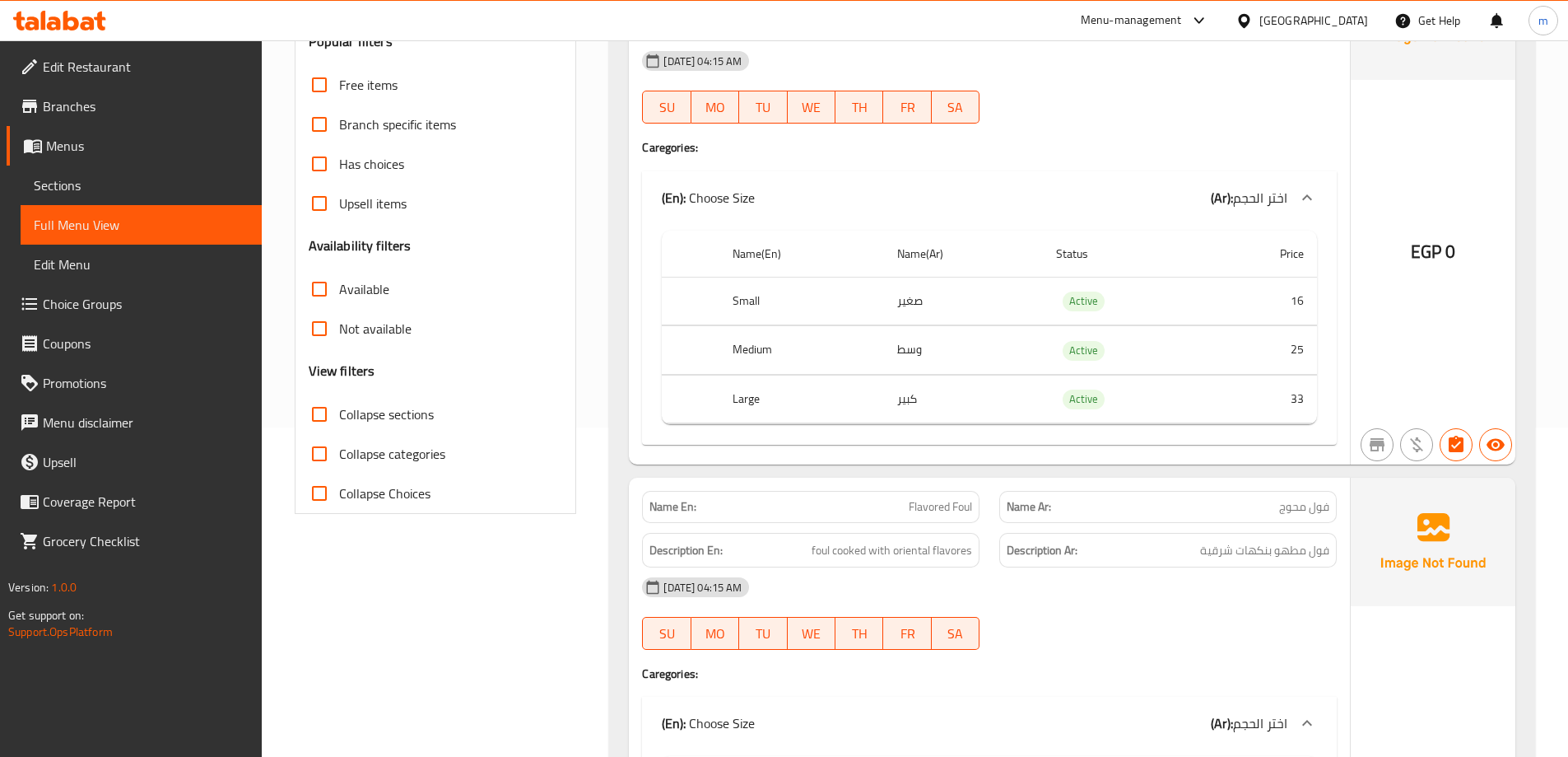
click at [329, 409] on input "Collapse sections" at bounding box center [319, 414] width 39 height 39
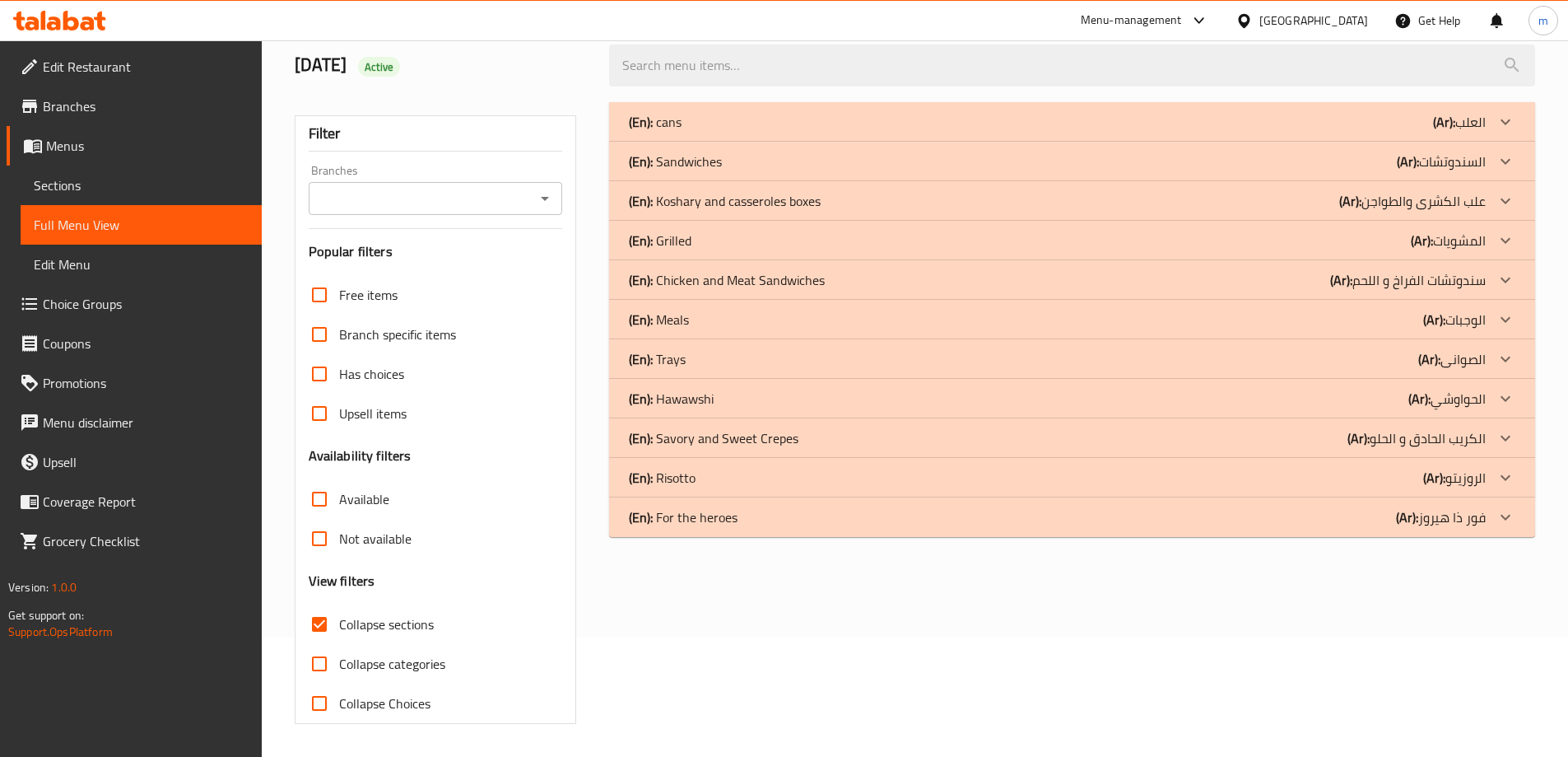
click at [314, 604] on input "Collapse sections" at bounding box center [319, 624] width 39 height 39
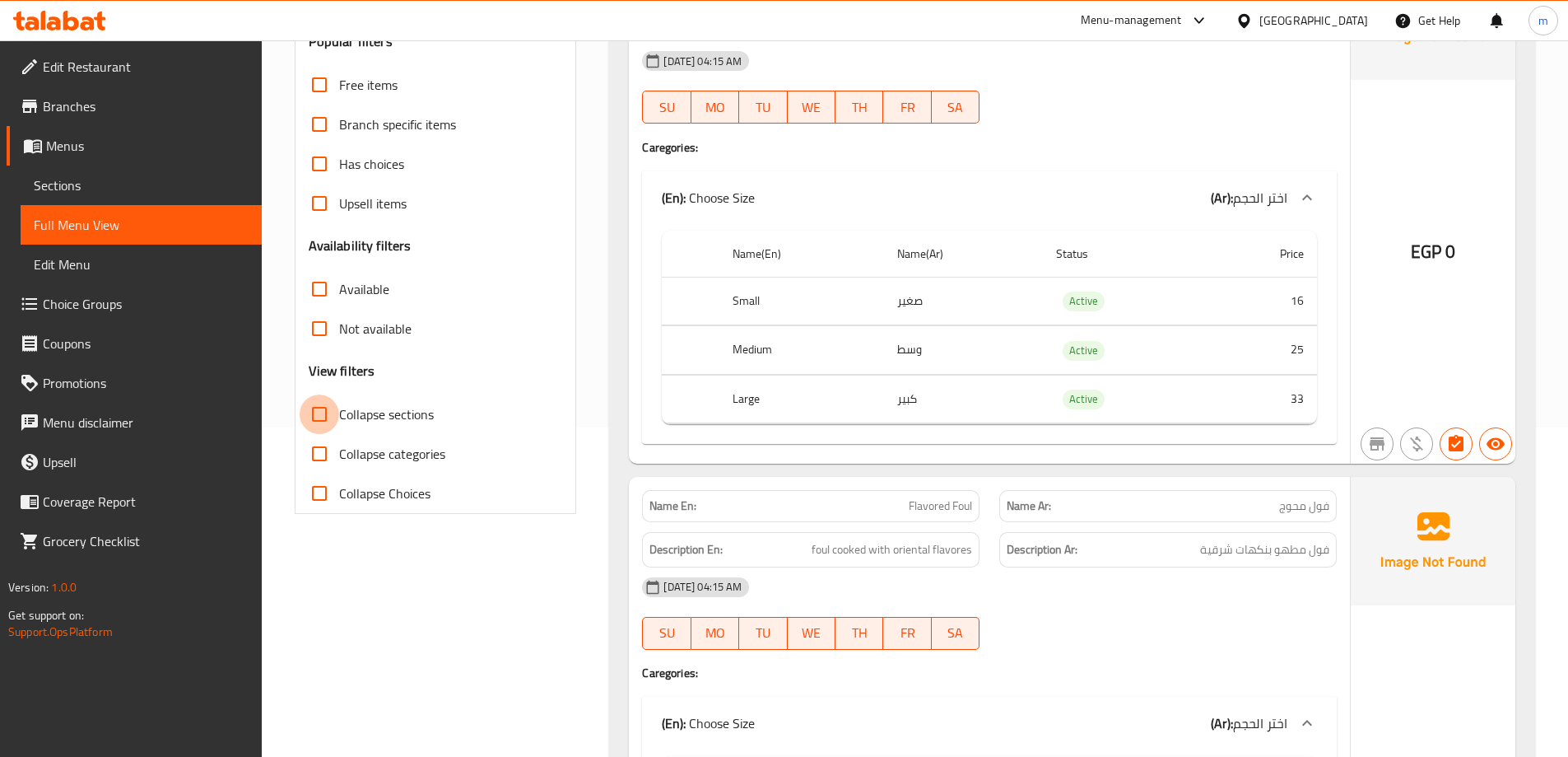
click at [326, 420] on input "Collapse sections" at bounding box center [319, 414] width 39 height 39
checkbox input "true"
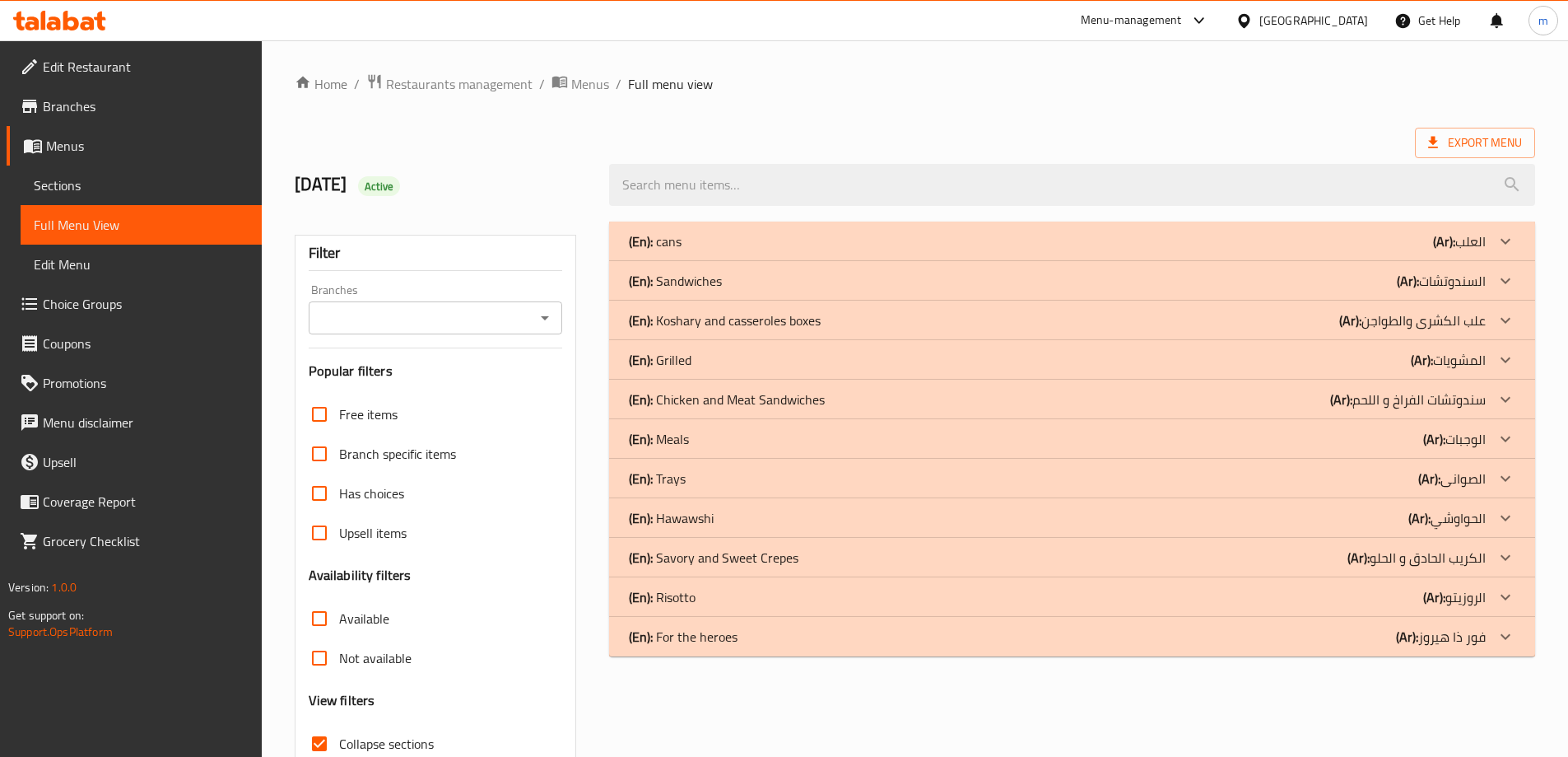
scroll to position [82, 0]
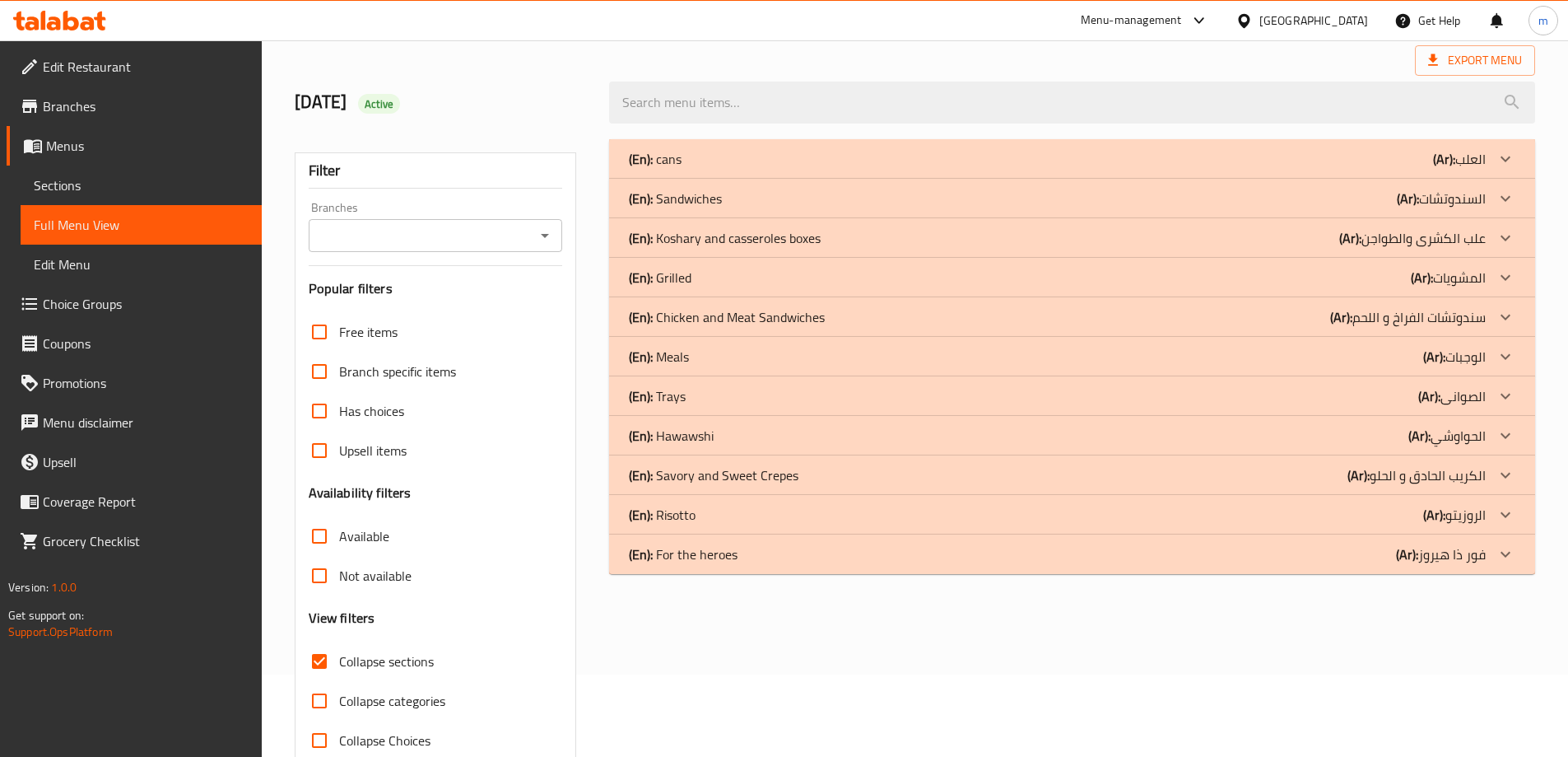
click at [1455, 192] on p "(Ar): السندوتشات" at bounding box center [1440, 199] width 89 height 20
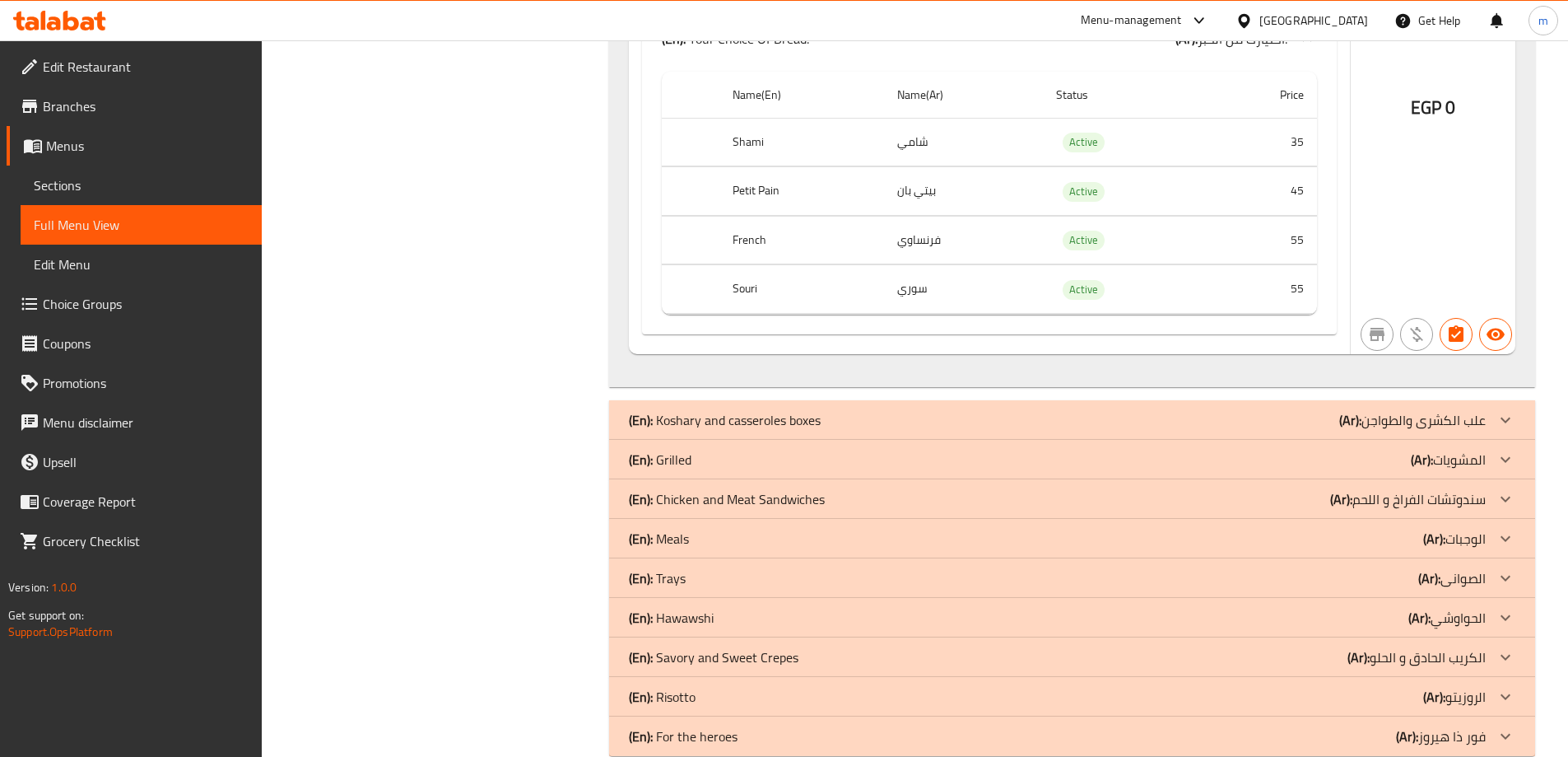
scroll to position [21158, 0]
click at [1408, 409] on p "(Ar): علب الكشرى والطواجن" at bounding box center [1413, 419] width 147 height 20
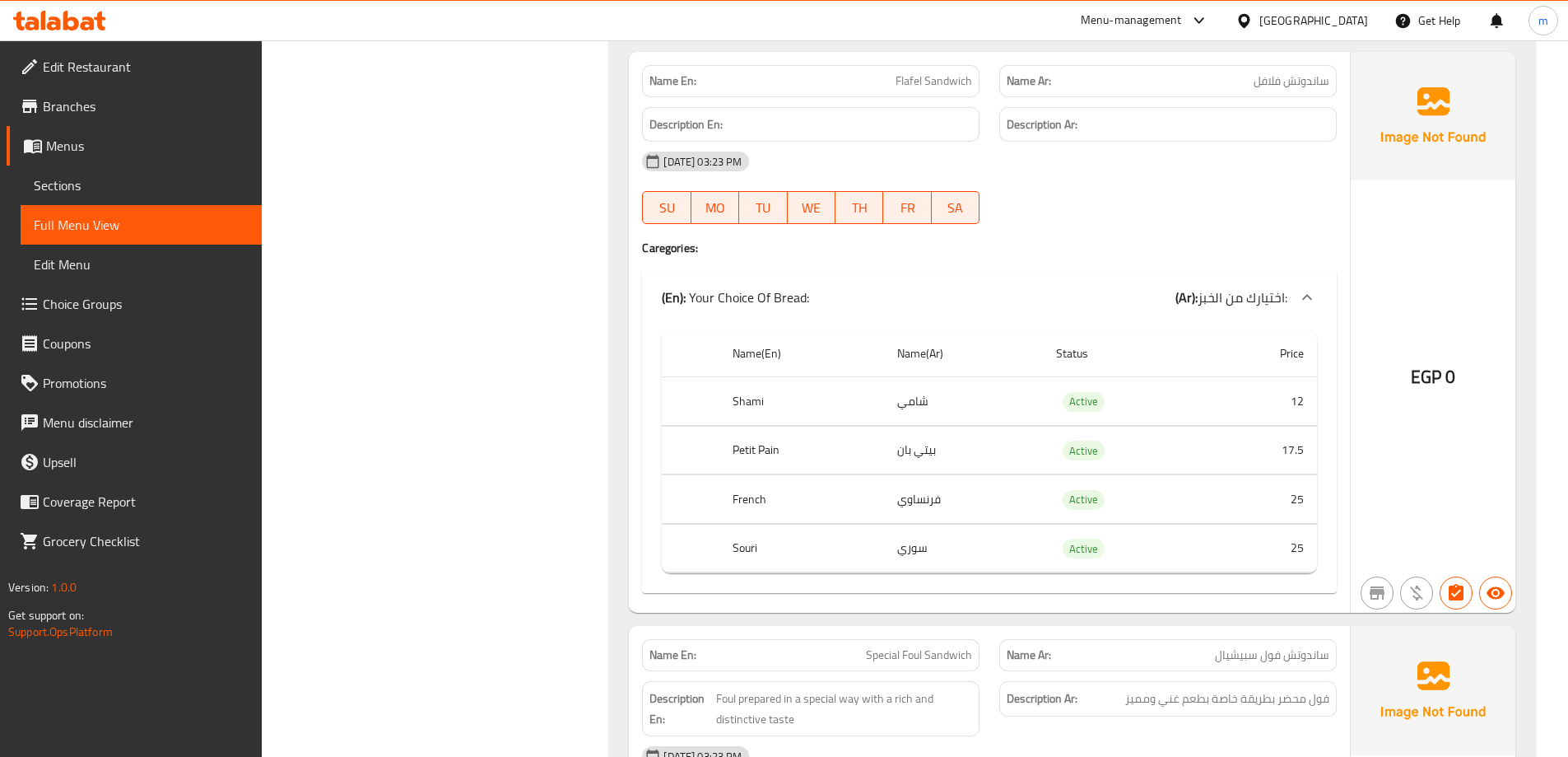
scroll to position [0, 0]
